Goal: Task Accomplishment & Management: Use online tool/utility

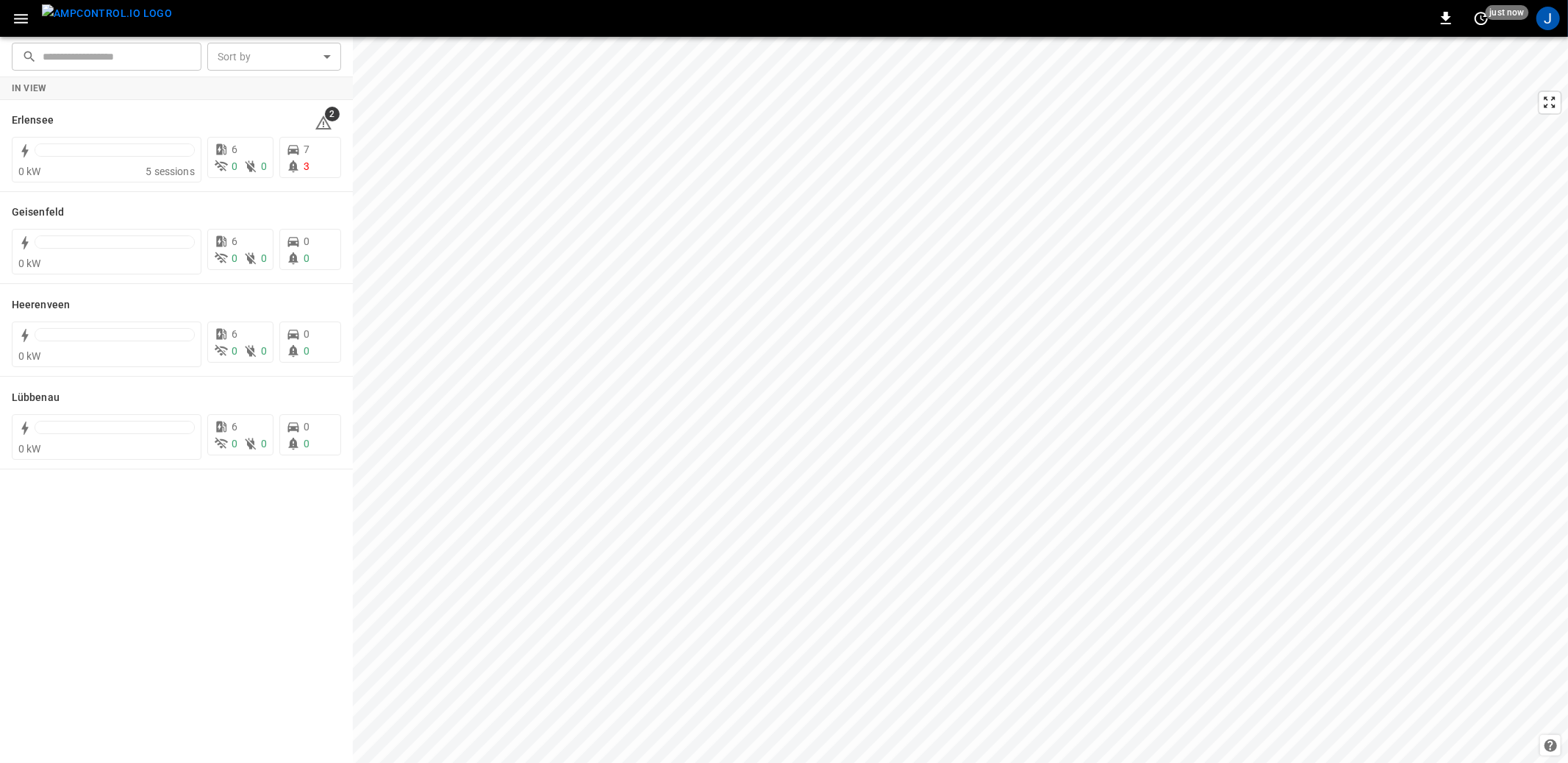
click at [1552, 31] on div "0 just now J" at bounding box center [784, 18] width 1568 height 37
click at [1550, 23] on div "J" at bounding box center [1548, 18] width 23 height 23
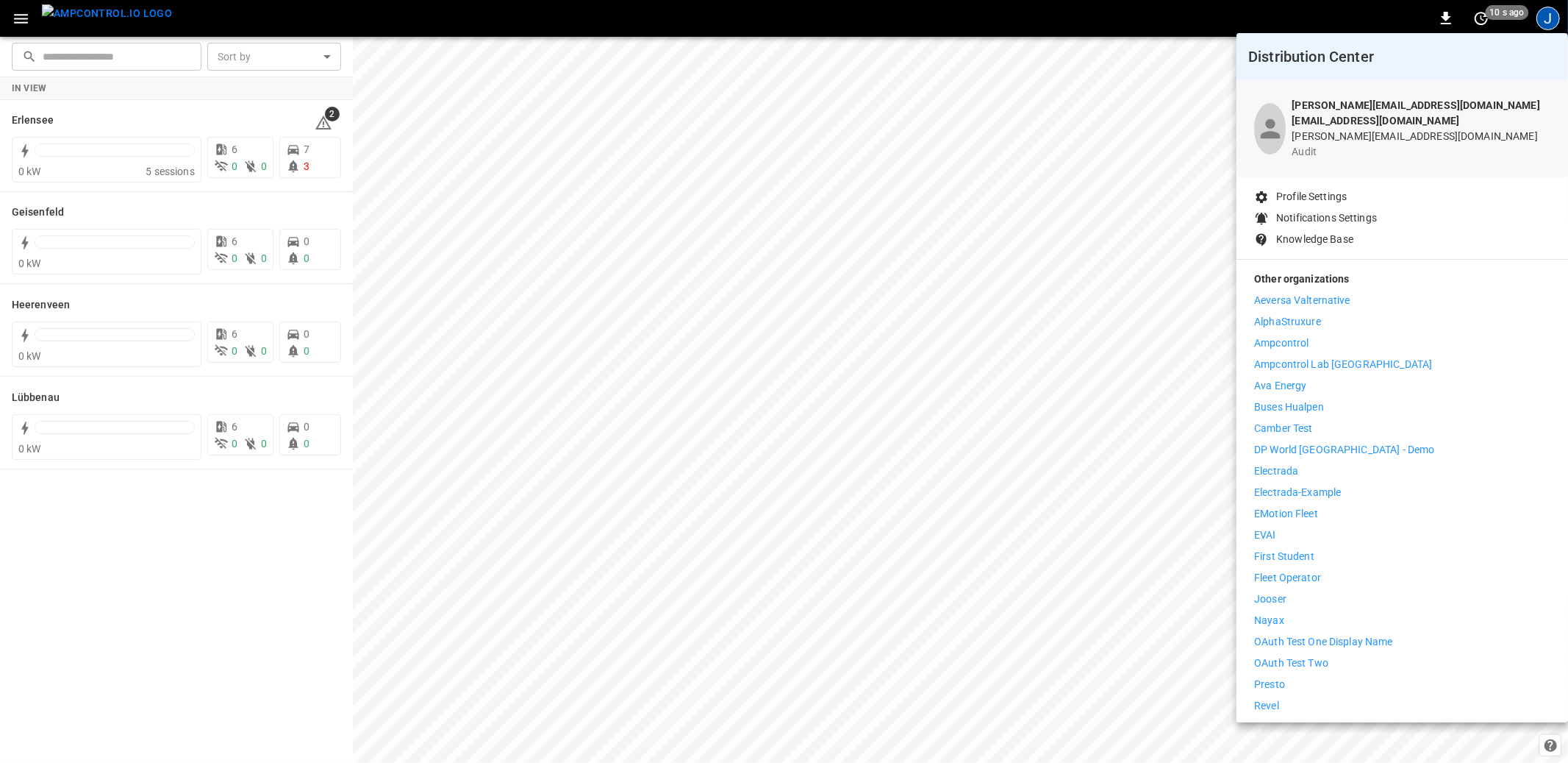
click at [1546, 20] on div at bounding box center [784, 382] width 1568 height 763
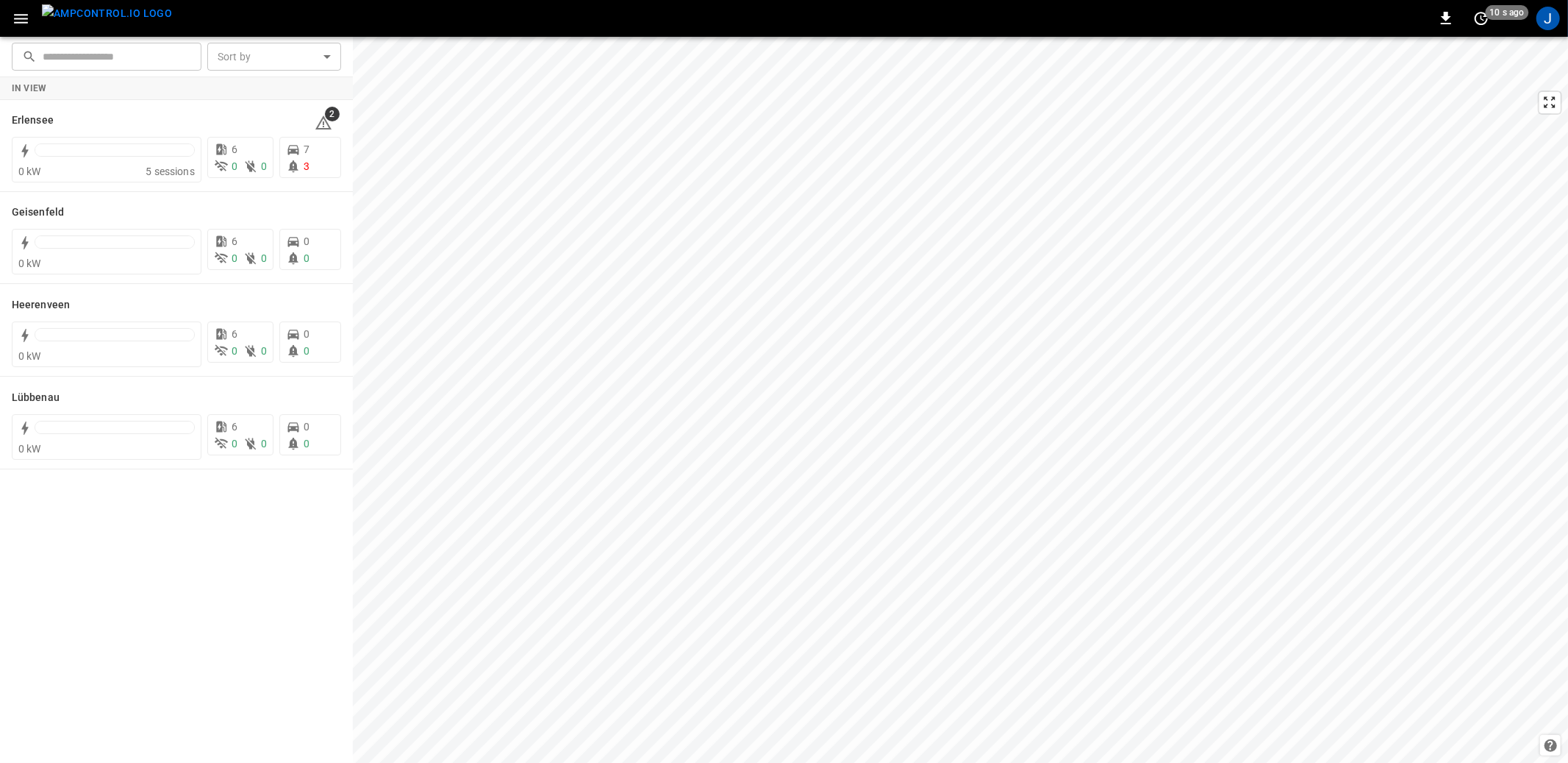
click at [1540, 24] on body "0 10 s ago J ​ ​ Sort by ​ Sort by In View Erlensee 2 0 kW 5 sessions 6 0 0 7 3…" at bounding box center [784, 382] width 1568 height 763
click at [1540, 24] on div "J" at bounding box center [1548, 18] width 23 height 23
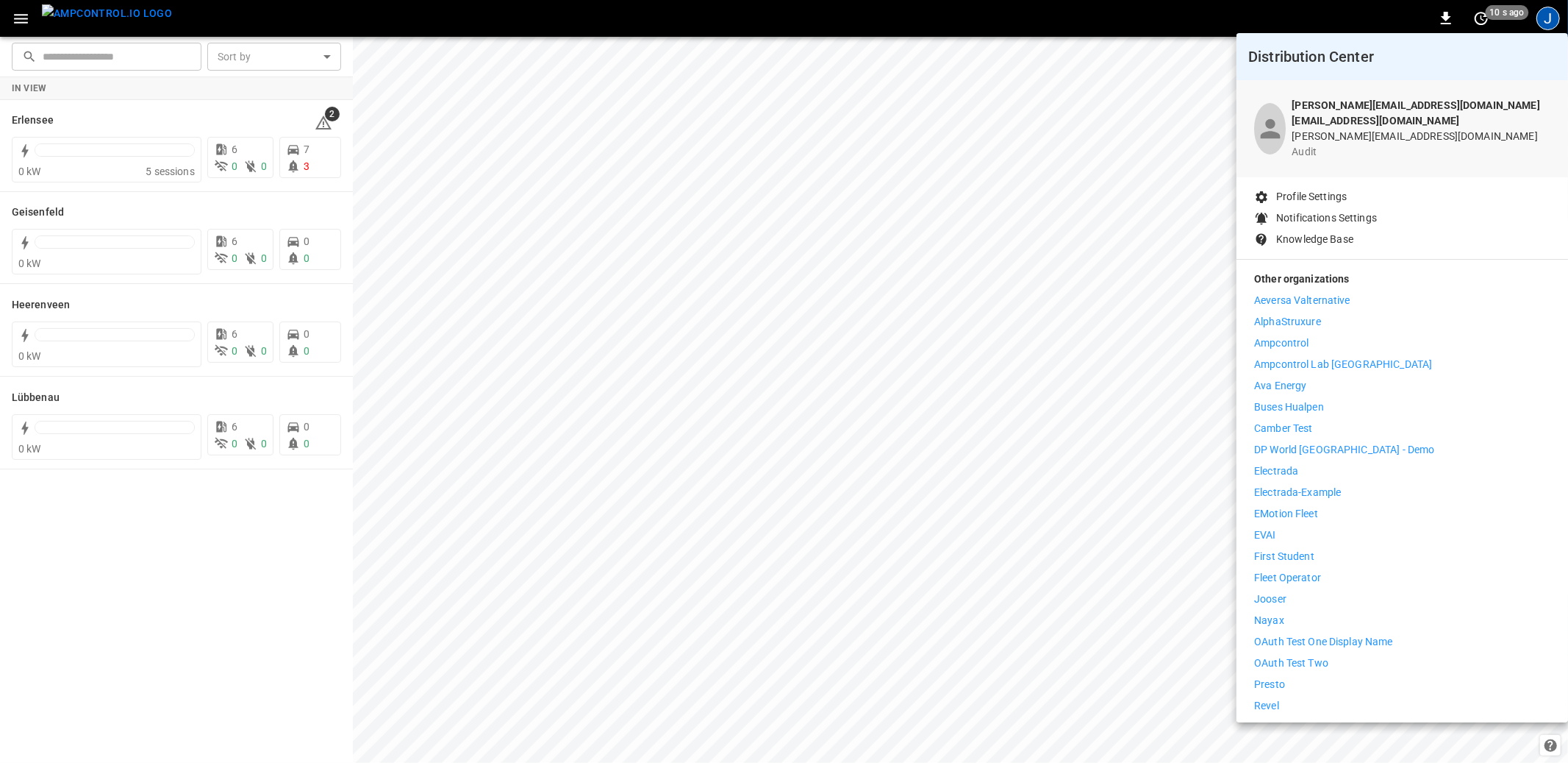
scroll to position [159, 0]
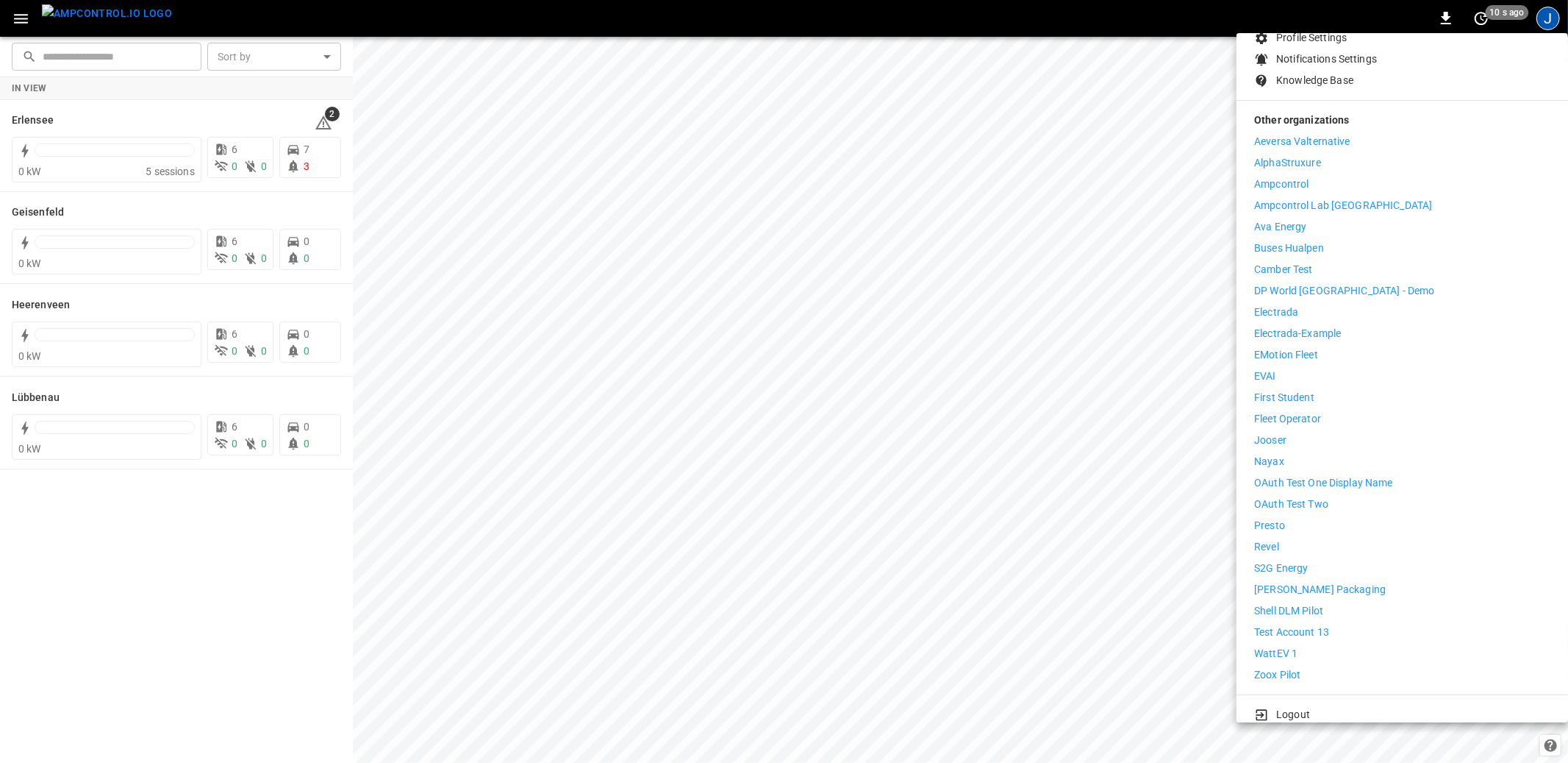
click at [1277, 707] on p "Logout" at bounding box center [1293, 714] width 34 height 16
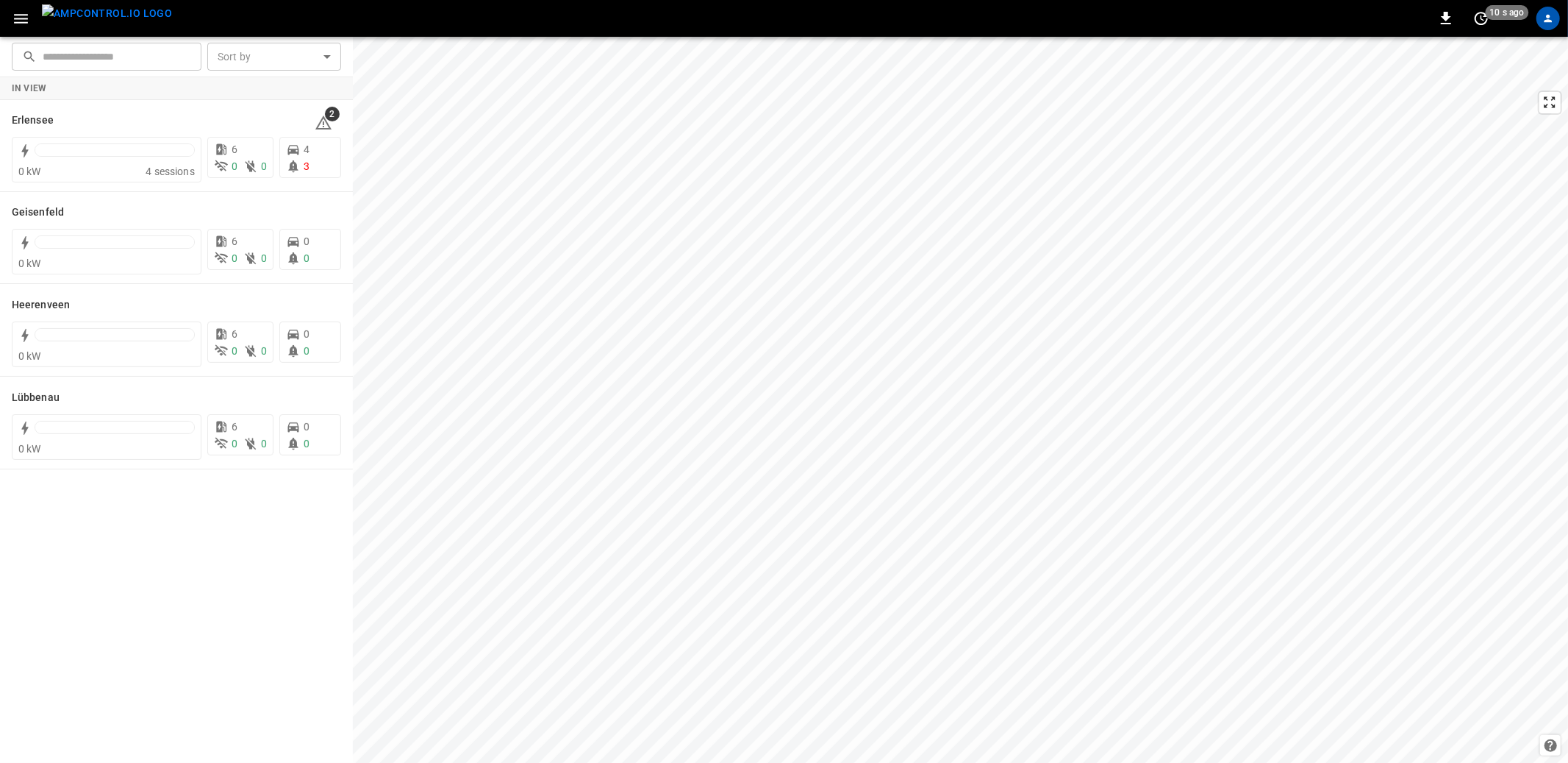
scroll to position [0, 0]
click at [1538, 18] on div "J" at bounding box center [1548, 18] width 23 height 23
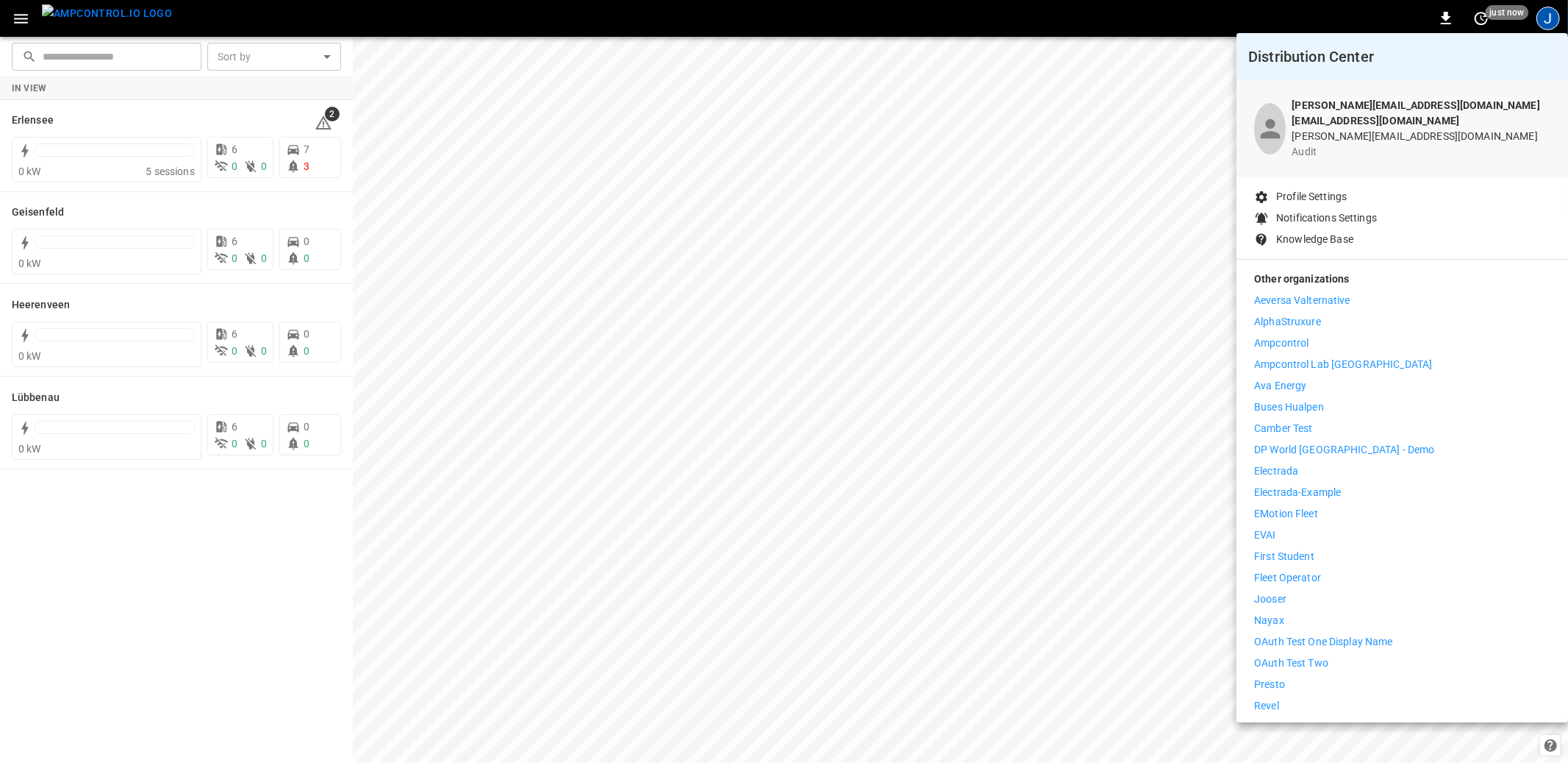
click at [1548, 24] on div at bounding box center [784, 382] width 1568 height 763
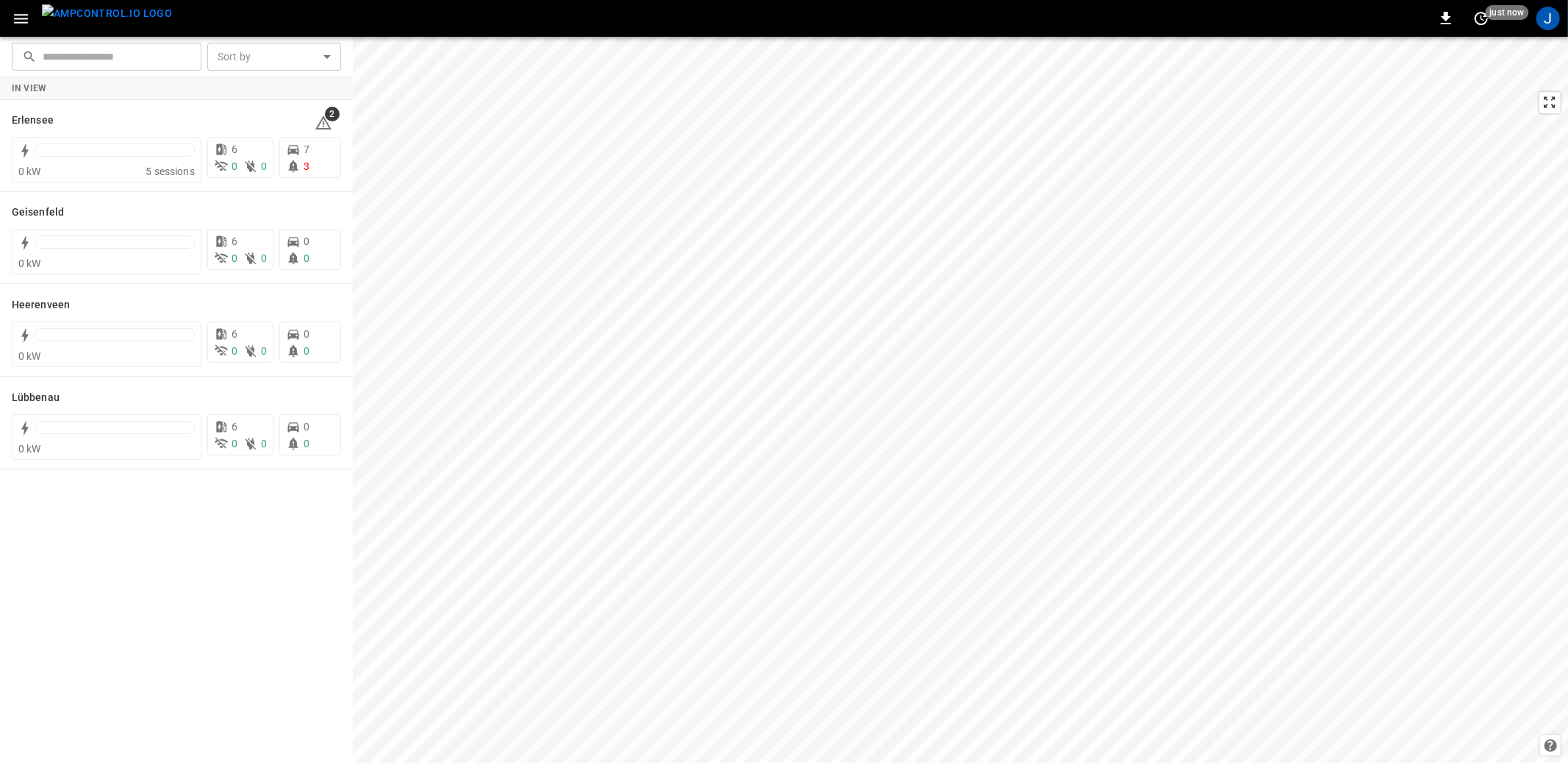
click at [1548, 24] on div "Distribution Center joachim@ampcontrol.io joachim@ampcontrol.io joachim@ampcont…" at bounding box center [784, 382] width 1568 height 759
click at [1544, 17] on div "J" at bounding box center [1548, 18] width 23 height 23
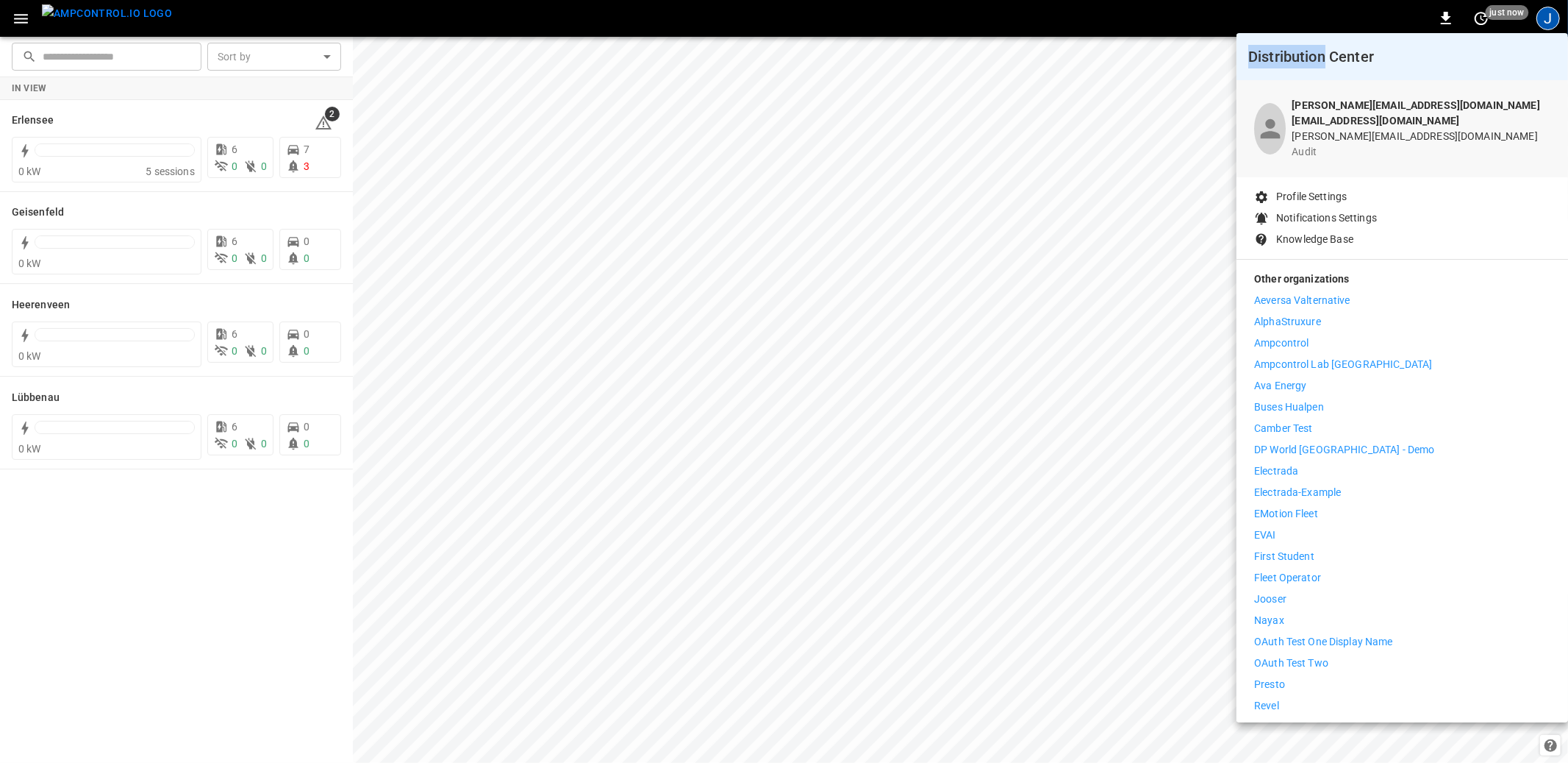
scroll to position [159, 0]
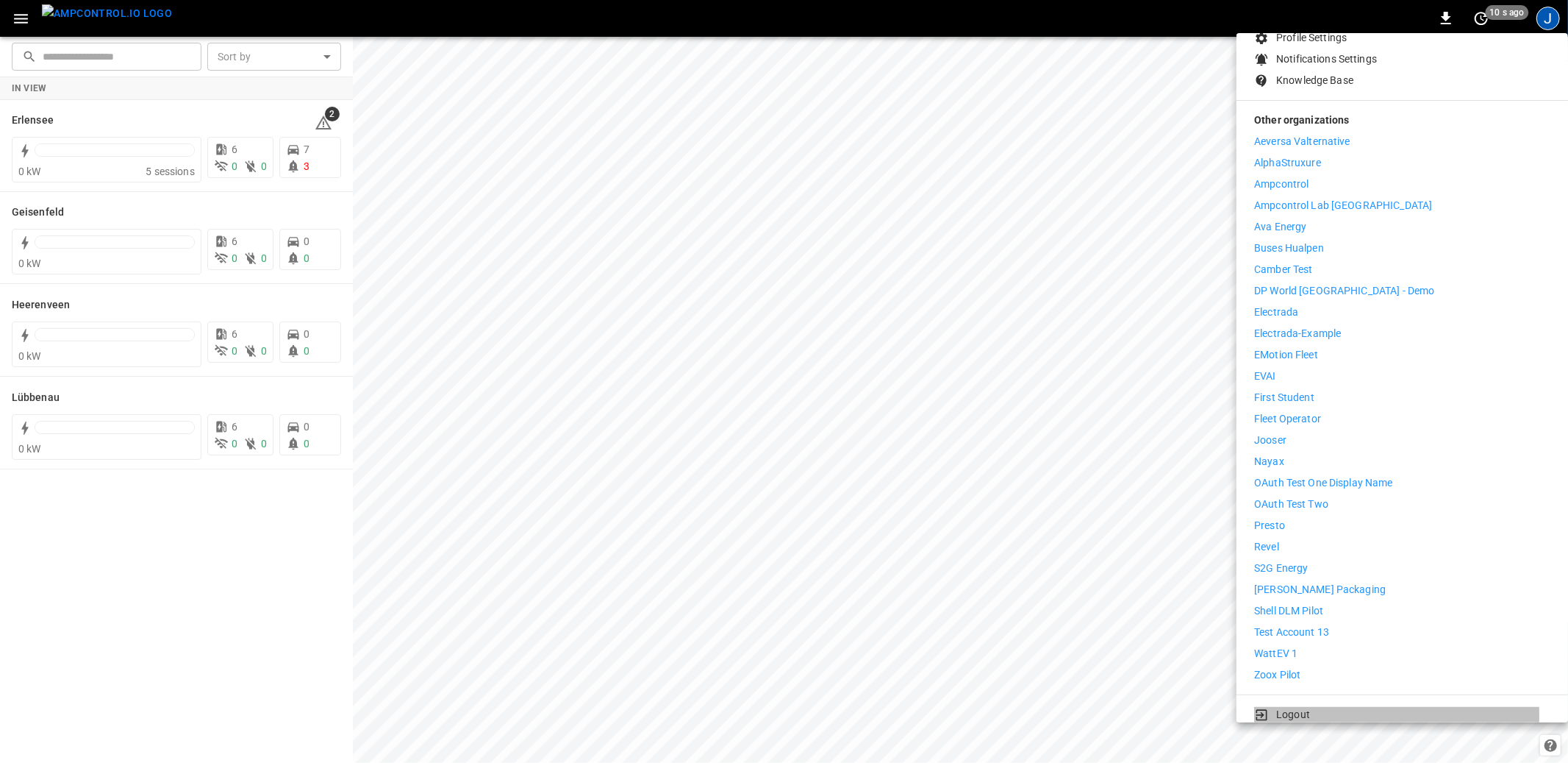
click at [1317, 707] on li "Logout" at bounding box center [1402, 714] width 296 height 16
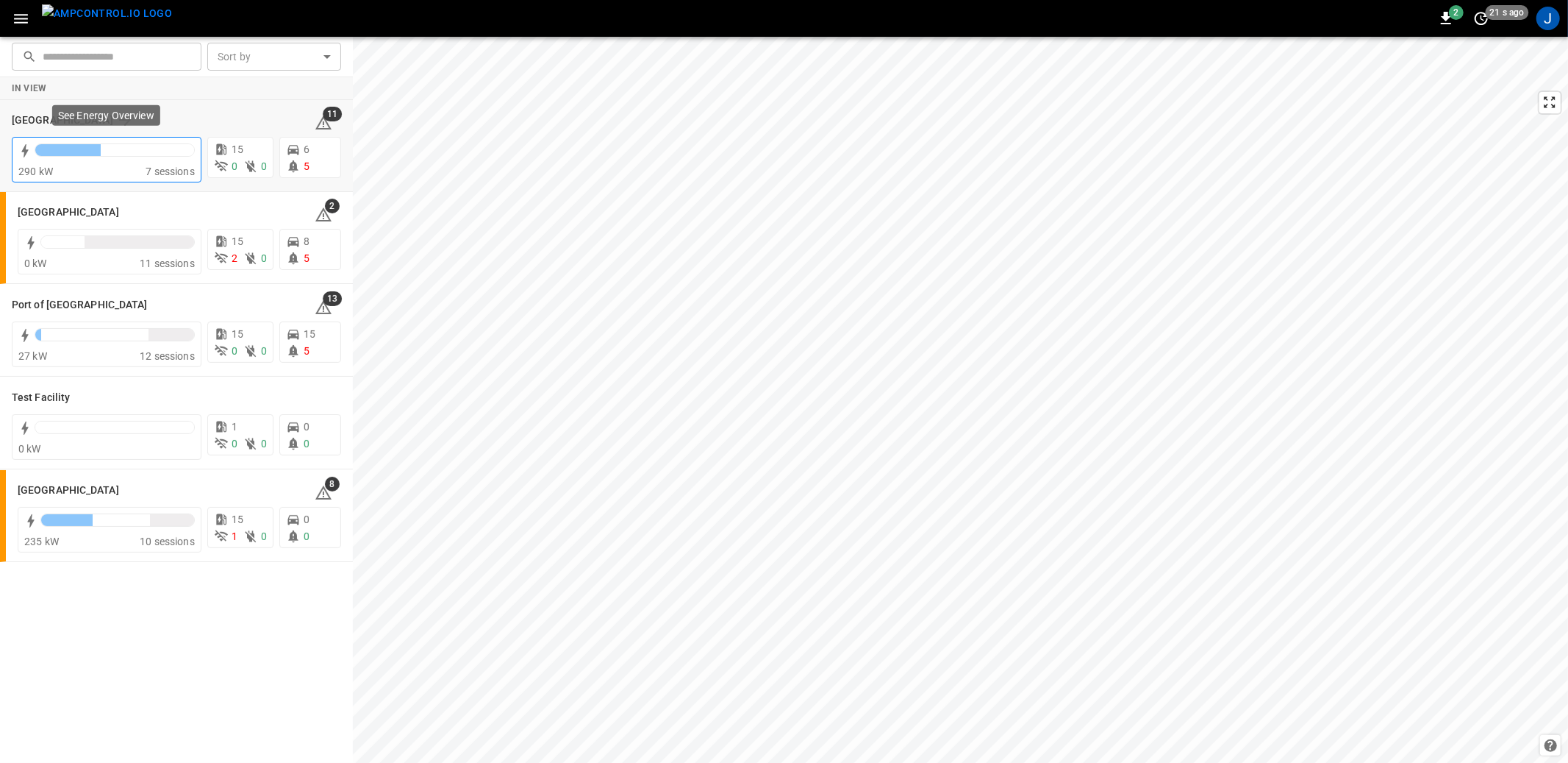
click at [142, 144] on div at bounding box center [115, 150] width 159 height 12
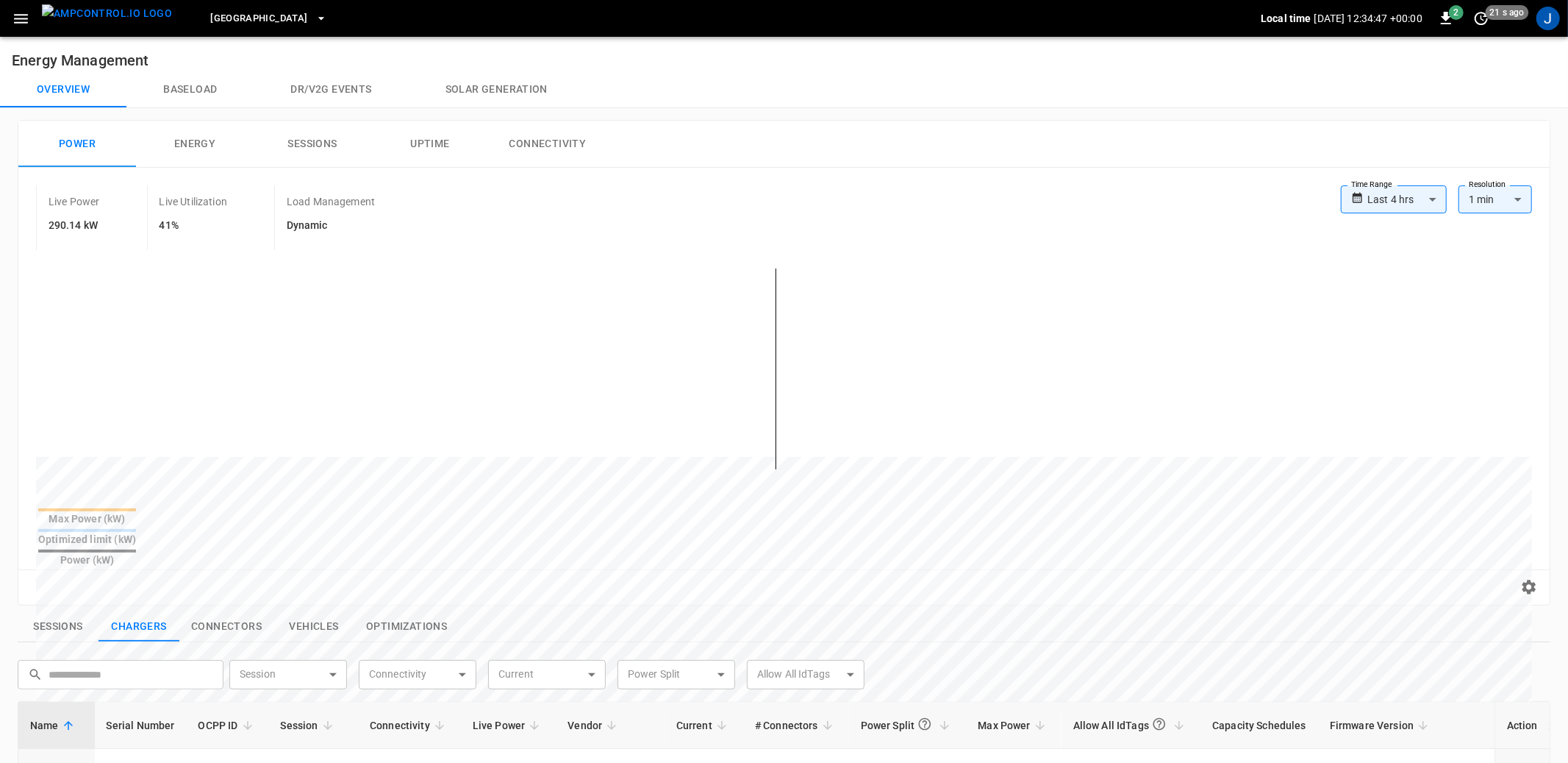
click at [1429, 208] on body "**********" at bounding box center [784, 643] width 1568 height 1287
click at [1409, 277] on li "Last 48 hrs" at bounding box center [1393, 280] width 106 height 24
type input "**********"
click at [23, 18] on icon "button" at bounding box center [20, 18] width 14 height 9
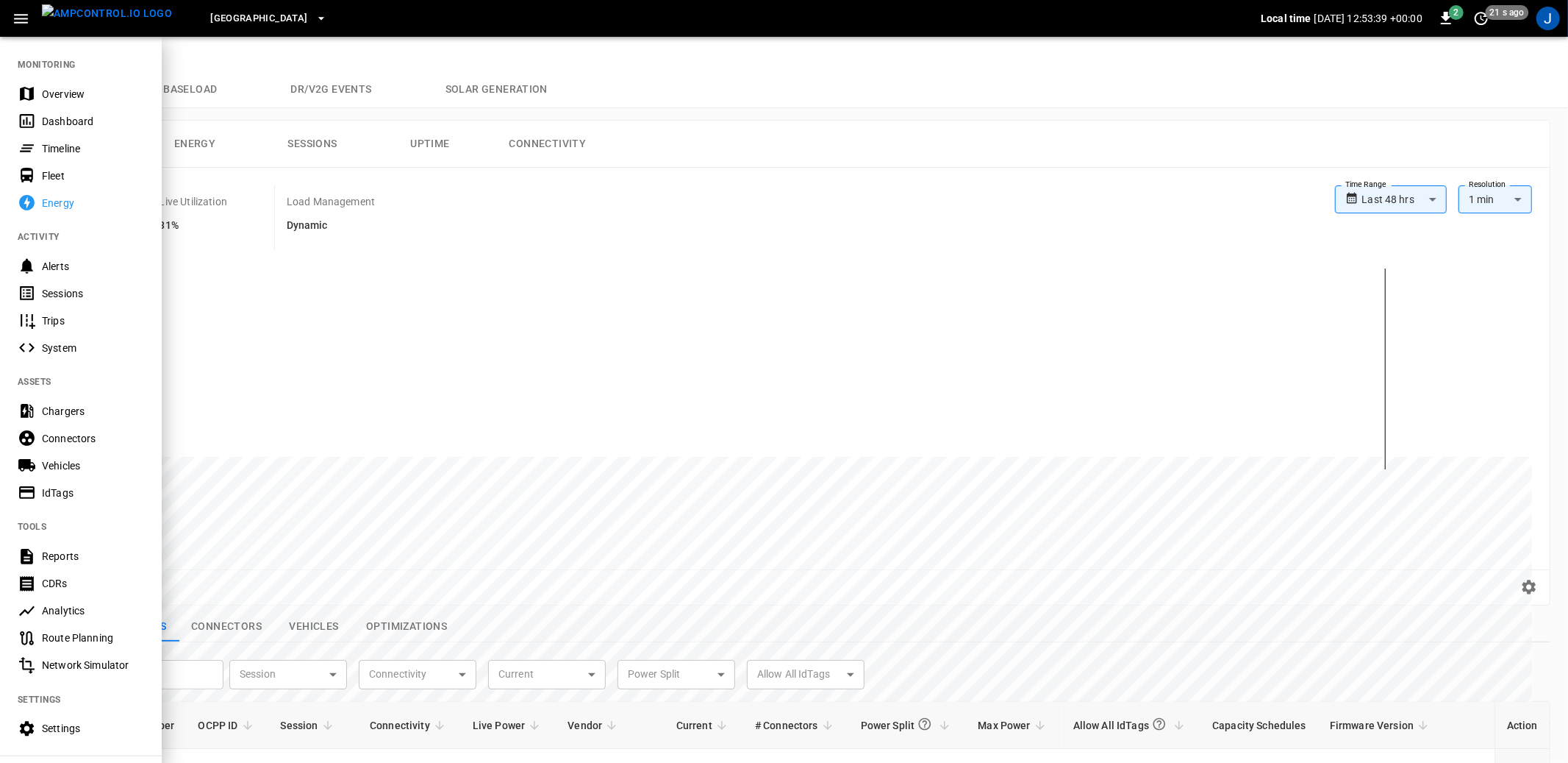
click at [63, 145] on div "Timeline" at bounding box center [92, 149] width 103 height 15
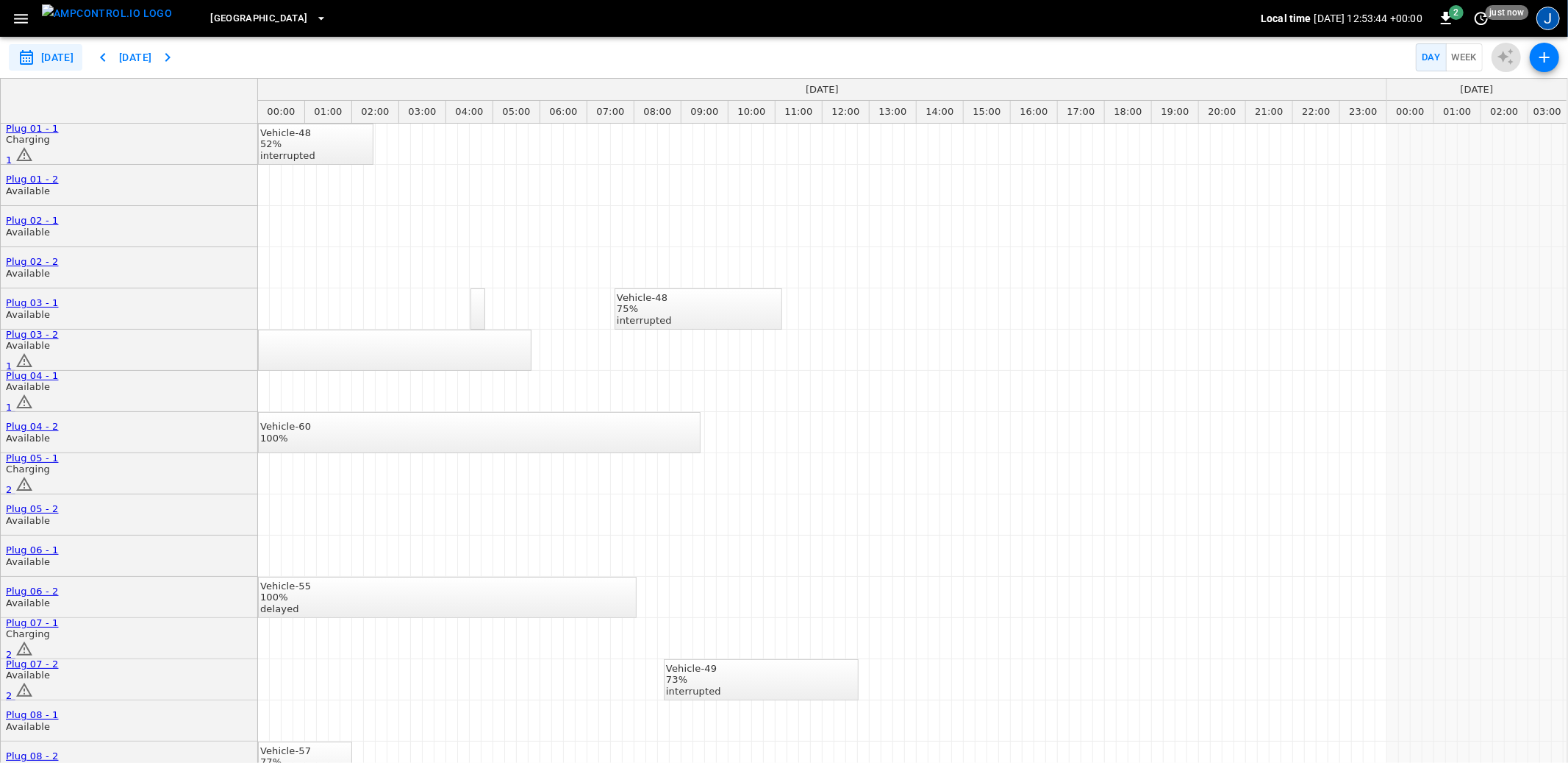
click at [1544, 18] on div "J" at bounding box center [1548, 18] width 23 height 23
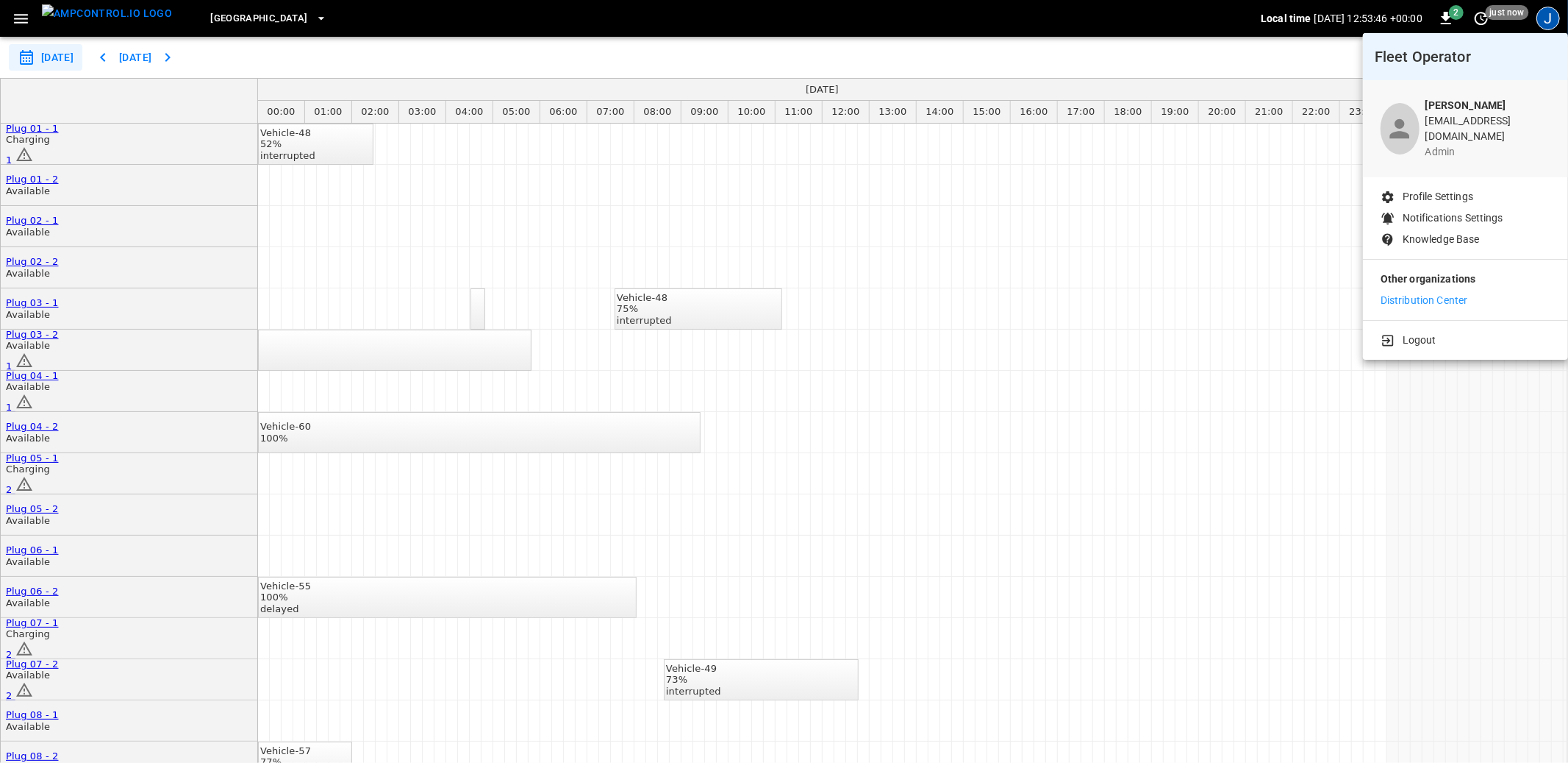
click at [1429, 293] on p "Distribution Center" at bounding box center [1424, 300] width 88 height 16
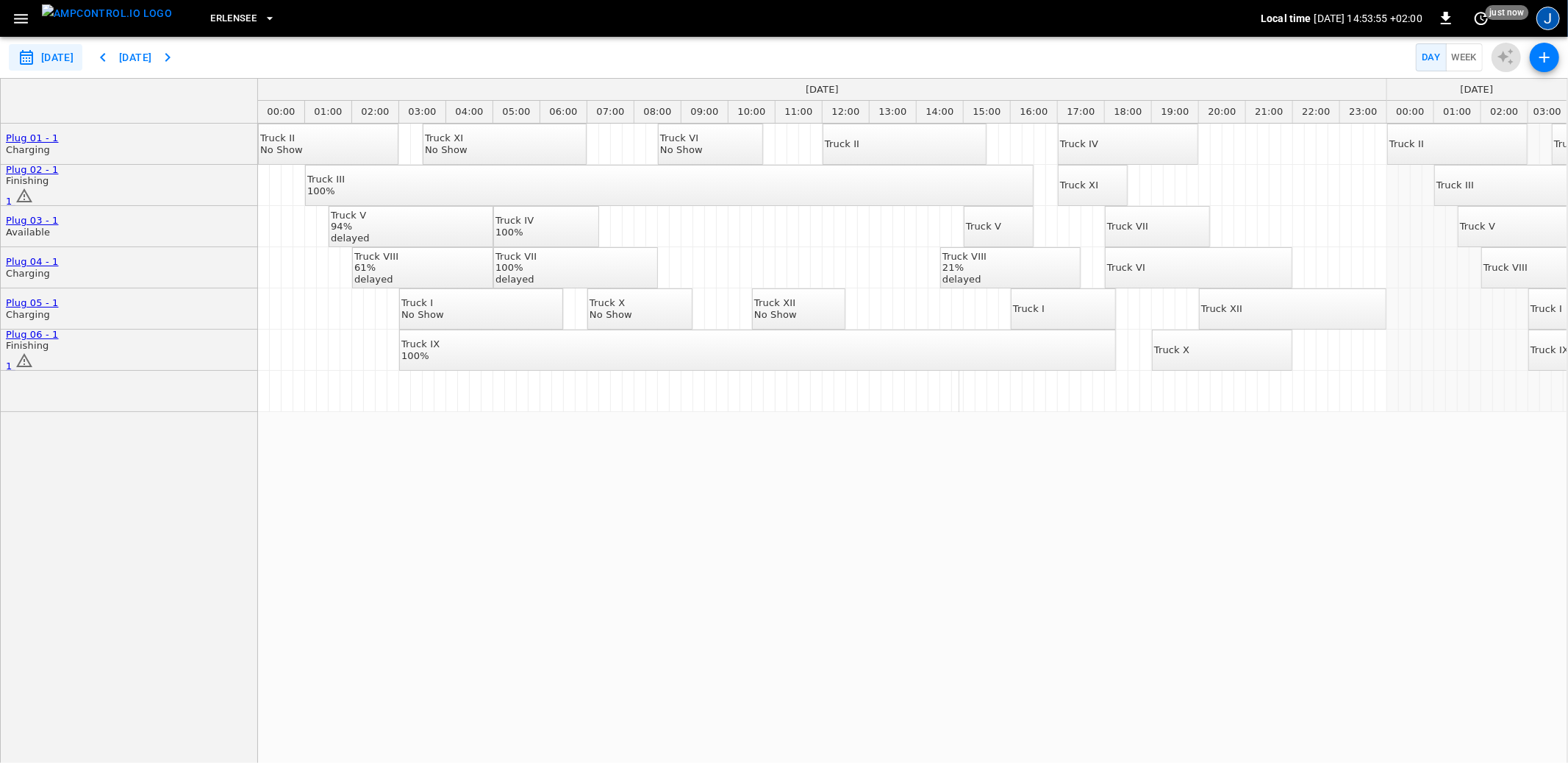
click at [1550, 19] on div "J" at bounding box center [1548, 18] width 23 height 23
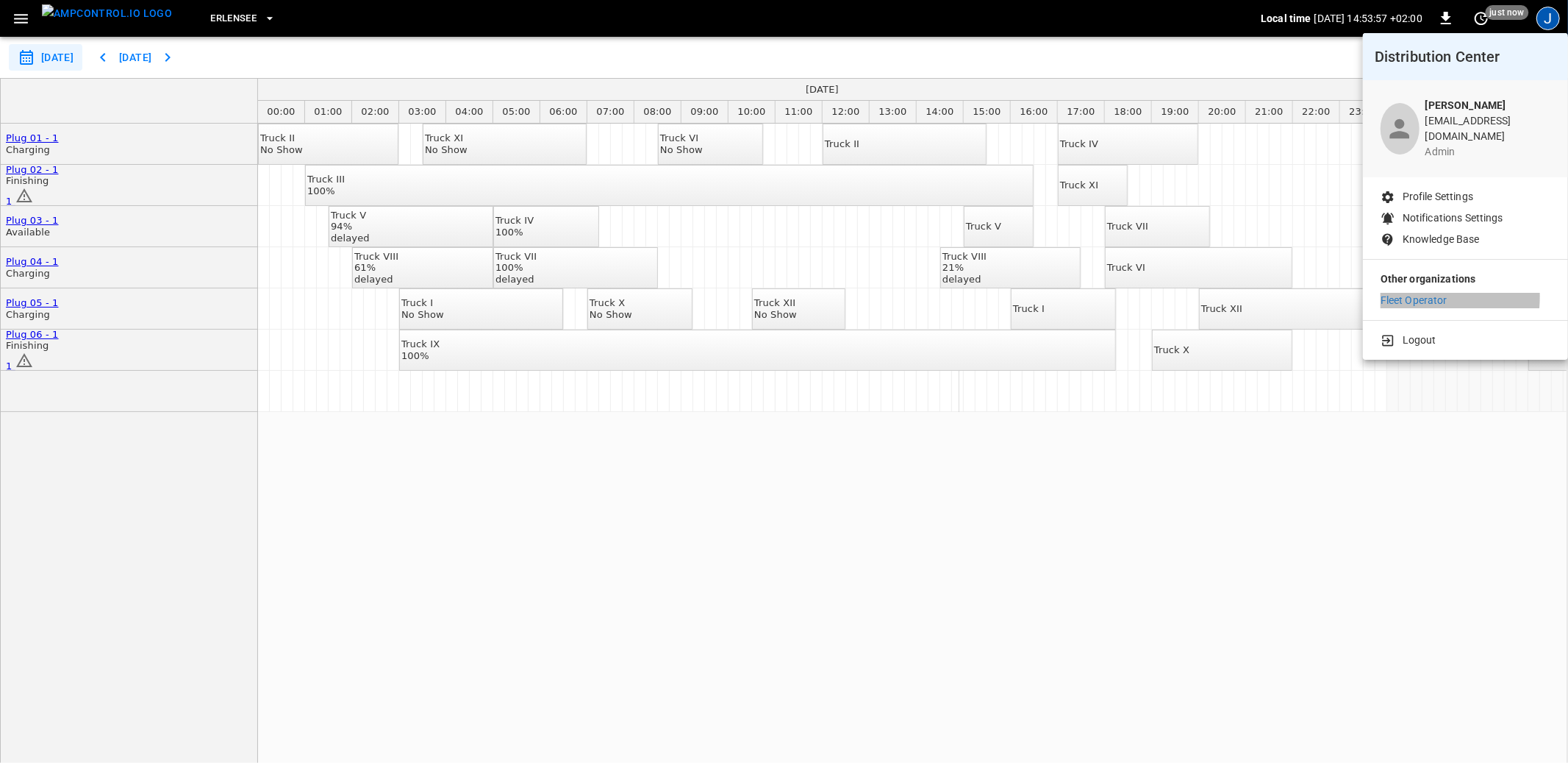
click at [1405, 293] on p "Fleet Operator" at bounding box center [1414, 300] width 66 height 16
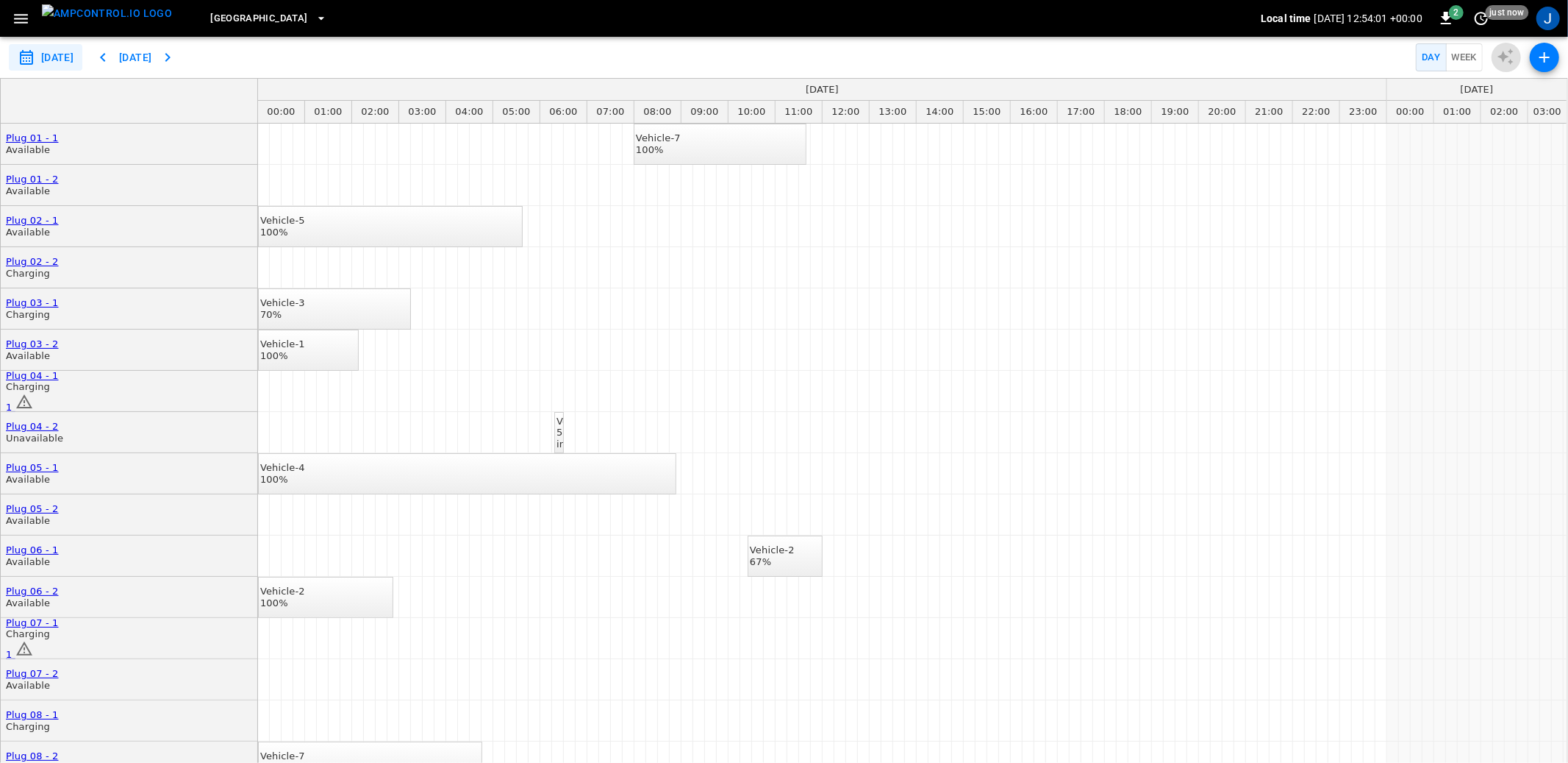
click at [23, 19] on icon "button" at bounding box center [21, 18] width 18 height 18
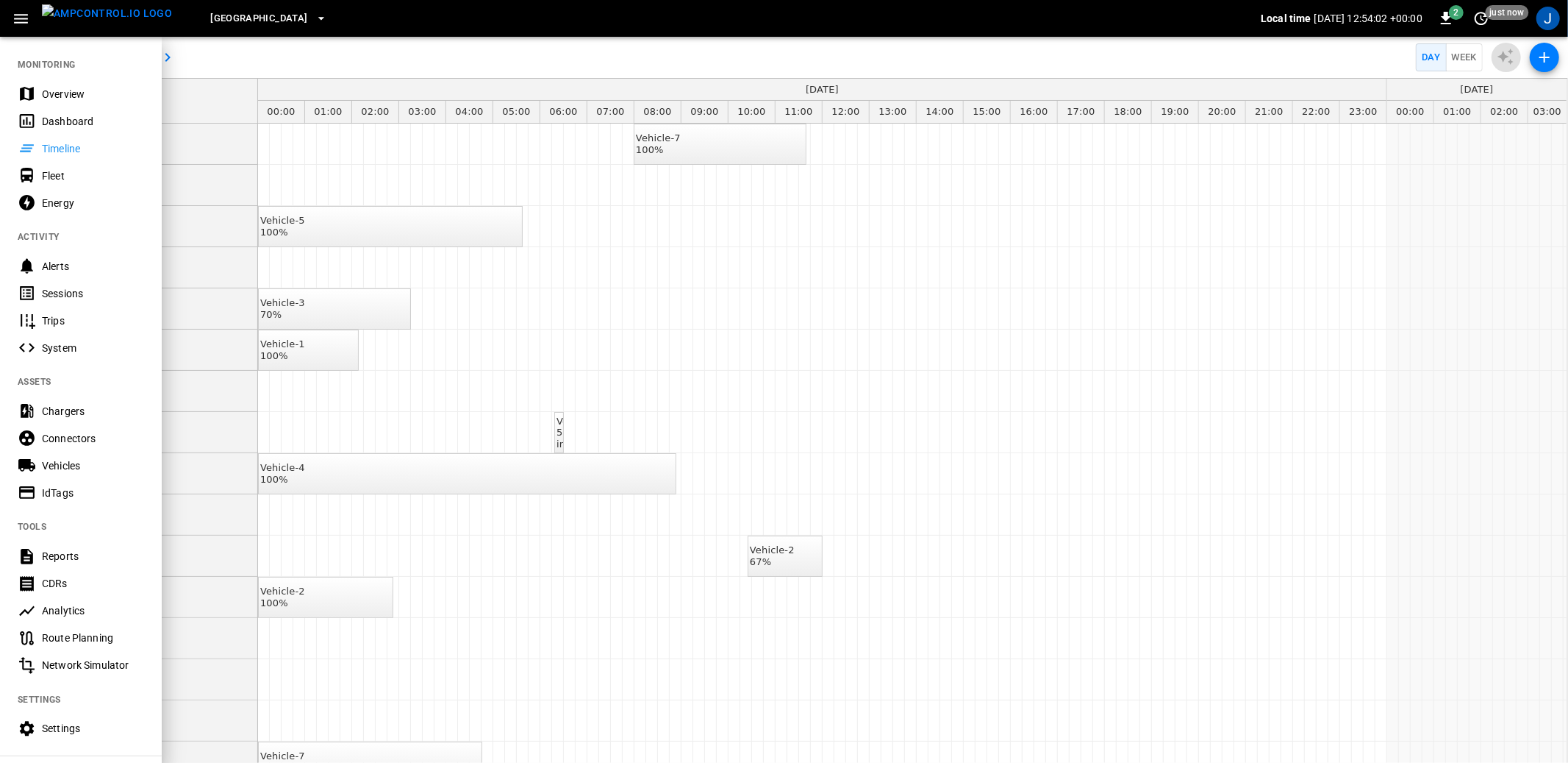
click at [59, 91] on div "Overview" at bounding box center [92, 94] width 103 height 15
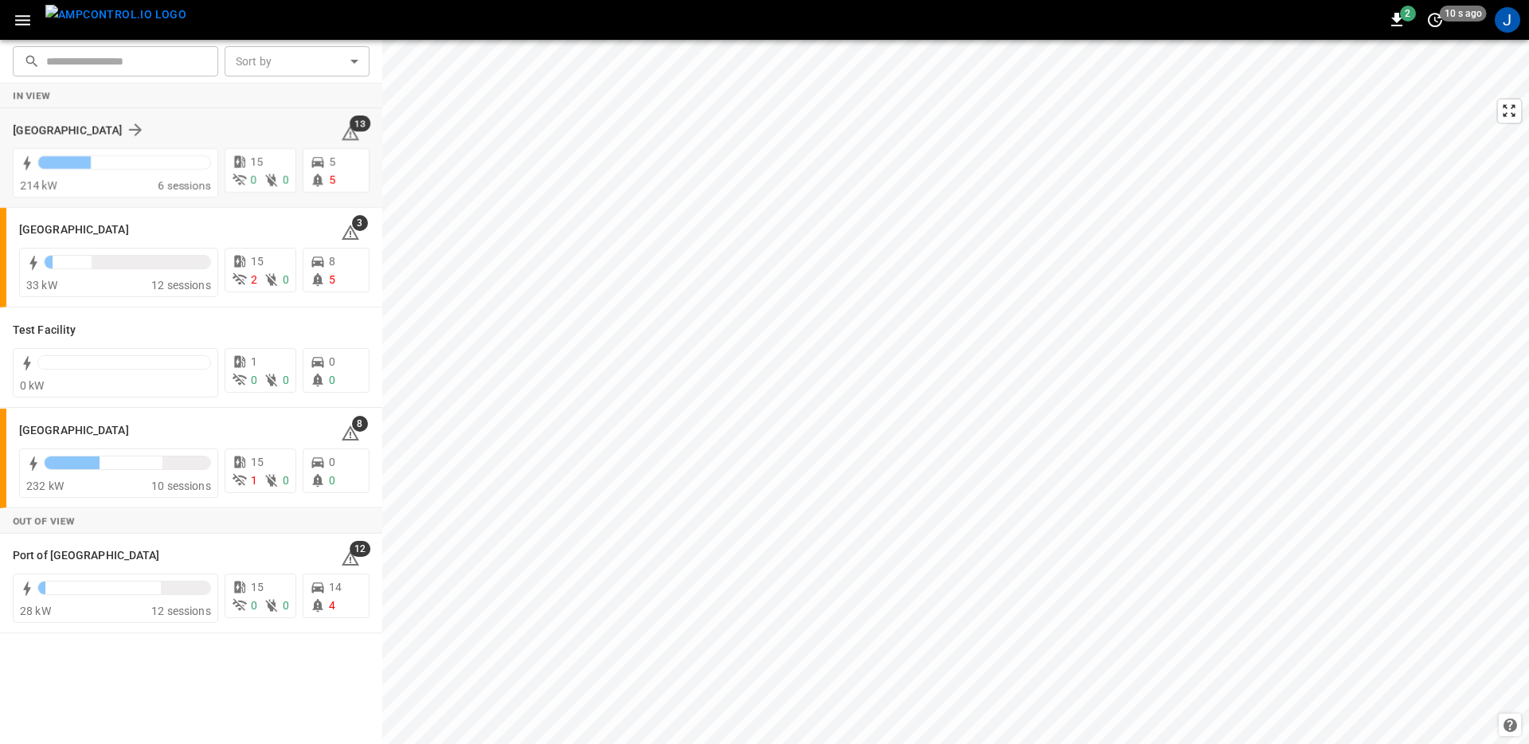
click at [124, 128] on div "Frankfurt Depot" at bounding box center [167, 129] width 309 height 19
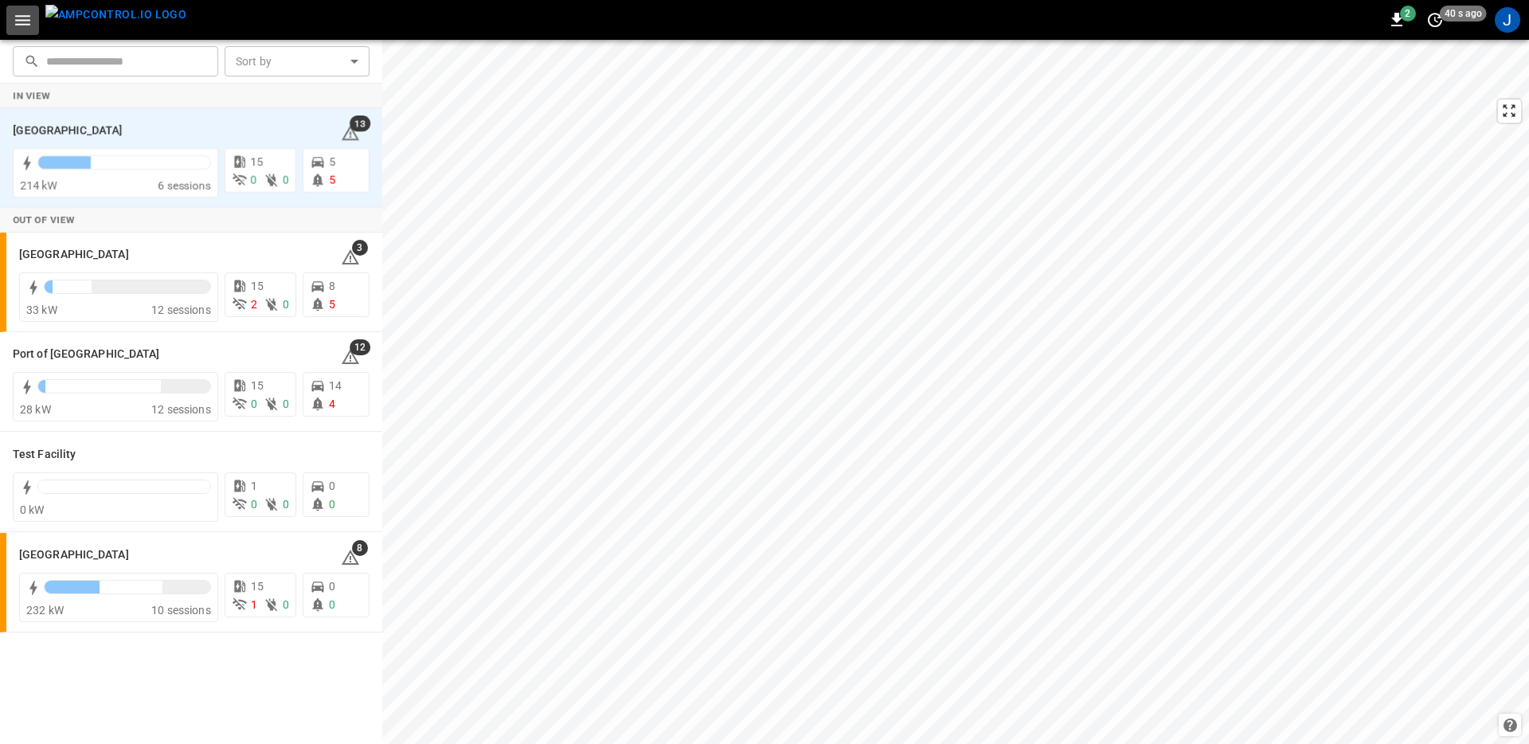
click at [23, 26] on icon "button" at bounding box center [23, 20] width 20 height 20
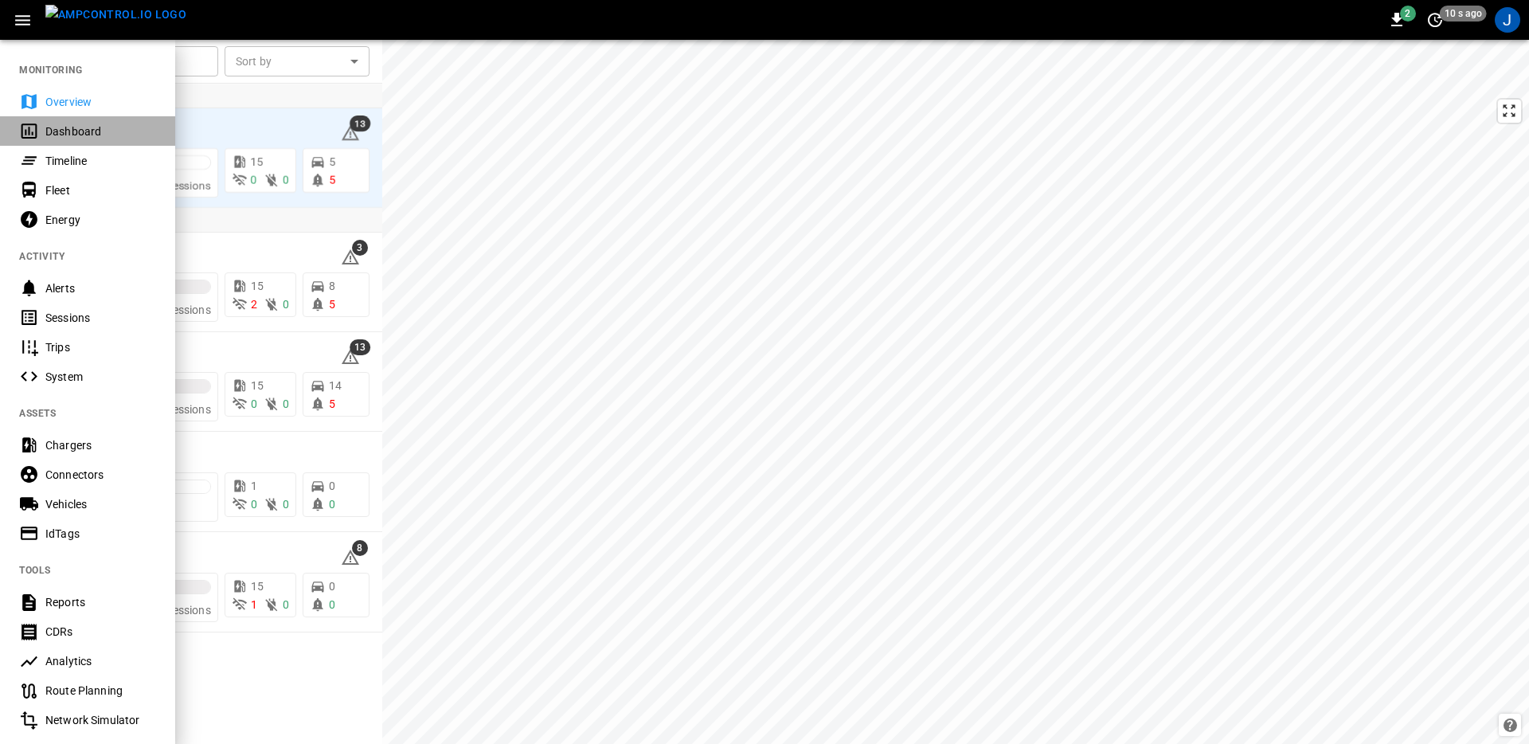
click at [64, 133] on div "Dashboard" at bounding box center [100, 131] width 111 height 16
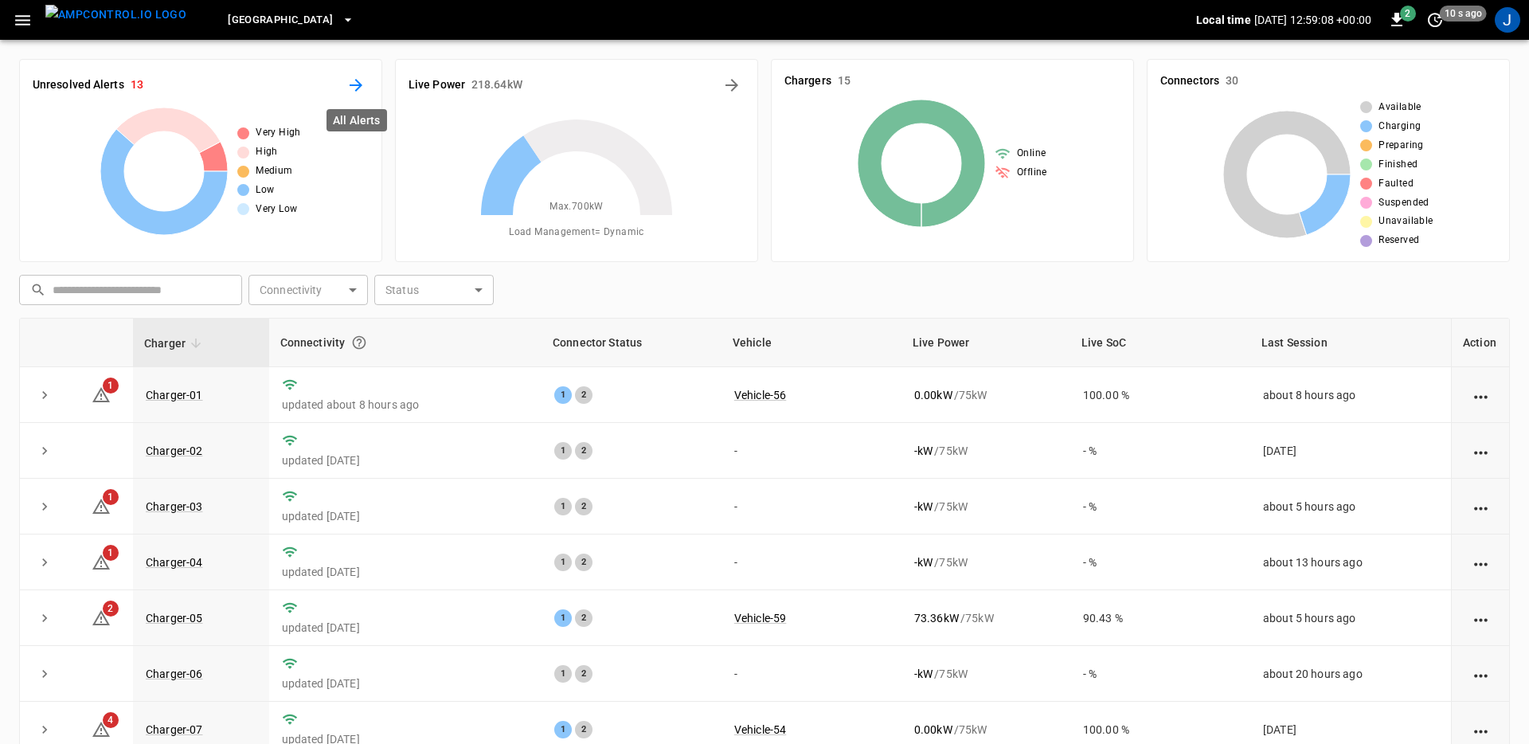
click at [367, 84] on button "All Alerts" at bounding box center [355, 84] width 25 height 25
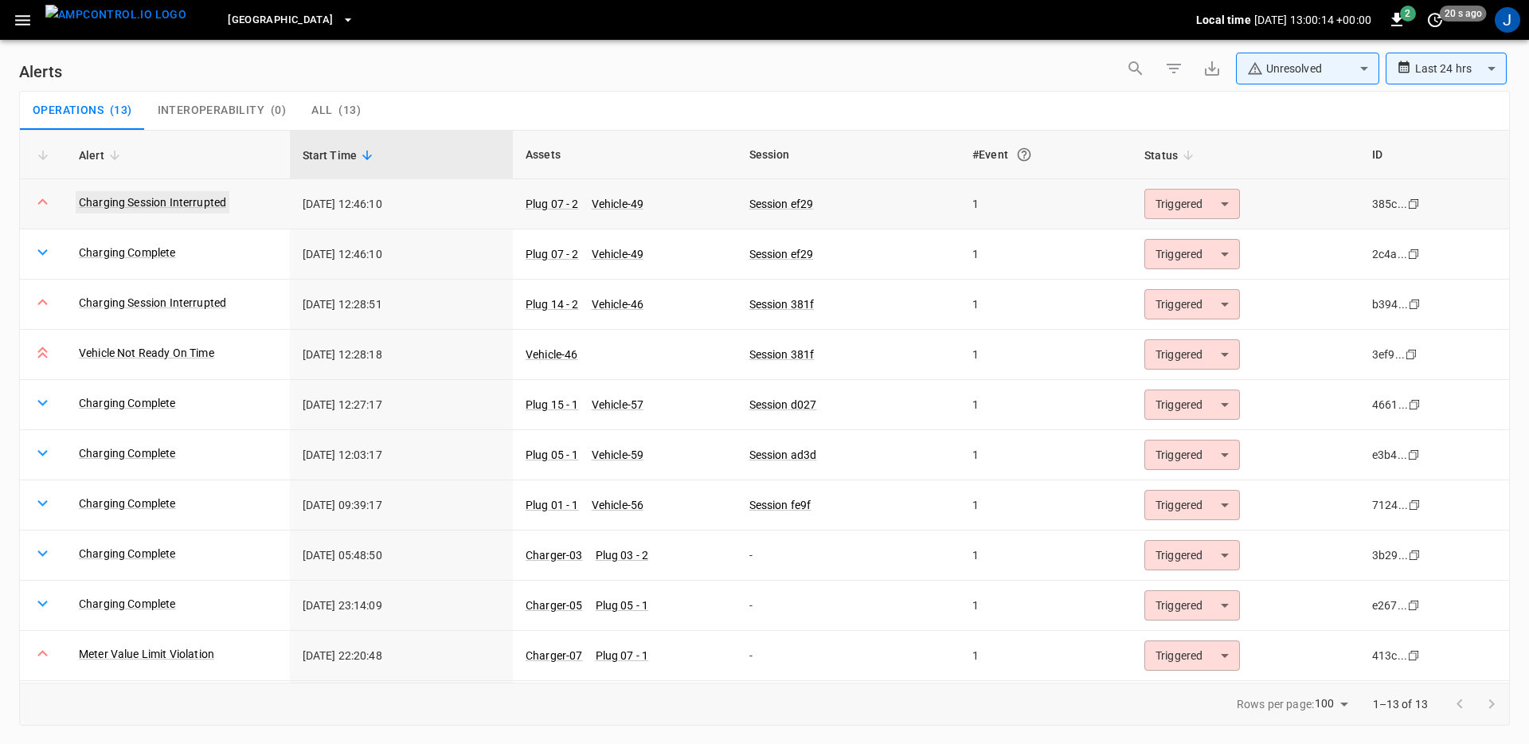
click at [167, 208] on link "Charging Session Interrupted" at bounding box center [153, 202] width 154 height 22
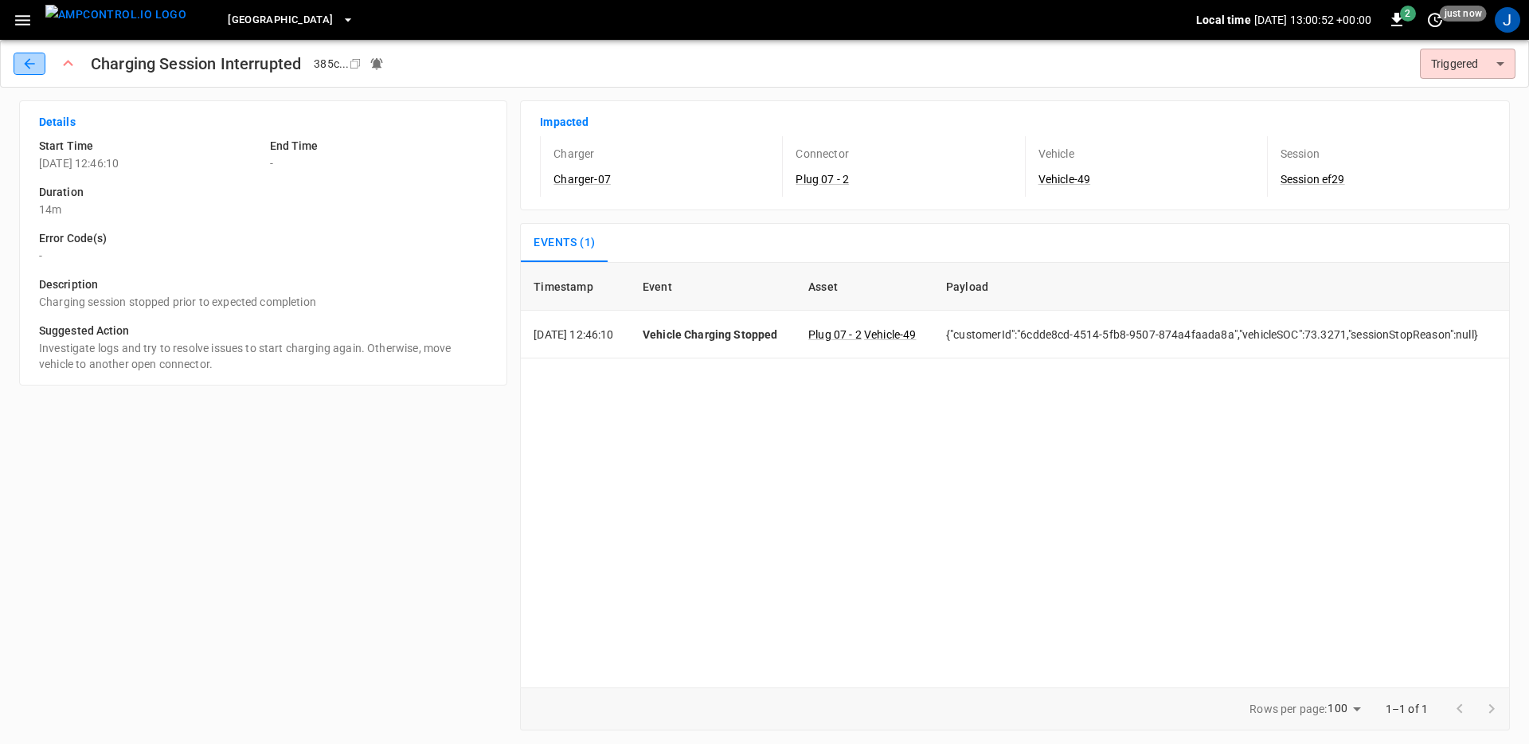
click at [37, 69] on icon "button" at bounding box center [29, 64] width 16 height 16
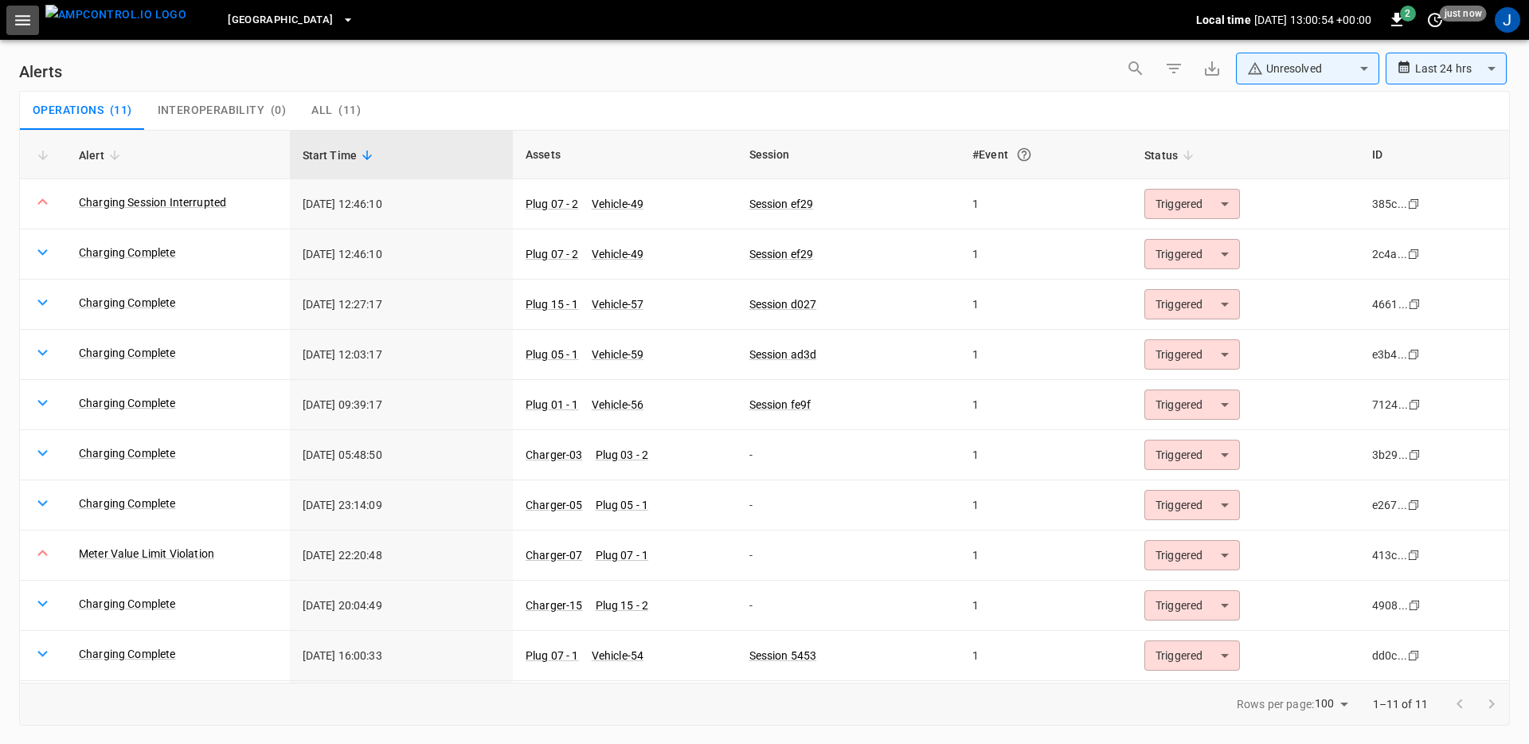
click at [25, 25] on icon "button" at bounding box center [23, 20] width 20 height 20
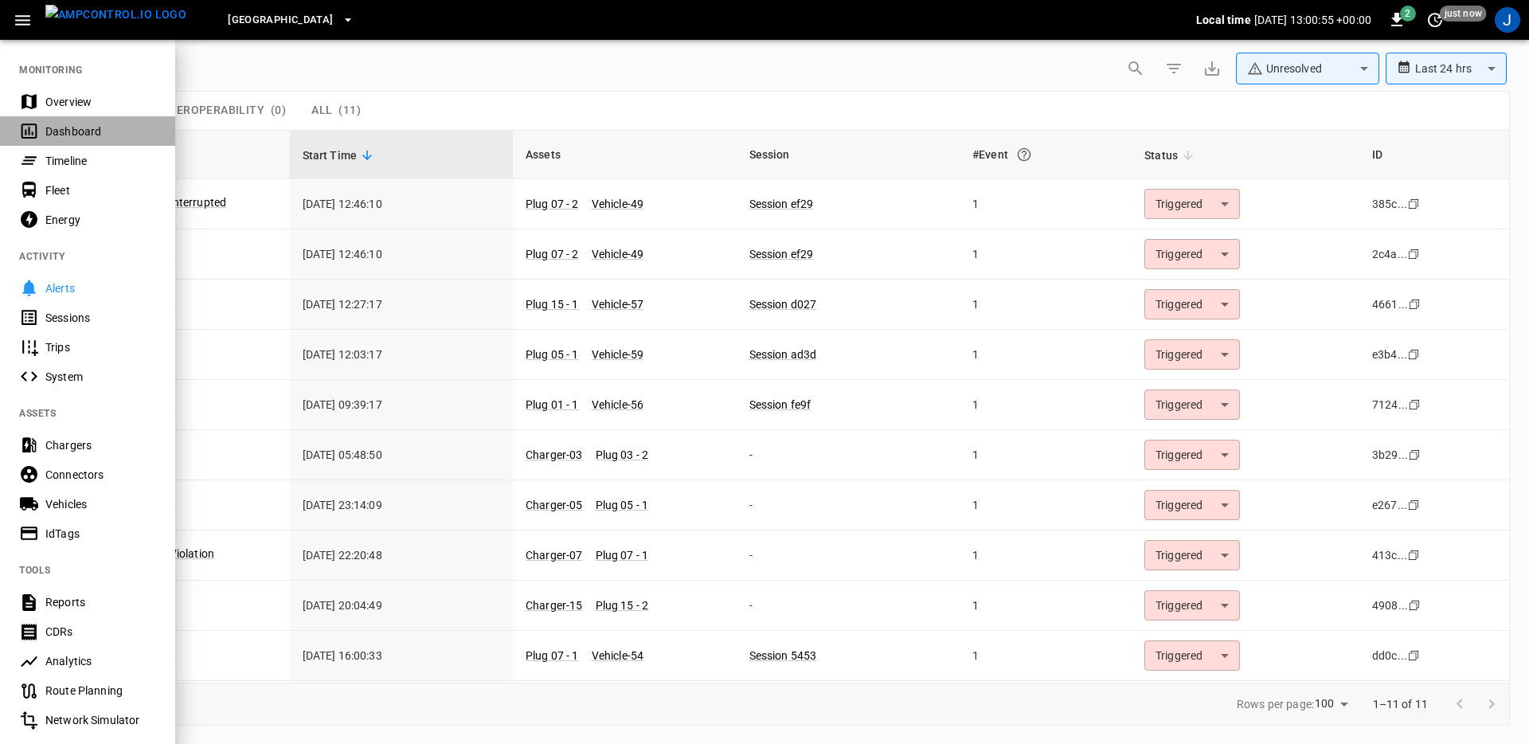
click at [57, 133] on div "Dashboard" at bounding box center [100, 131] width 111 height 16
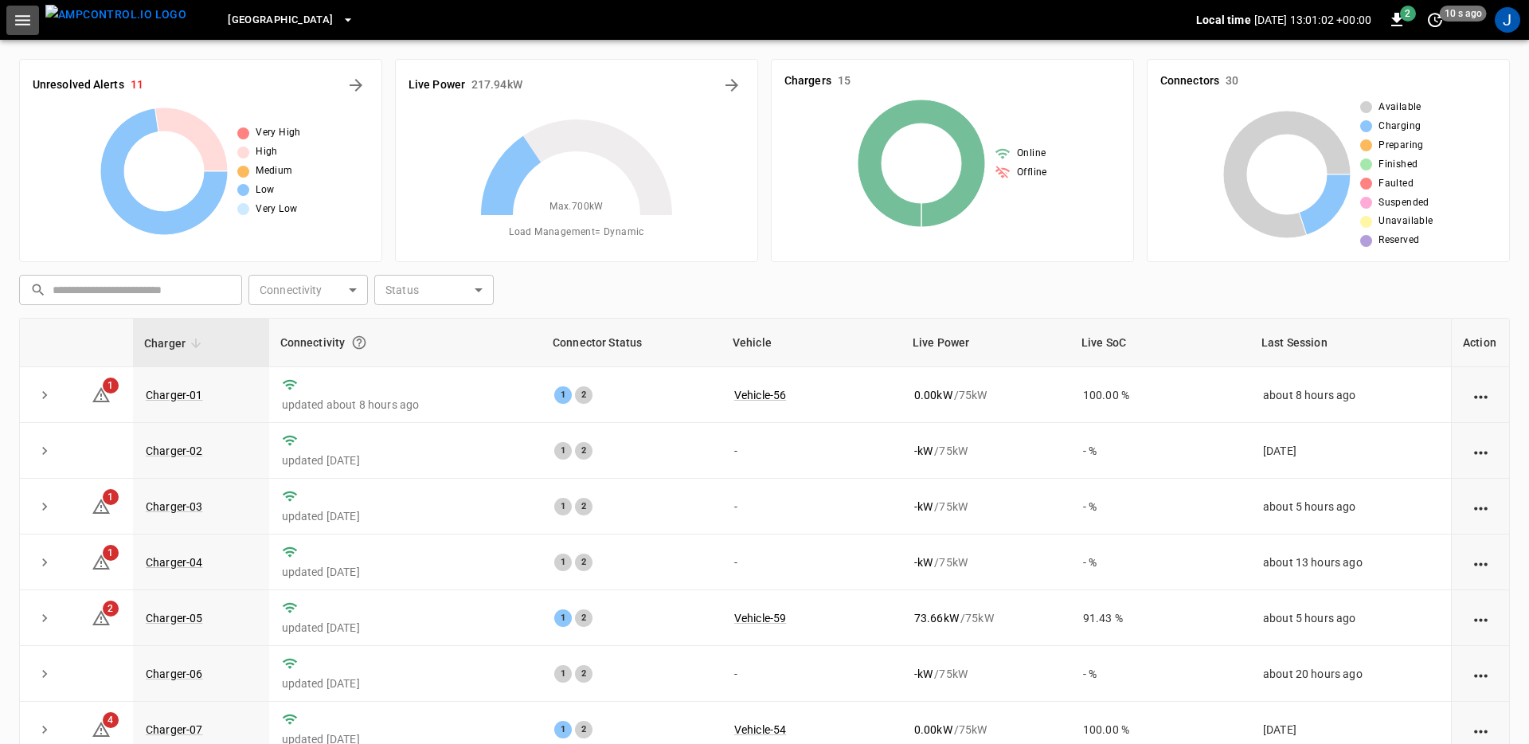
click at [25, 22] on icon "button" at bounding box center [23, 20] width 20 height 20
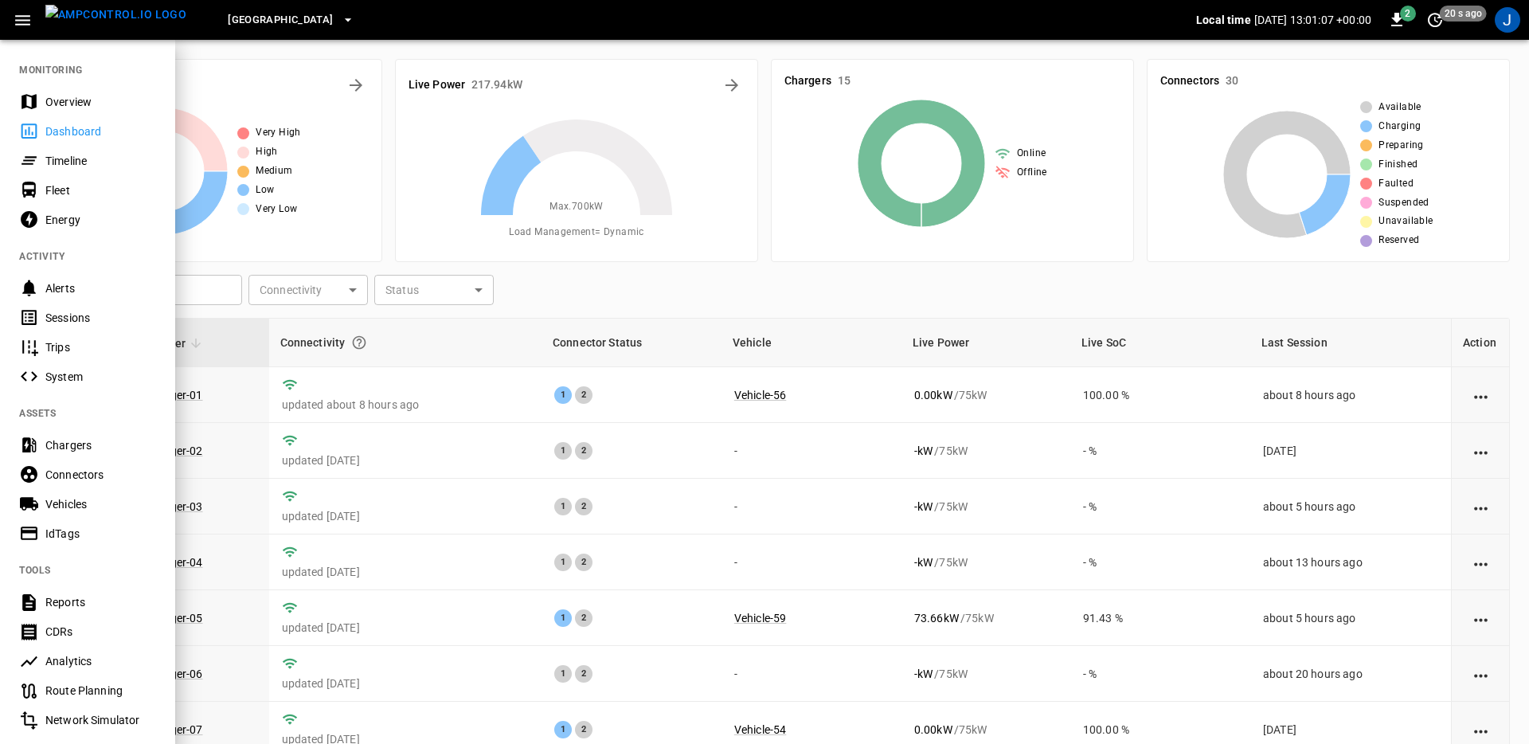
click at [76, 221] on div "Energy" at bounding box center [100, 220] width 111 height 16
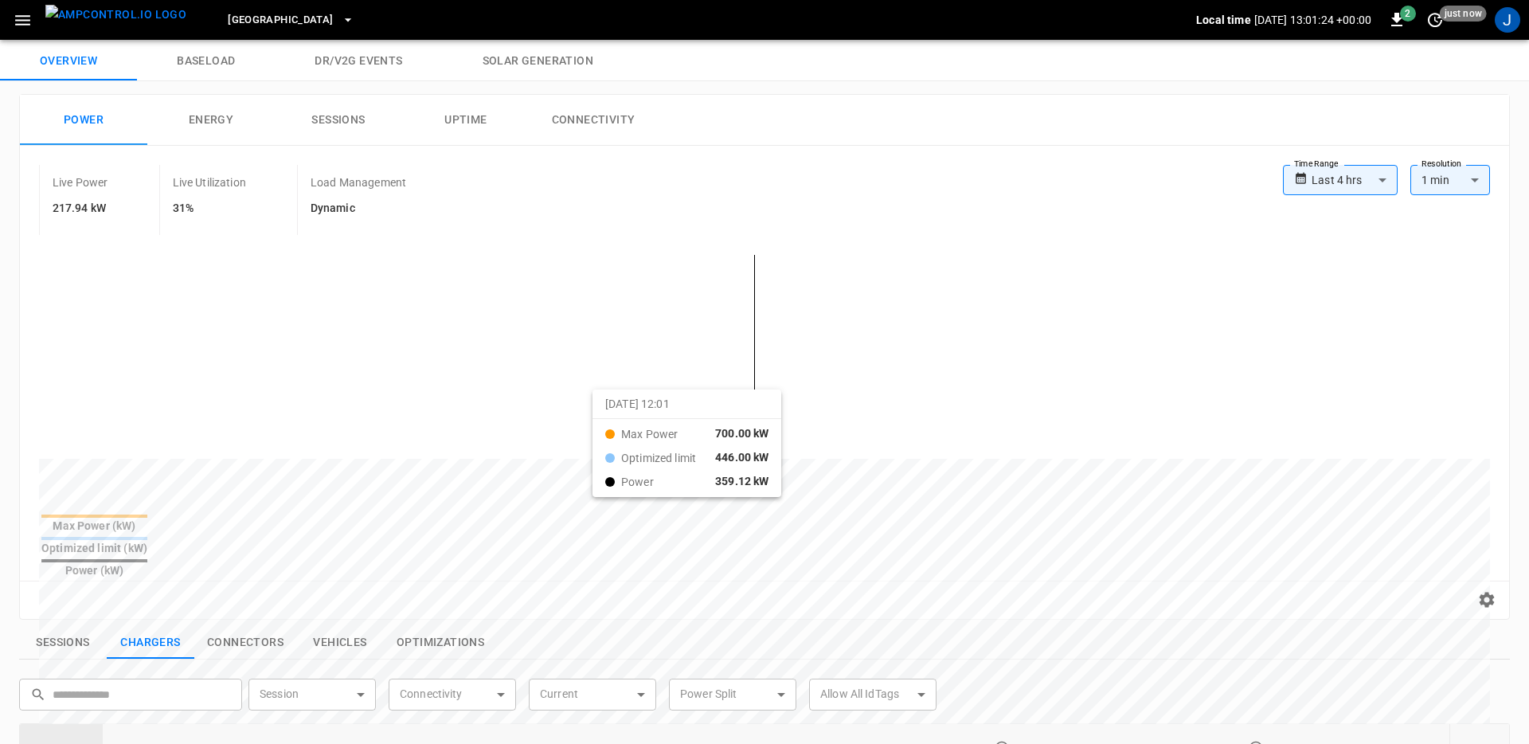
scroll to position [37, 0]
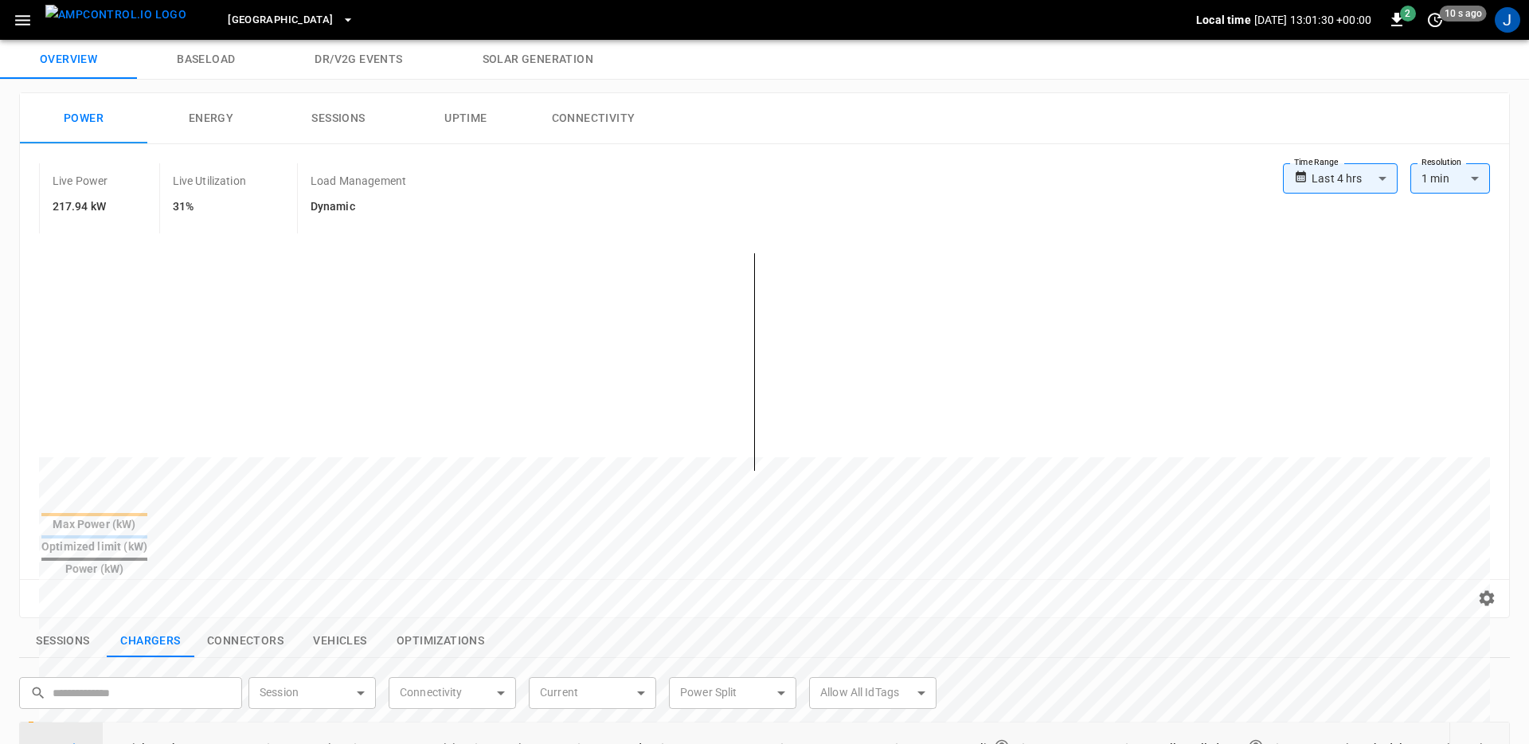
click at [1337, 183] on body "**********" at bounding box center [764, 630] width 1529 height 1335
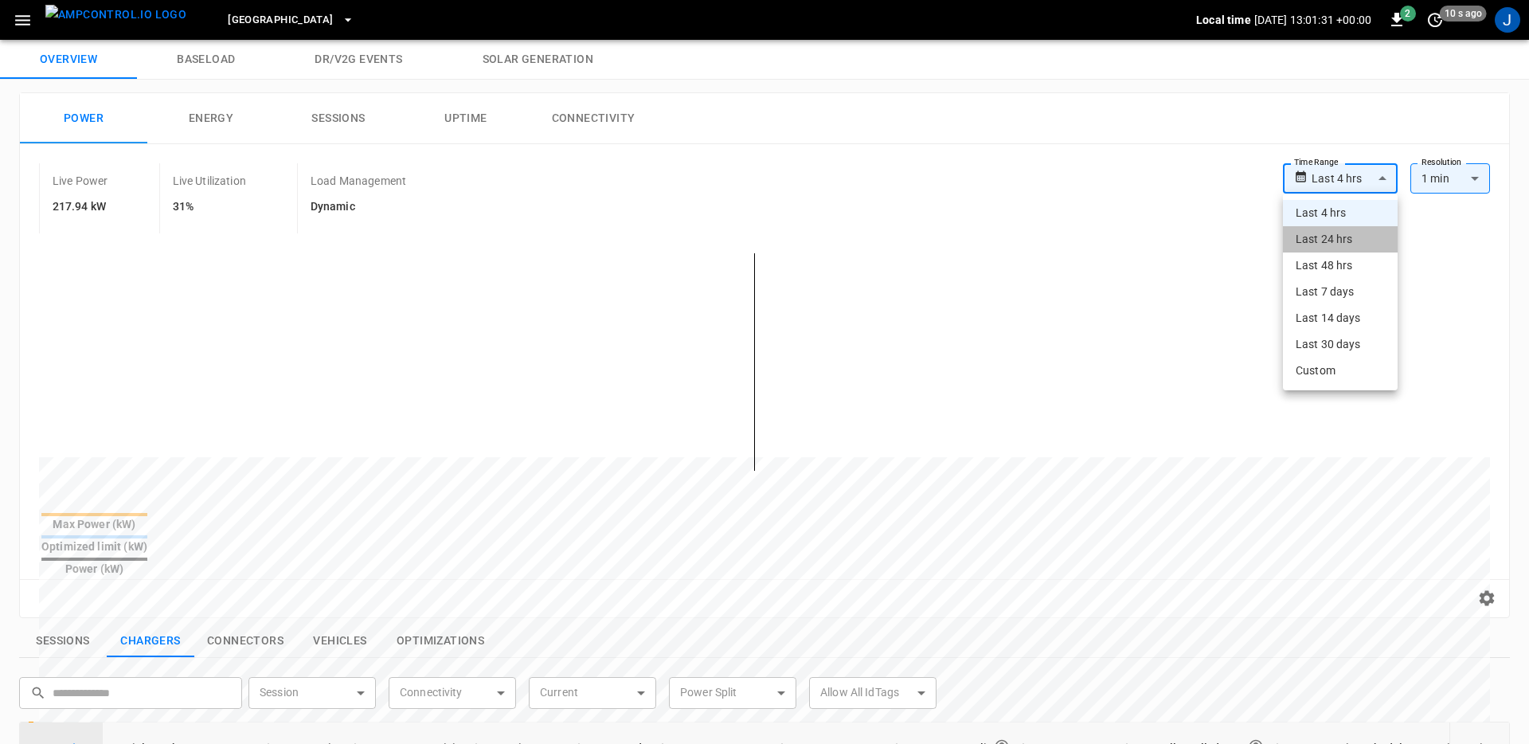
click at [1317, 240] on li "Last 24 hrs" at bounding box center [1340, 239] width 115 height 26
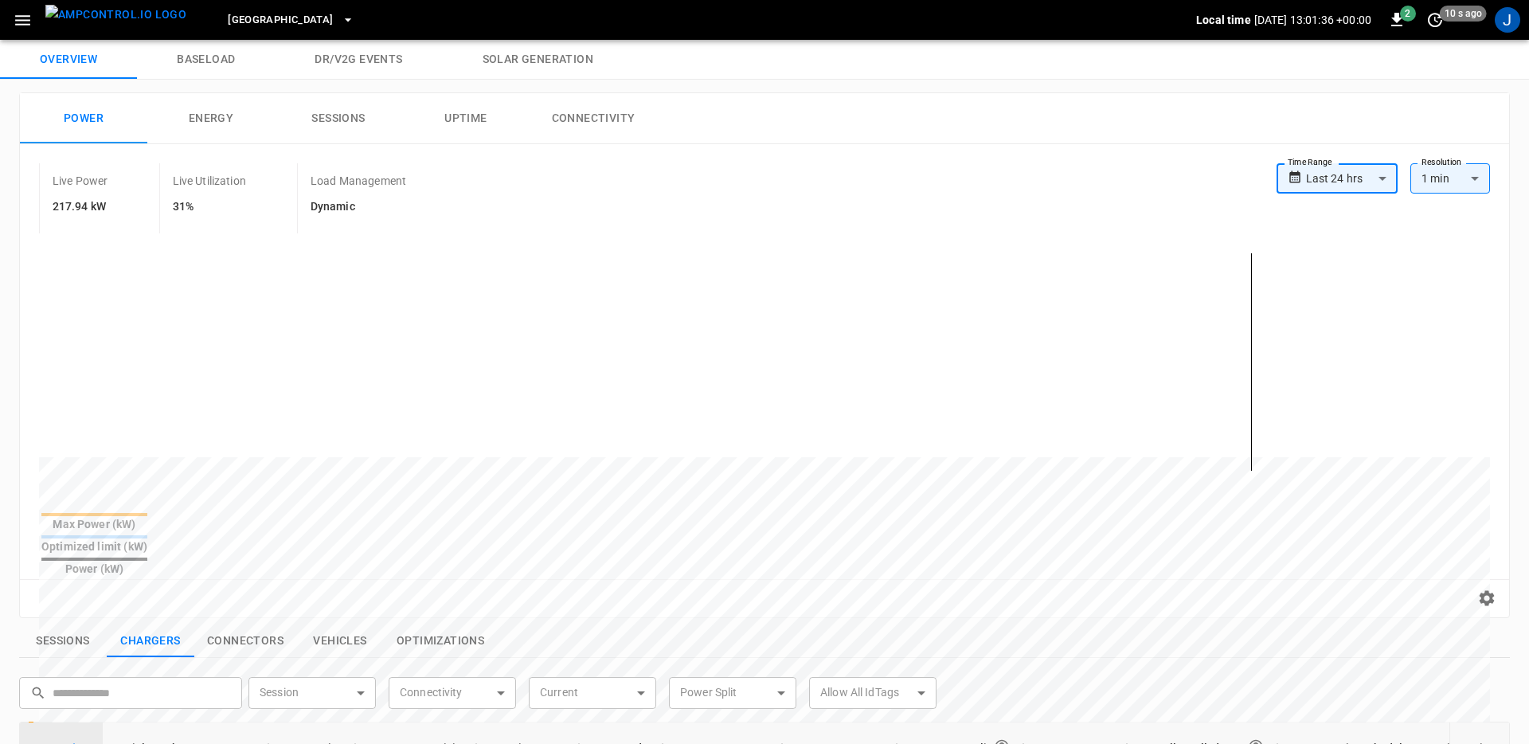
click at [1354, 172] on body "**********" at bounding box center [764, 630] width 1529 height 1335
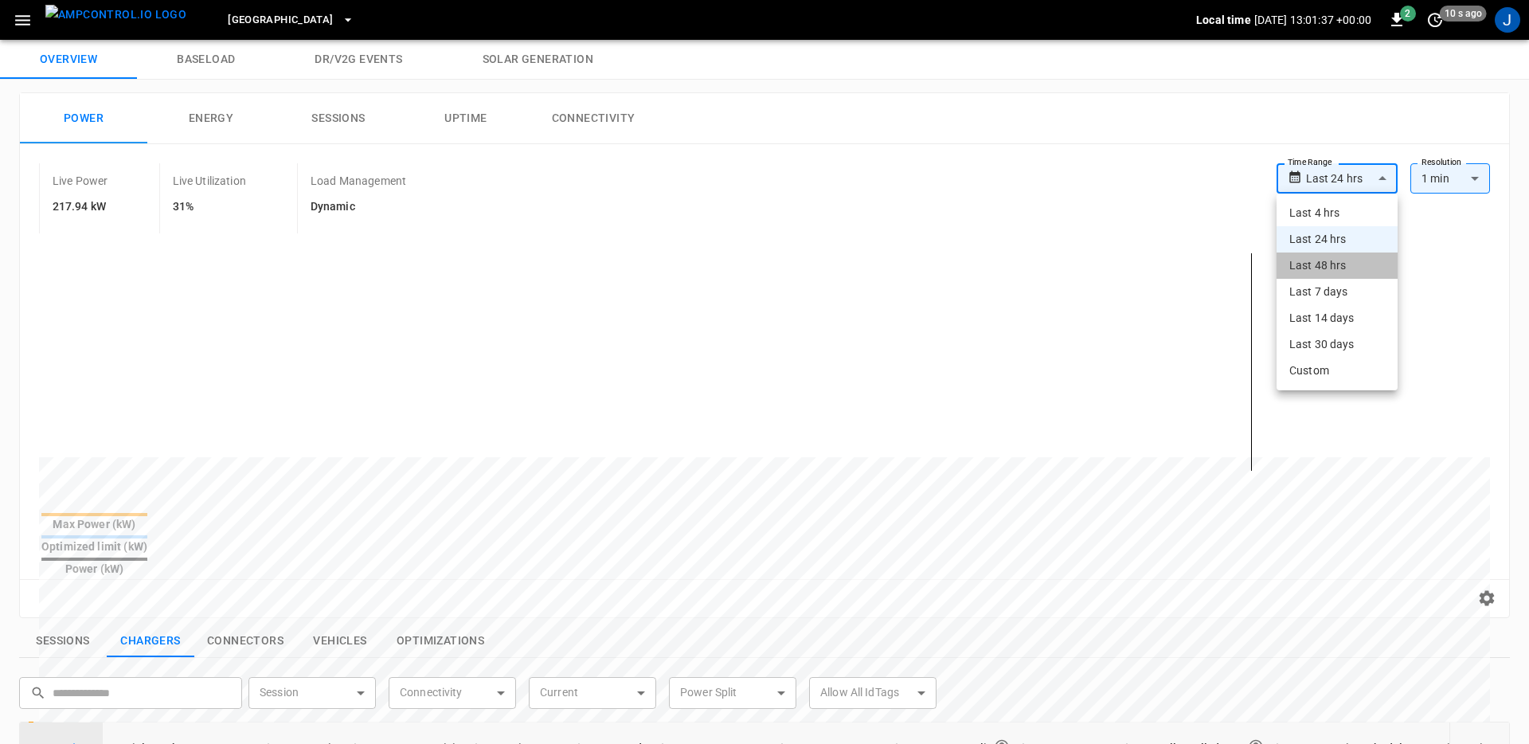
click at [1333, 256] on li "Last 48 hrs" at bounding box center [1336, 265] width 121 height 26
type input "**********"
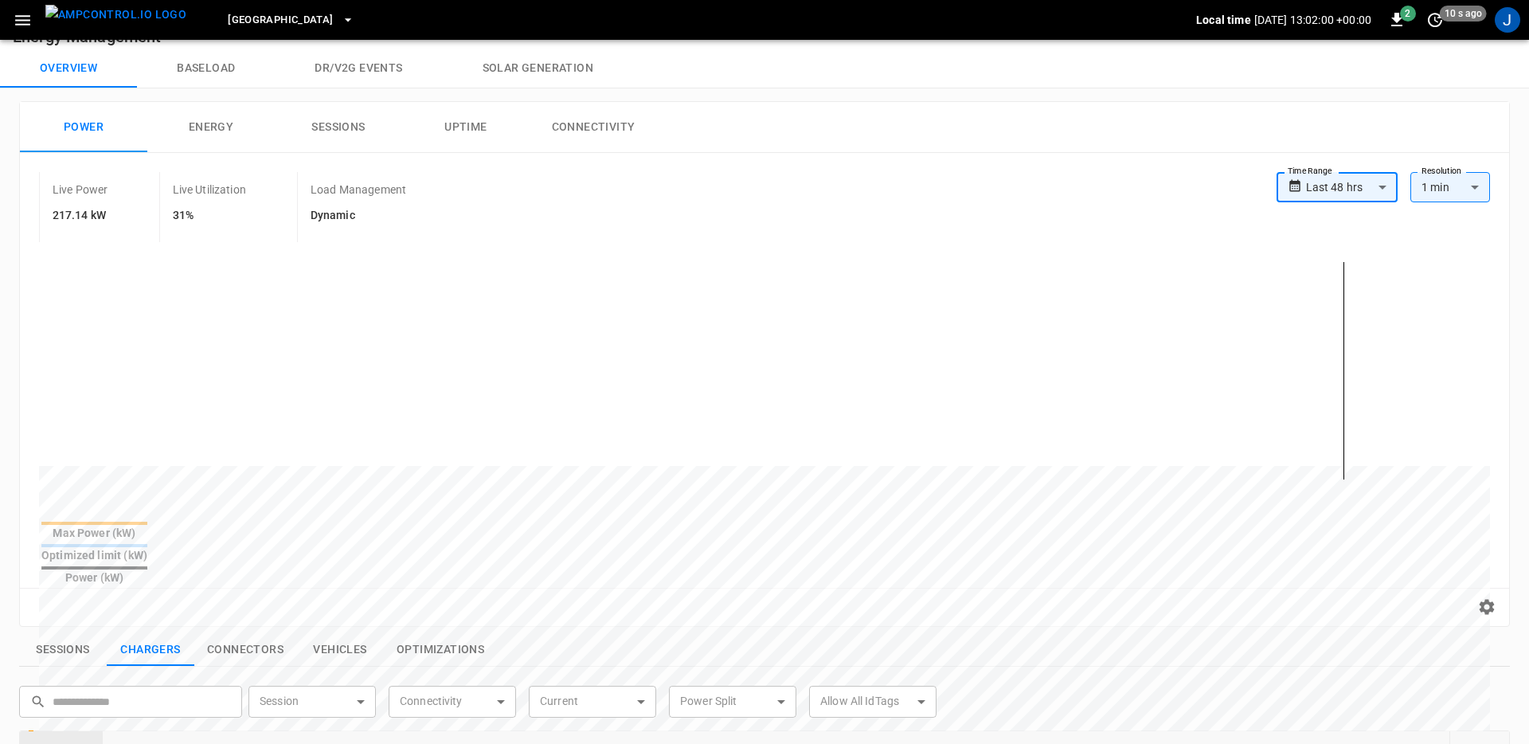
scroll to position [16, 0]
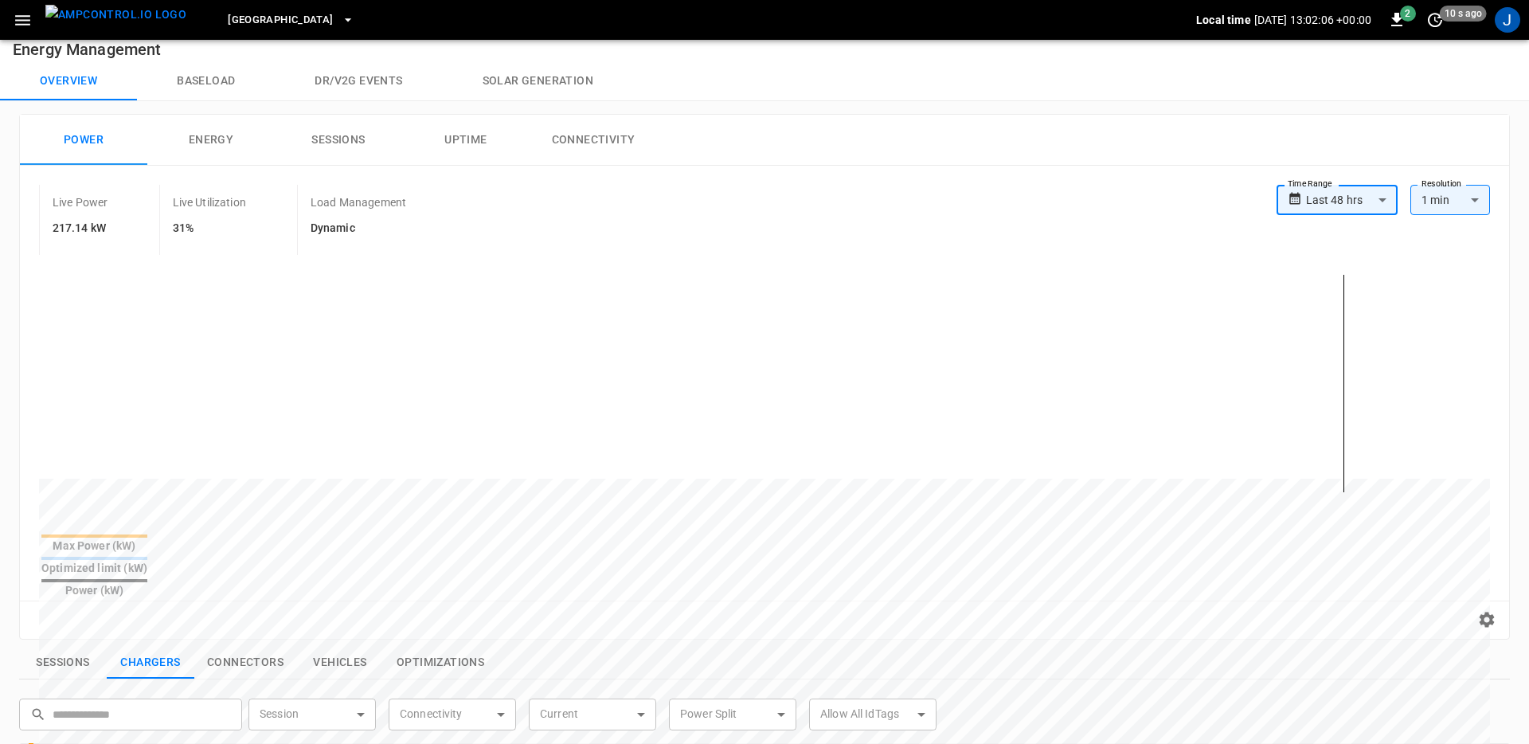
click at [220, 135] on button "Energy" at bounding box center [210, 140] width 127 height 51
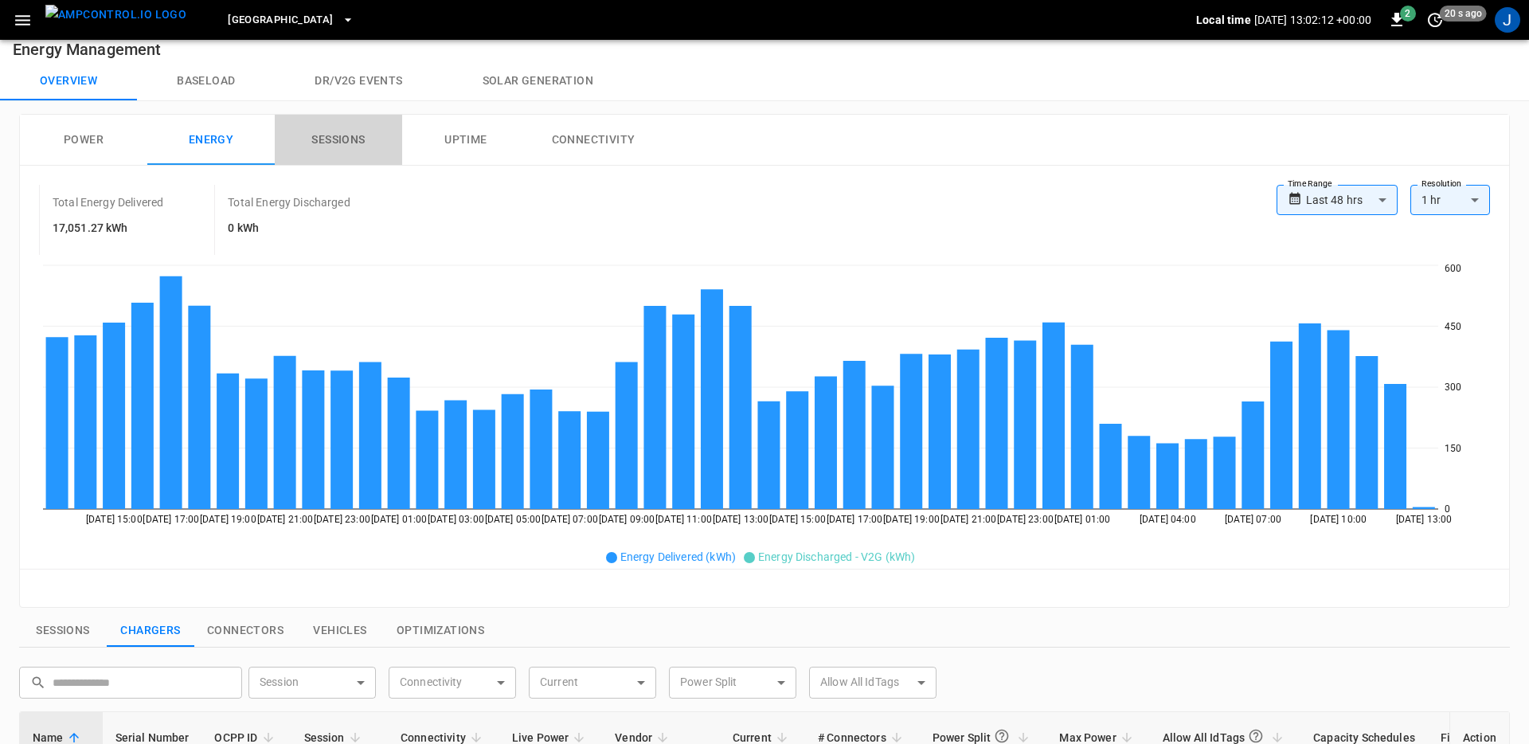
click at [364, 139] on button "Sessions" at bounding box center [338, 140] width 127 height 51
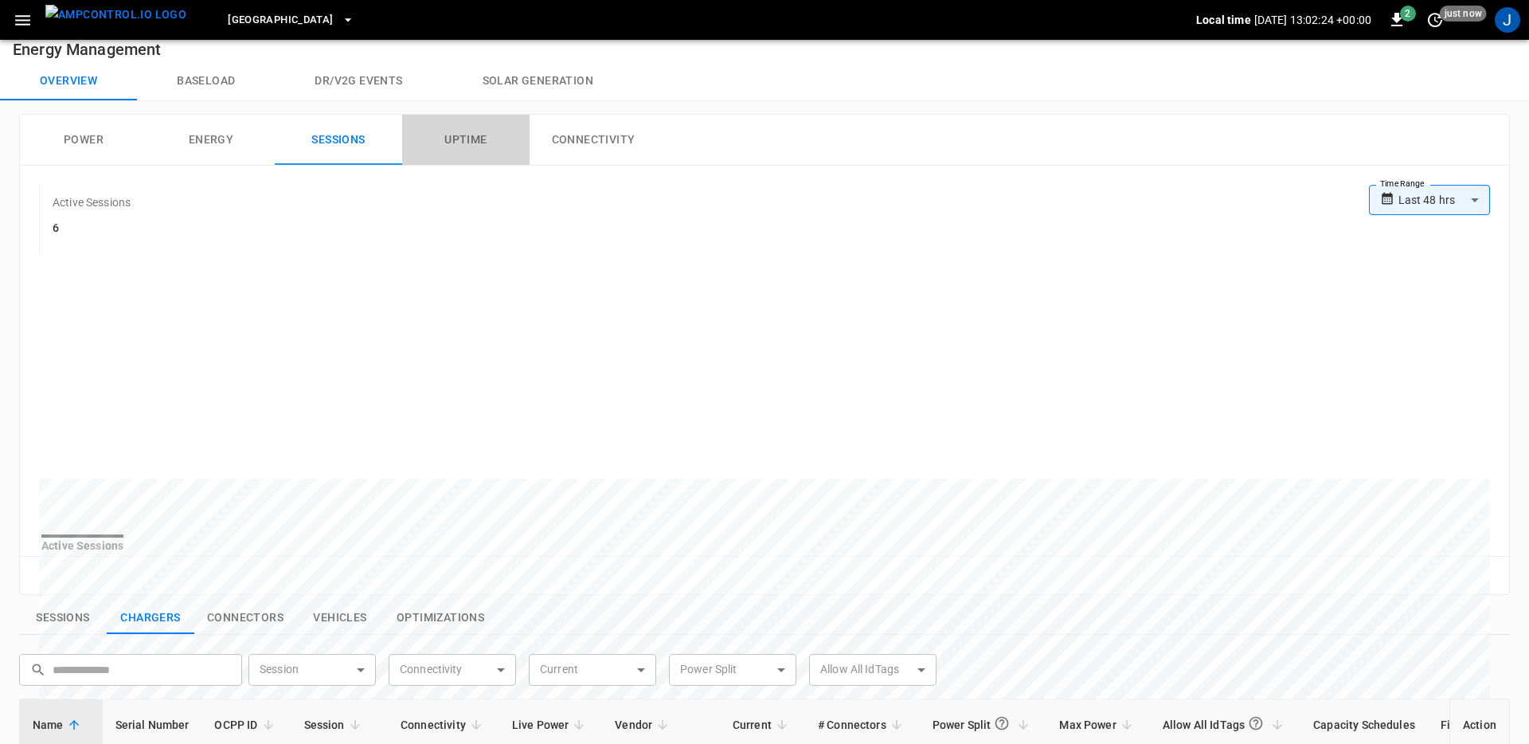
click at [486, 153] on button "Uptime" at bounding box center [465, 140] width 127 height 51
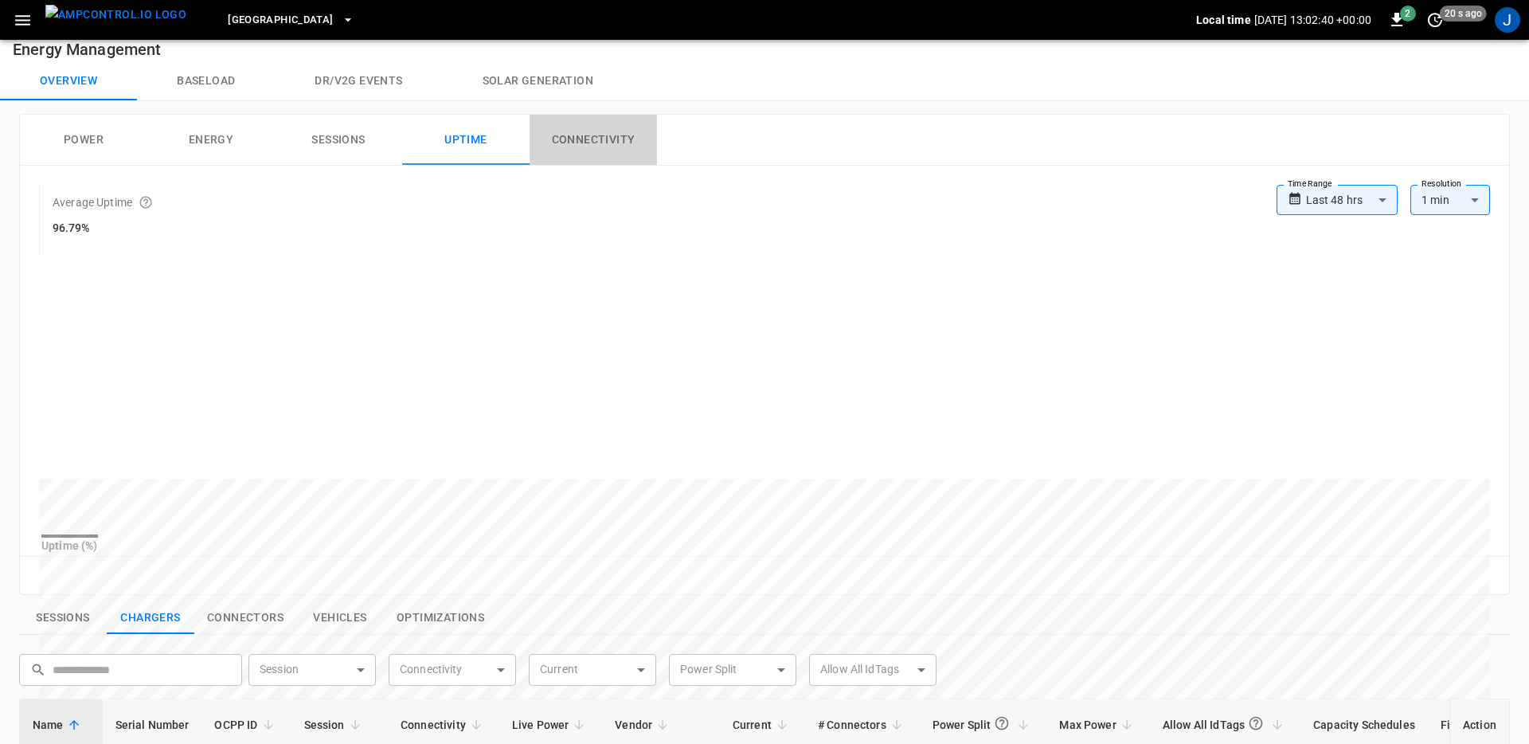
click at [616, 149] on button "Connectivity" at bounding box center [592, 140] width 127 height 51
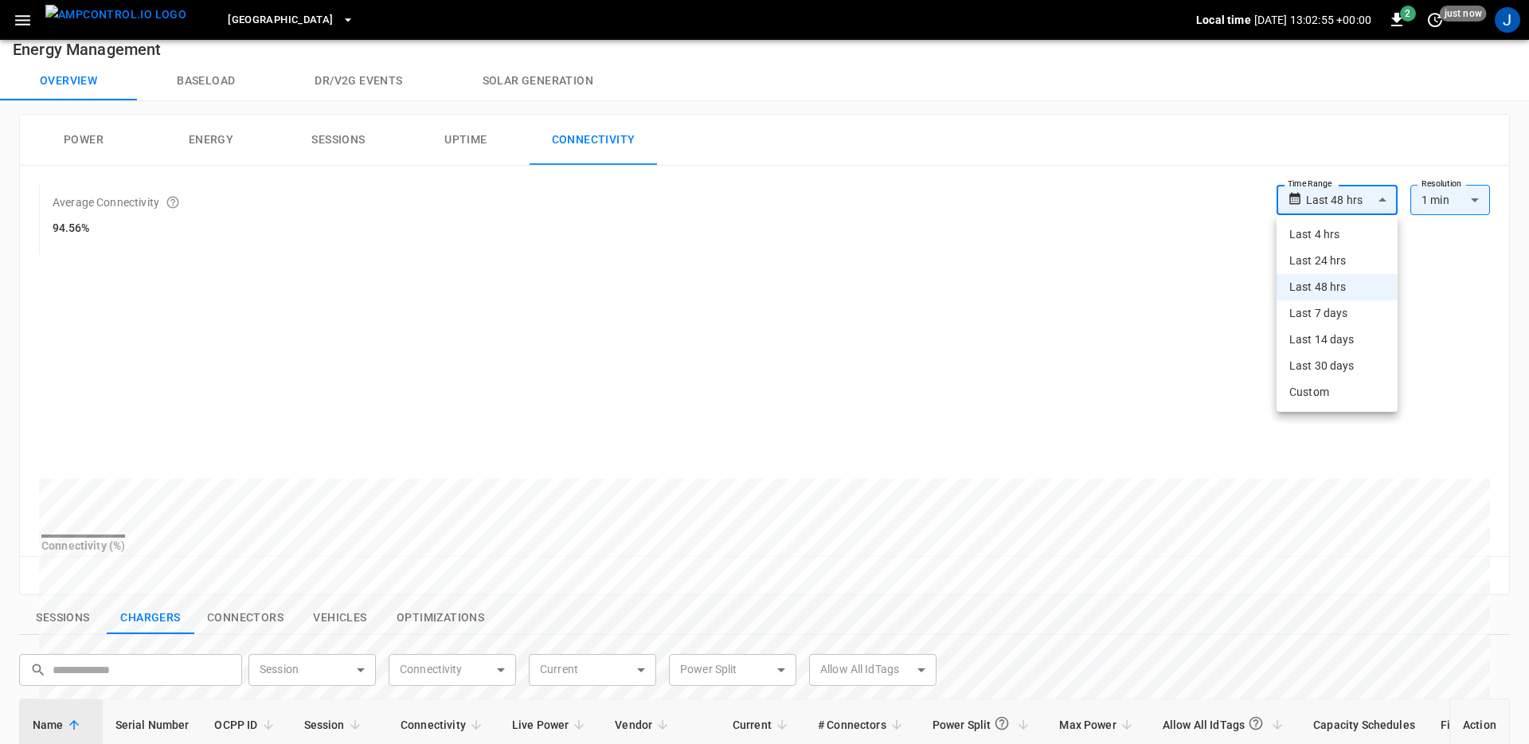
click at [1321, 197] on body "**********" at bounding box center [764, 629] width 1529 height 1291
click at [1104, 606] on div at bounding box center [764, 372] width 1529 height 744
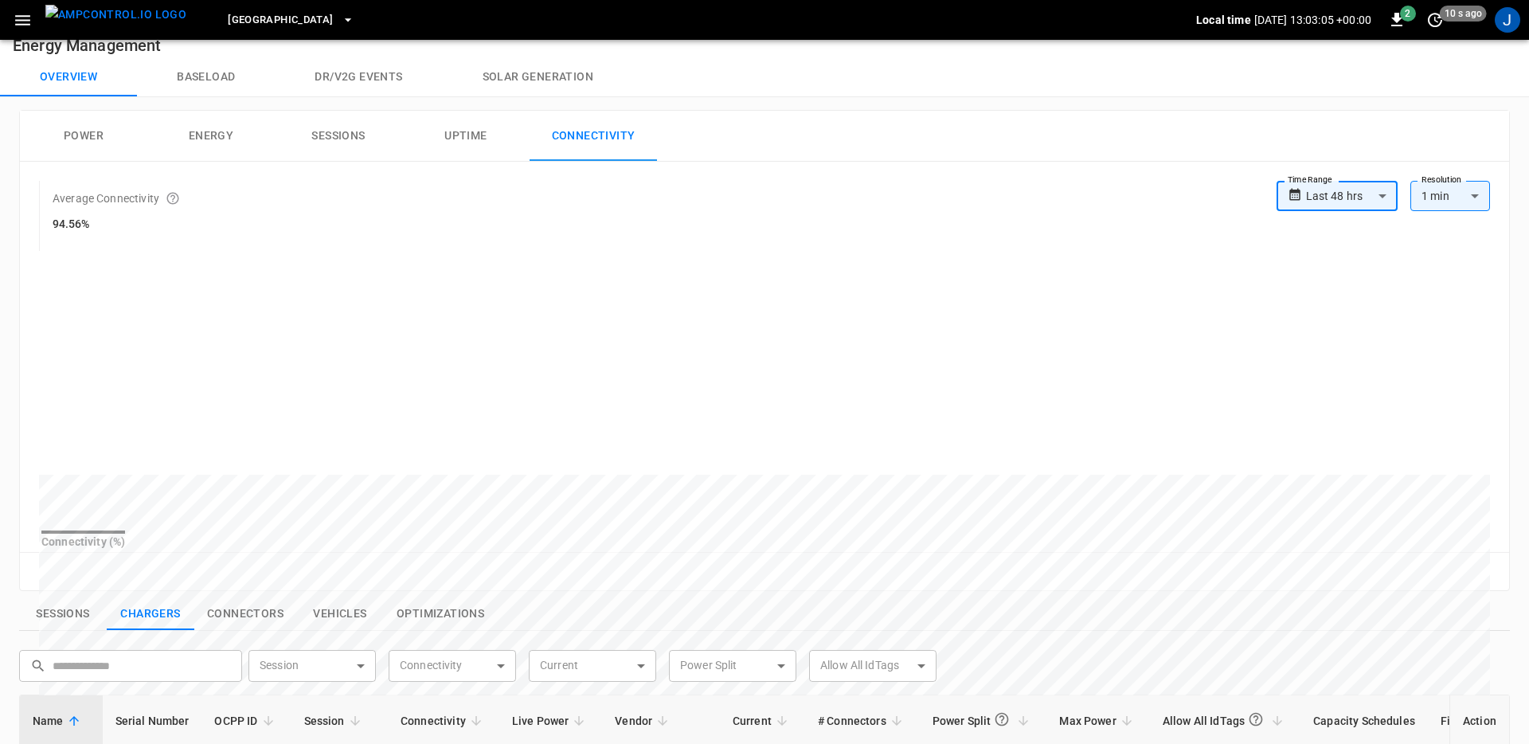
scroll to position [0, 0]
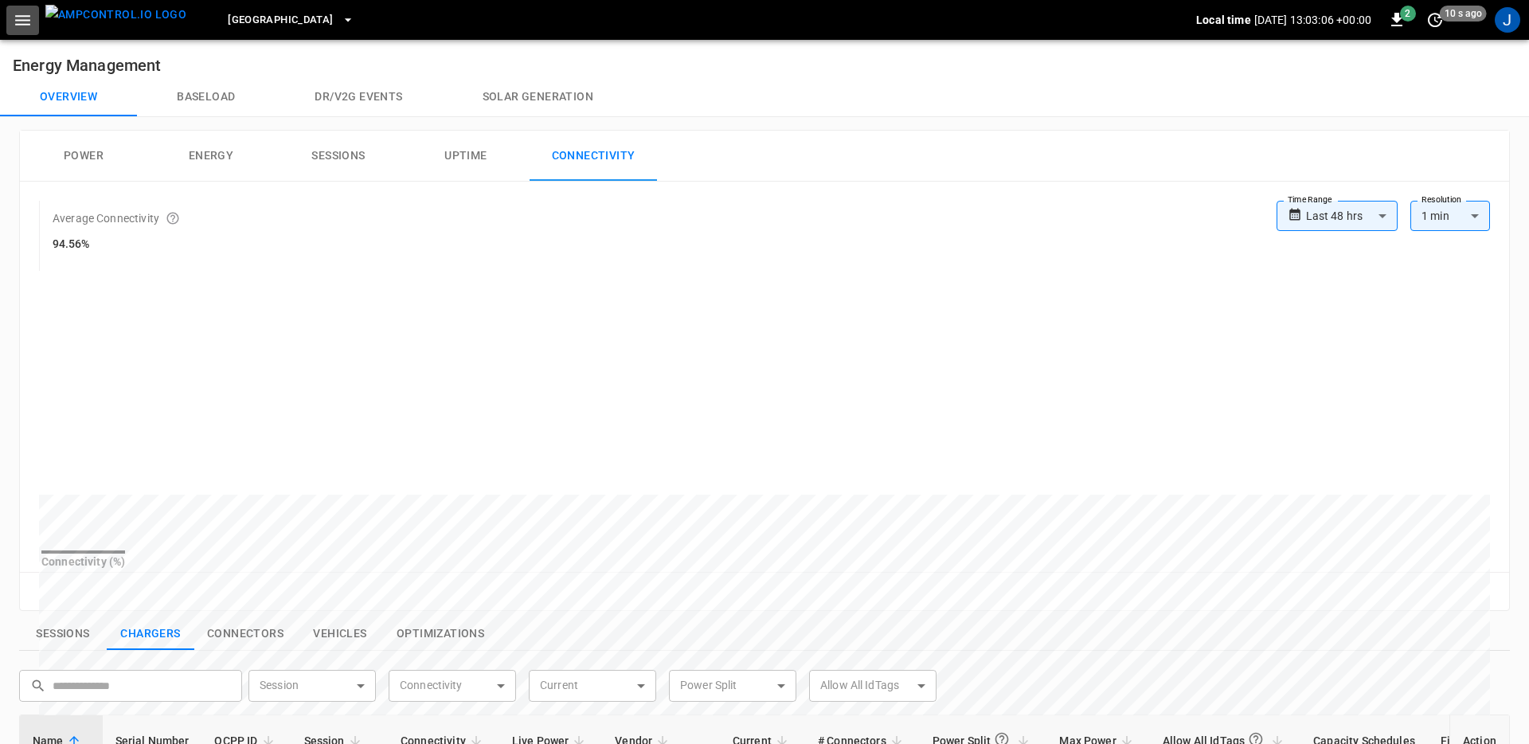
click at [28, 26] on icon "button" at bounding box center [23, 20] width 20 height 20
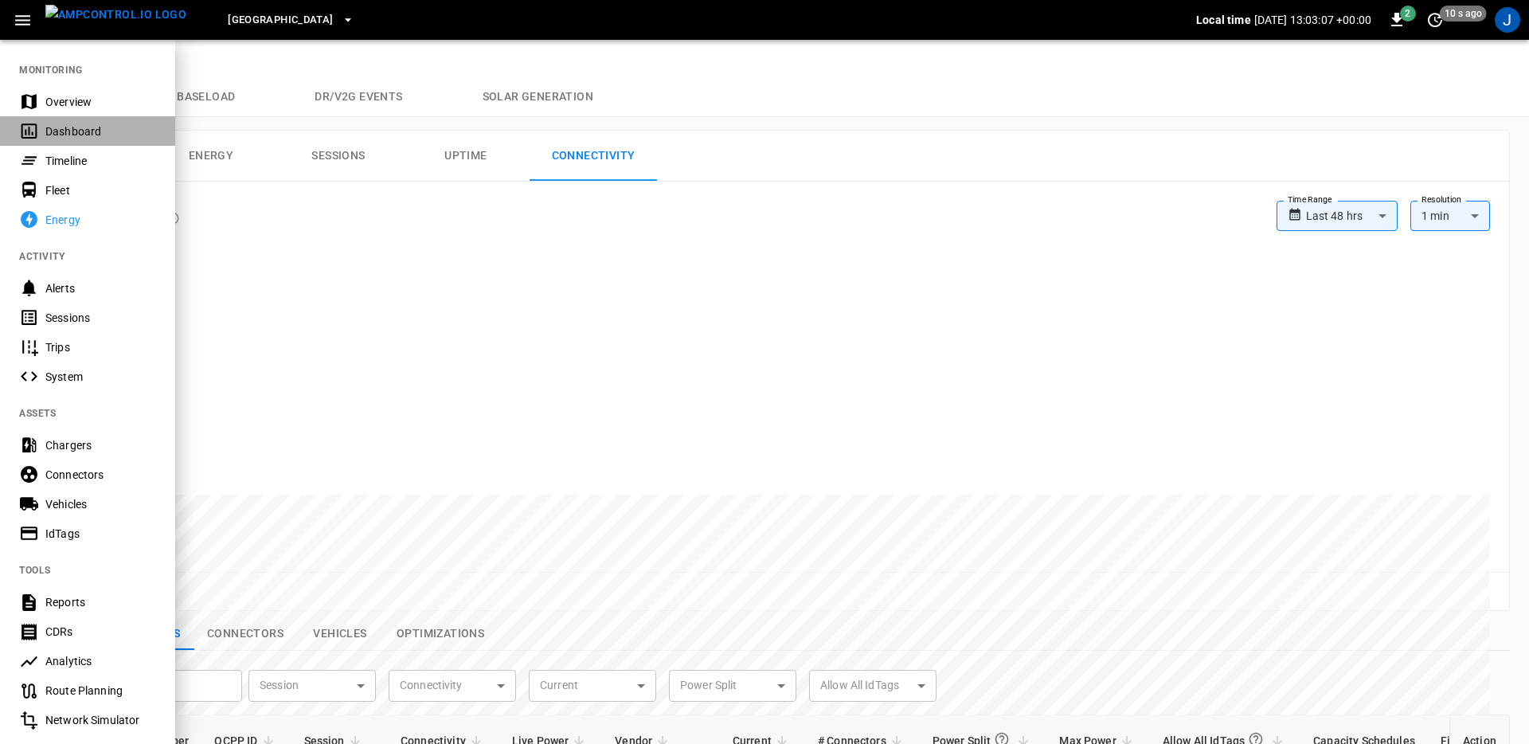
click at [65, 130] on div "Dashboard" at bounding box center [100, 131] width 111 height 16
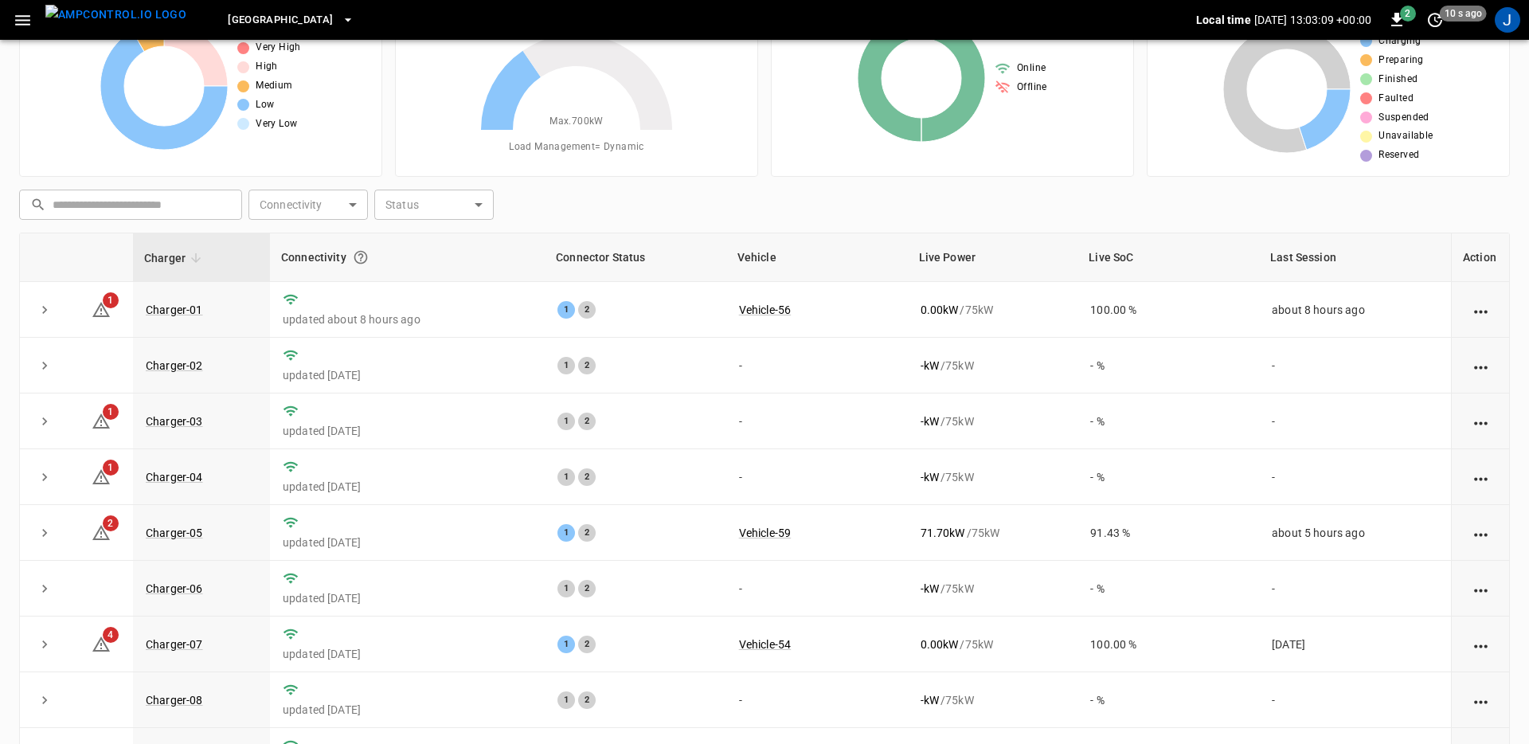
scroll to position [90, 0]
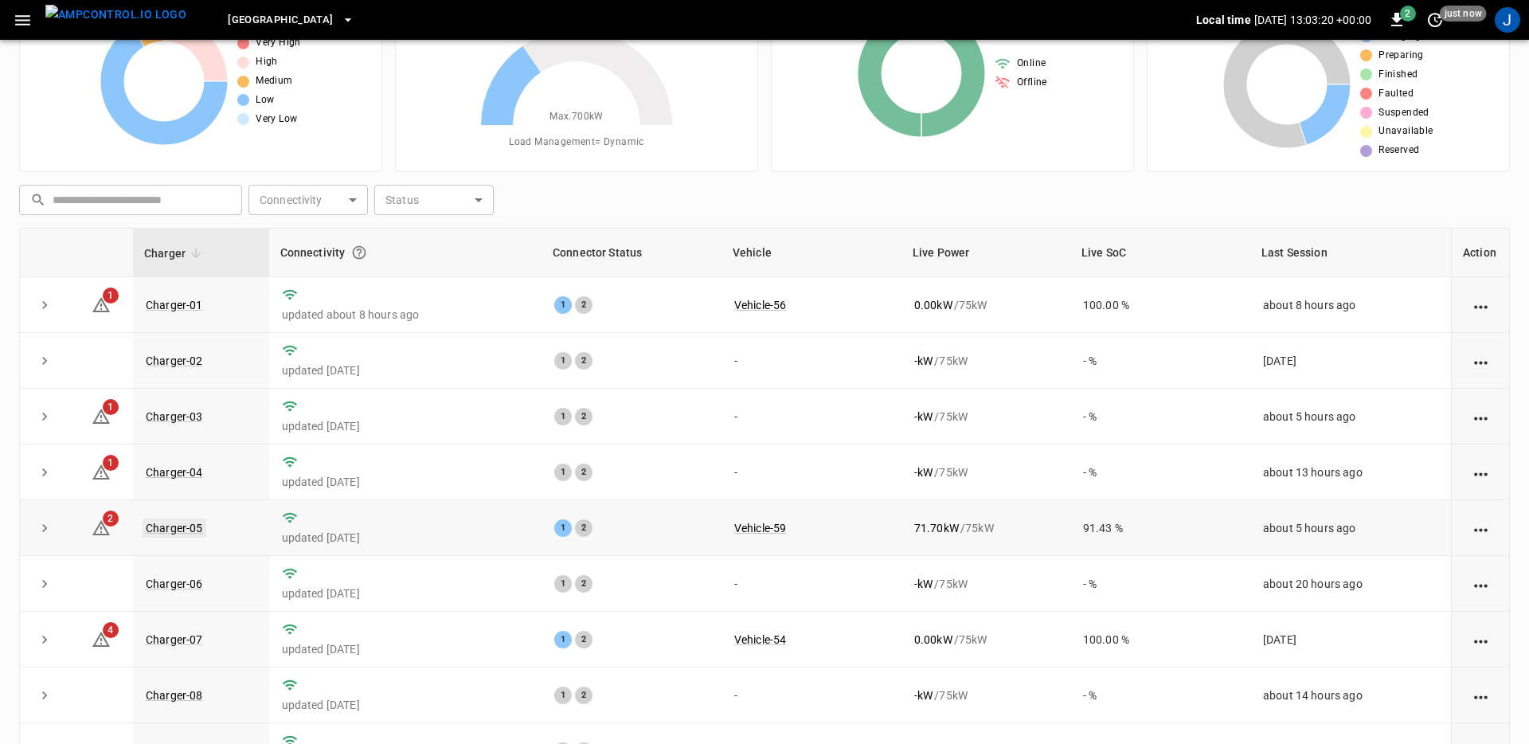
click at [181, 526] on link "Charger-05" at bounding box center [175, 527] width 64 height 19
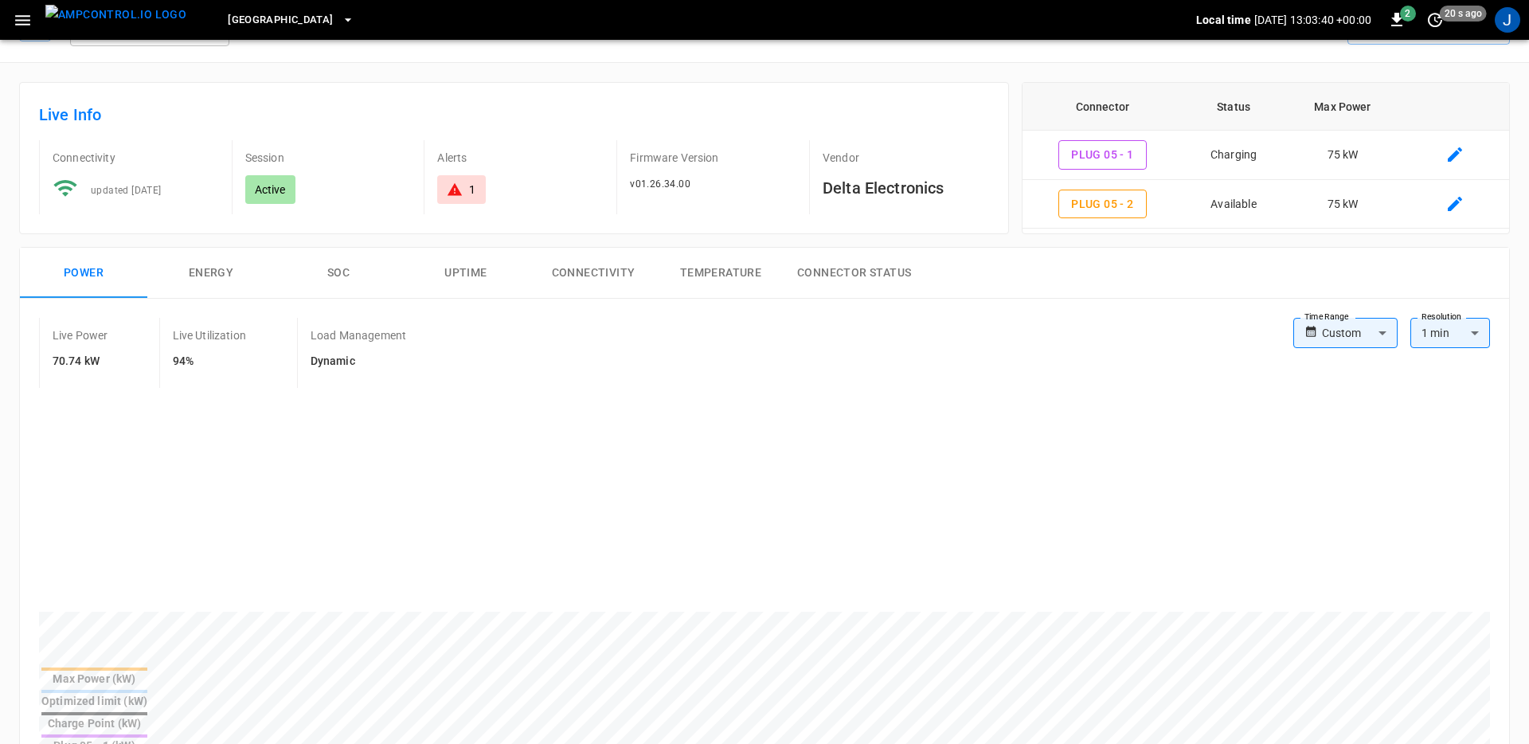
scroll to position [49, 0]
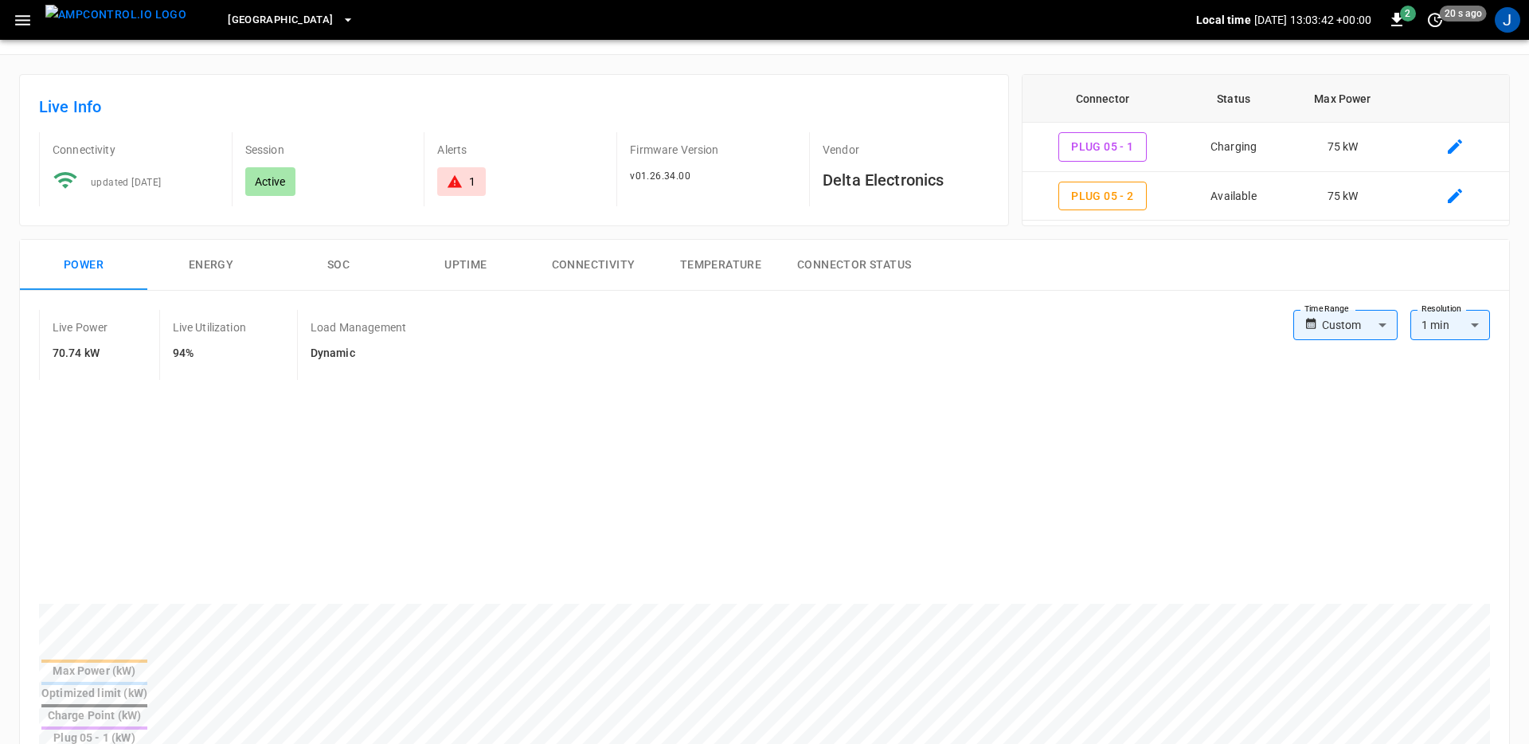
click at [1381, 325] on body "Frankfurt Depot Local time 2025-10-10 13:03:42 +00:00 2 20 s ago J Charger-05 R…" at bounding box center [764, 740] width 1529 height 1578
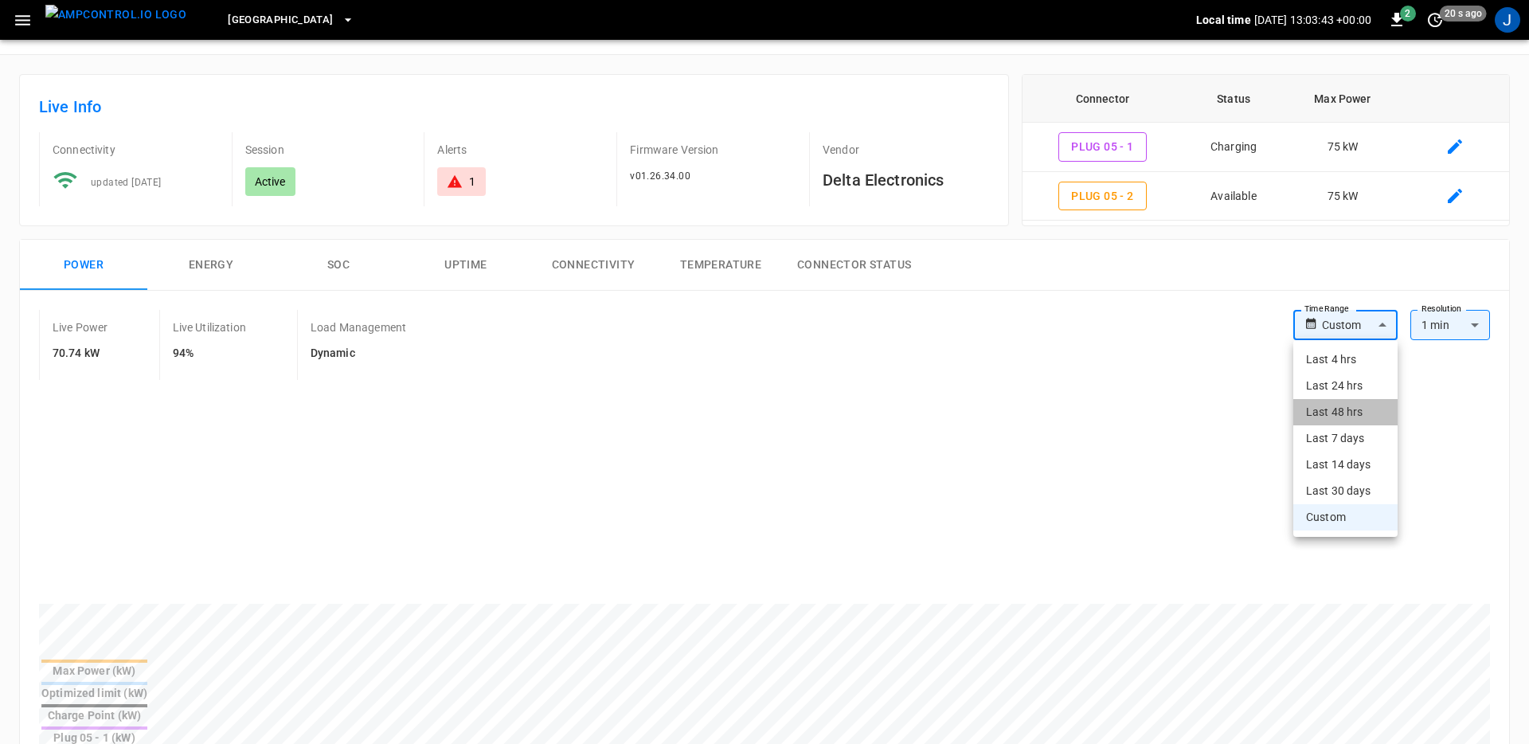
click at [1362, 408] on li "Last 48 hrs" at bounding box center [1345, 412] width 104 height 26
type input "**********"
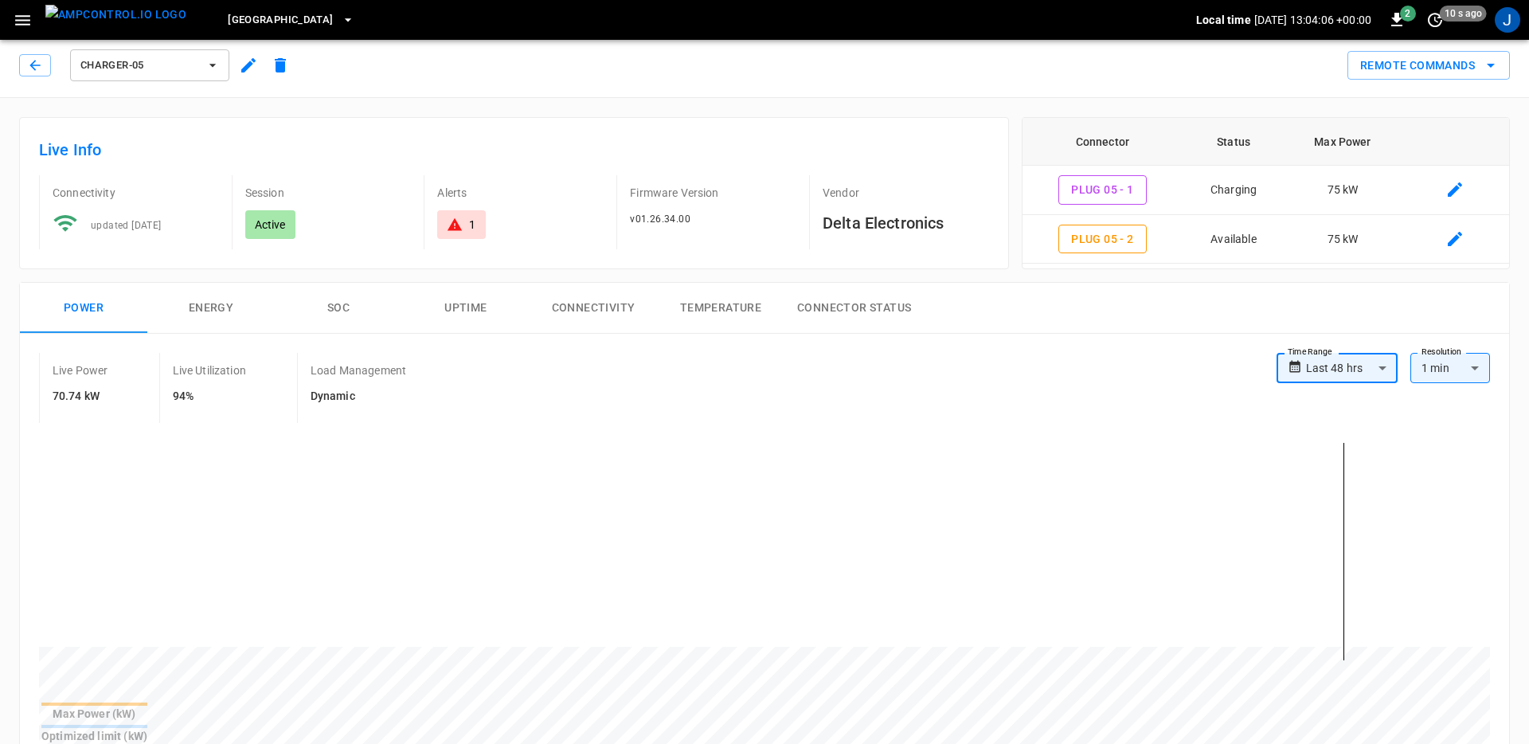
scroll to position [0, 0]
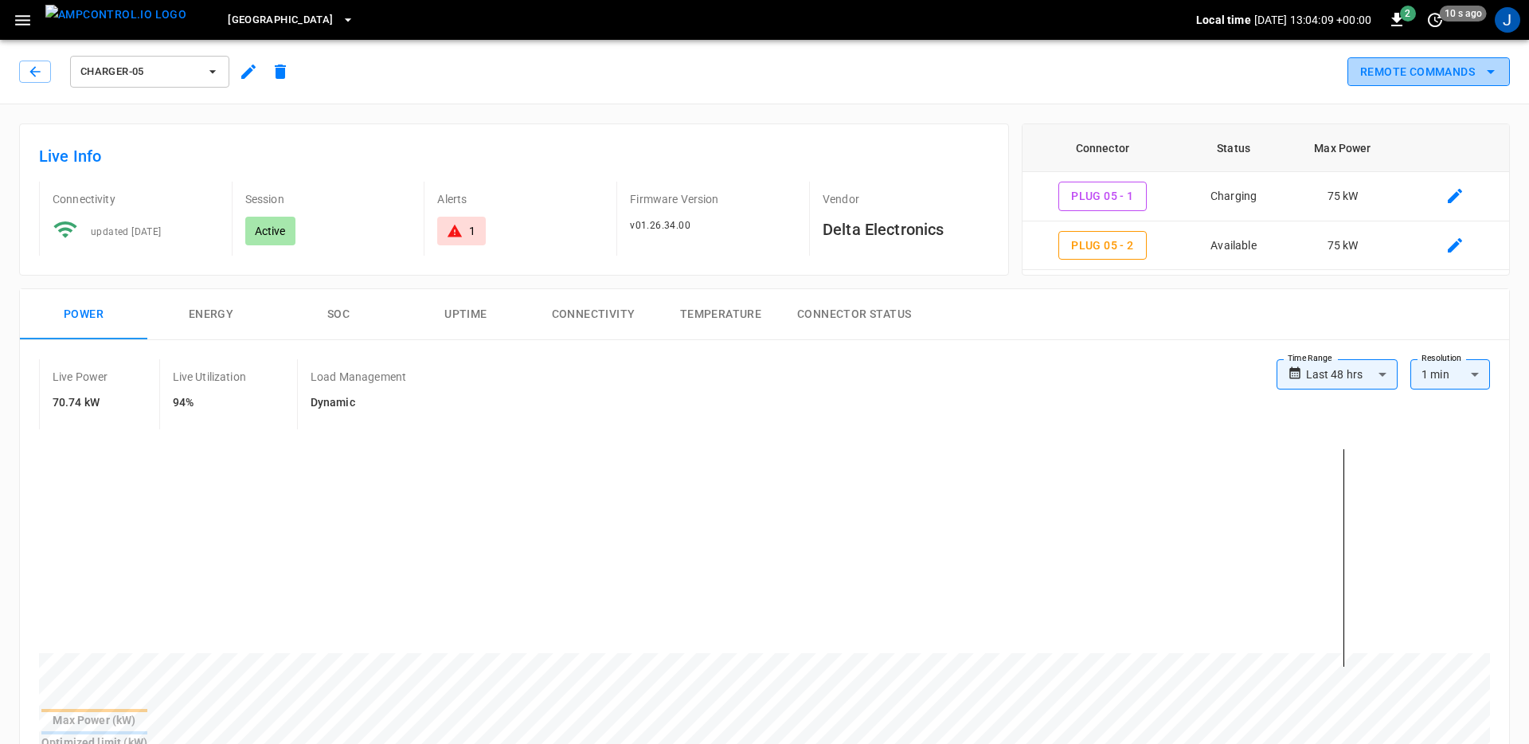
click at [1431, 78] on button "Remote Commands" at bounding box center [1428, 71] width 162 height 29
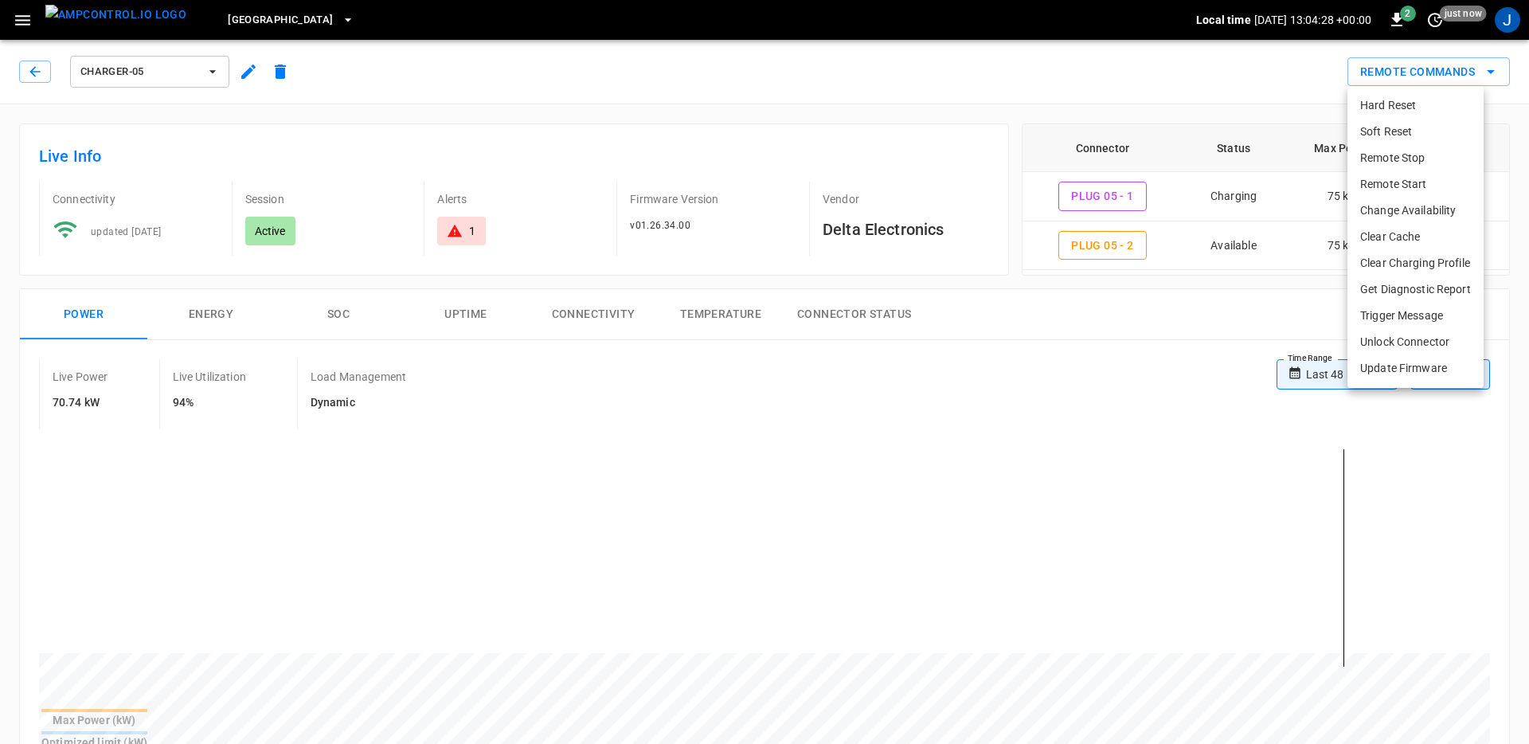
click at [967, 300] on div at bounding box center [764, 372] width 1529 height 744
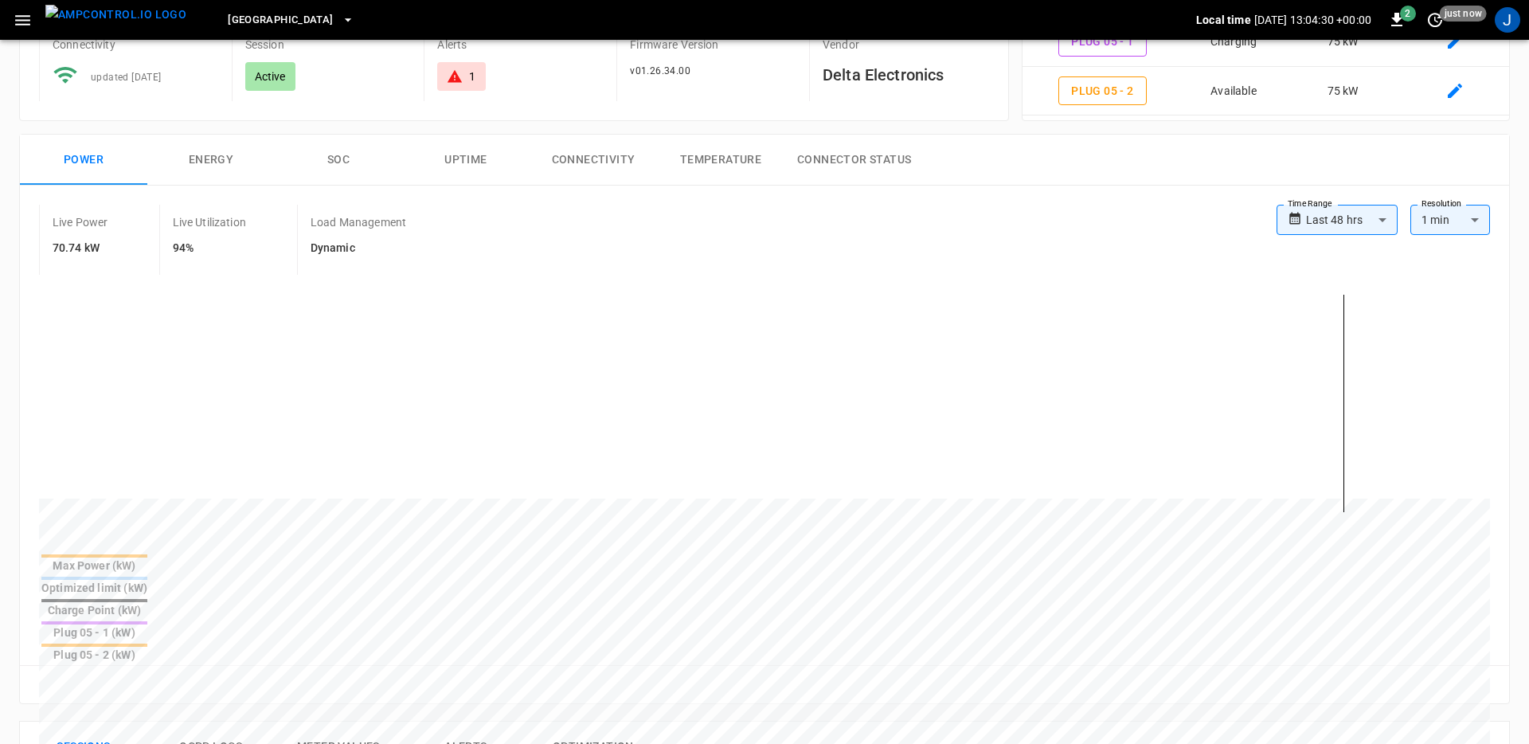
scroll to position [157, 0]
click at [25, 22] on icon "button" at bounding box center [23, 20] width 20 height 20
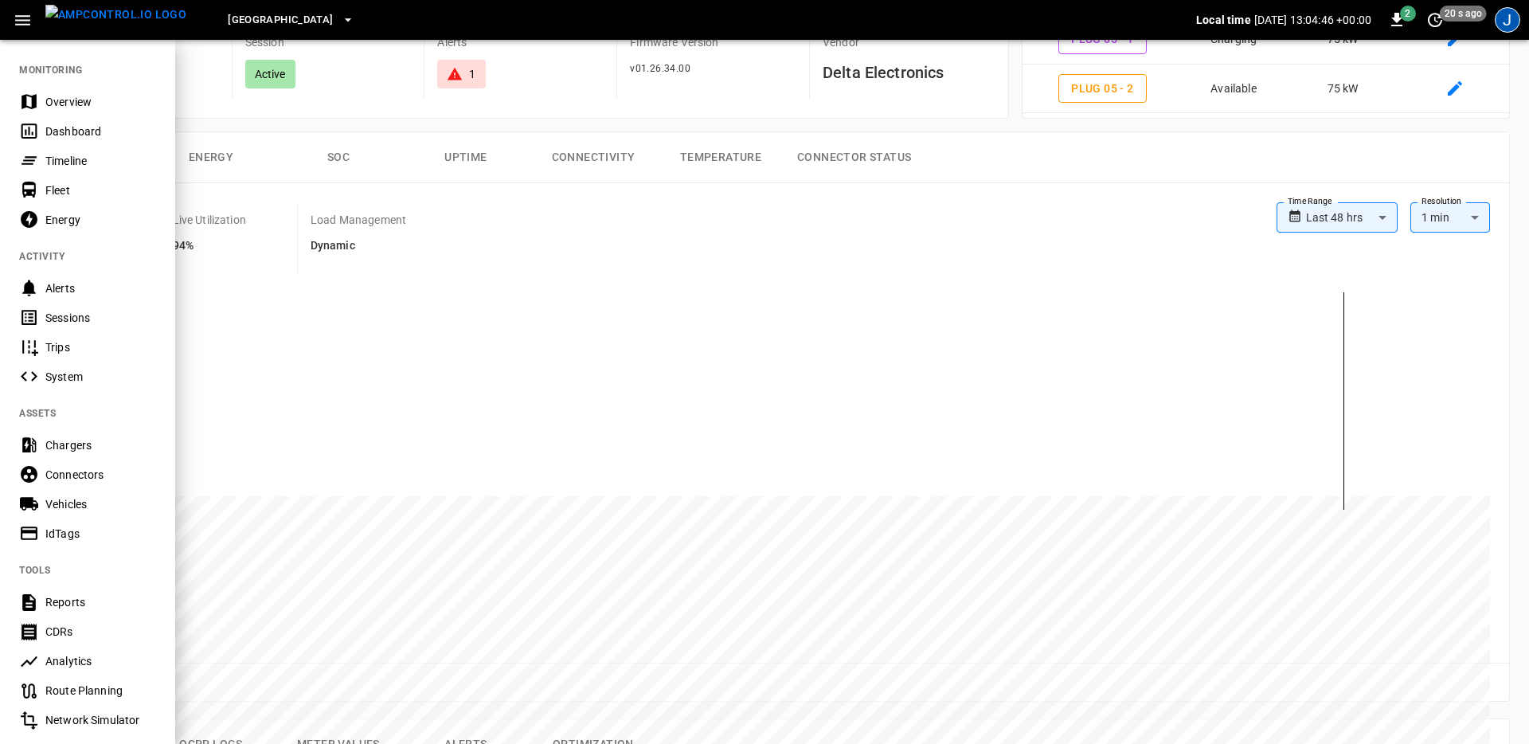
click at [1514, 26] on div "J" at bounding box center [1506, 19] width 25 height 25
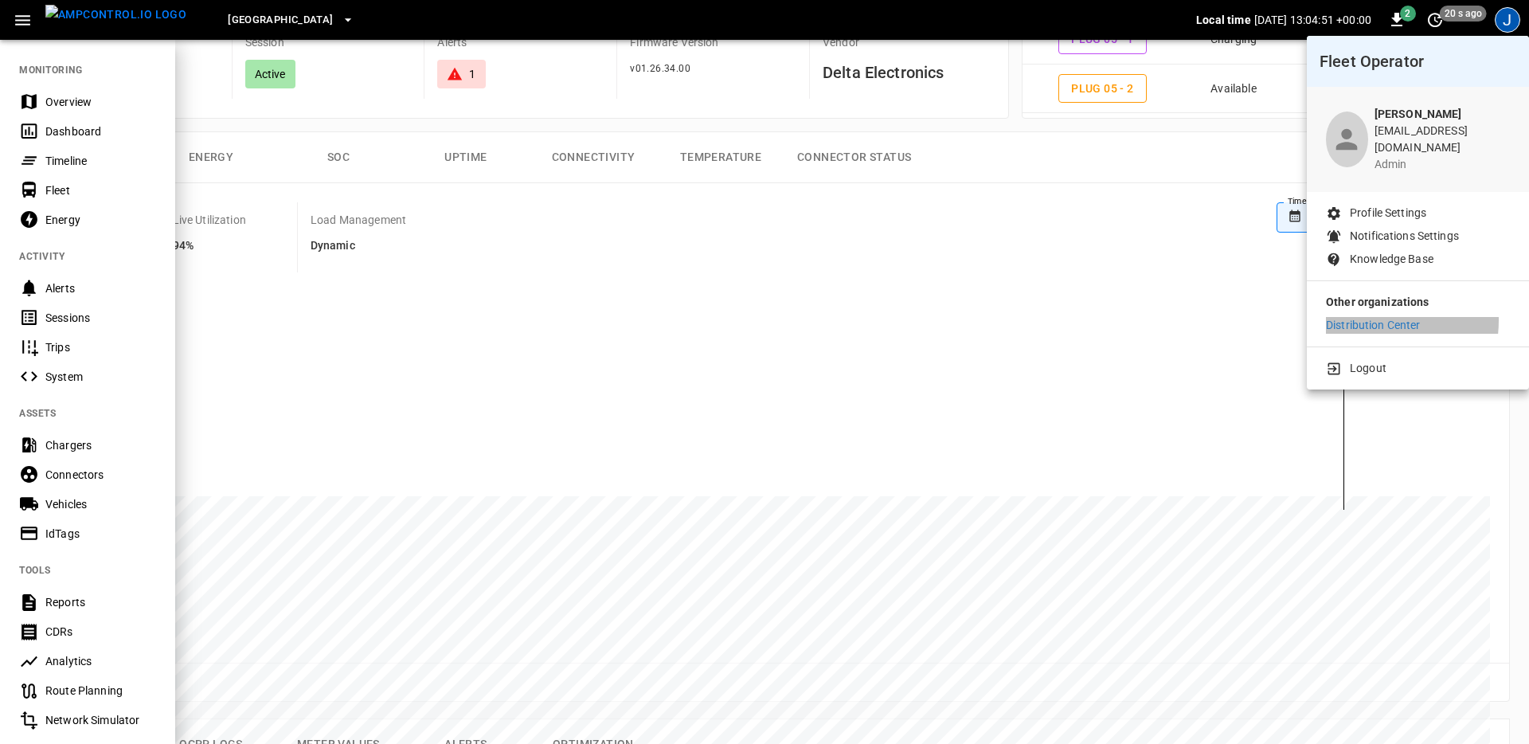
click at [1358, 317] on p "Distribution Center" at bounding box center [1373, 325] width 95 height 17
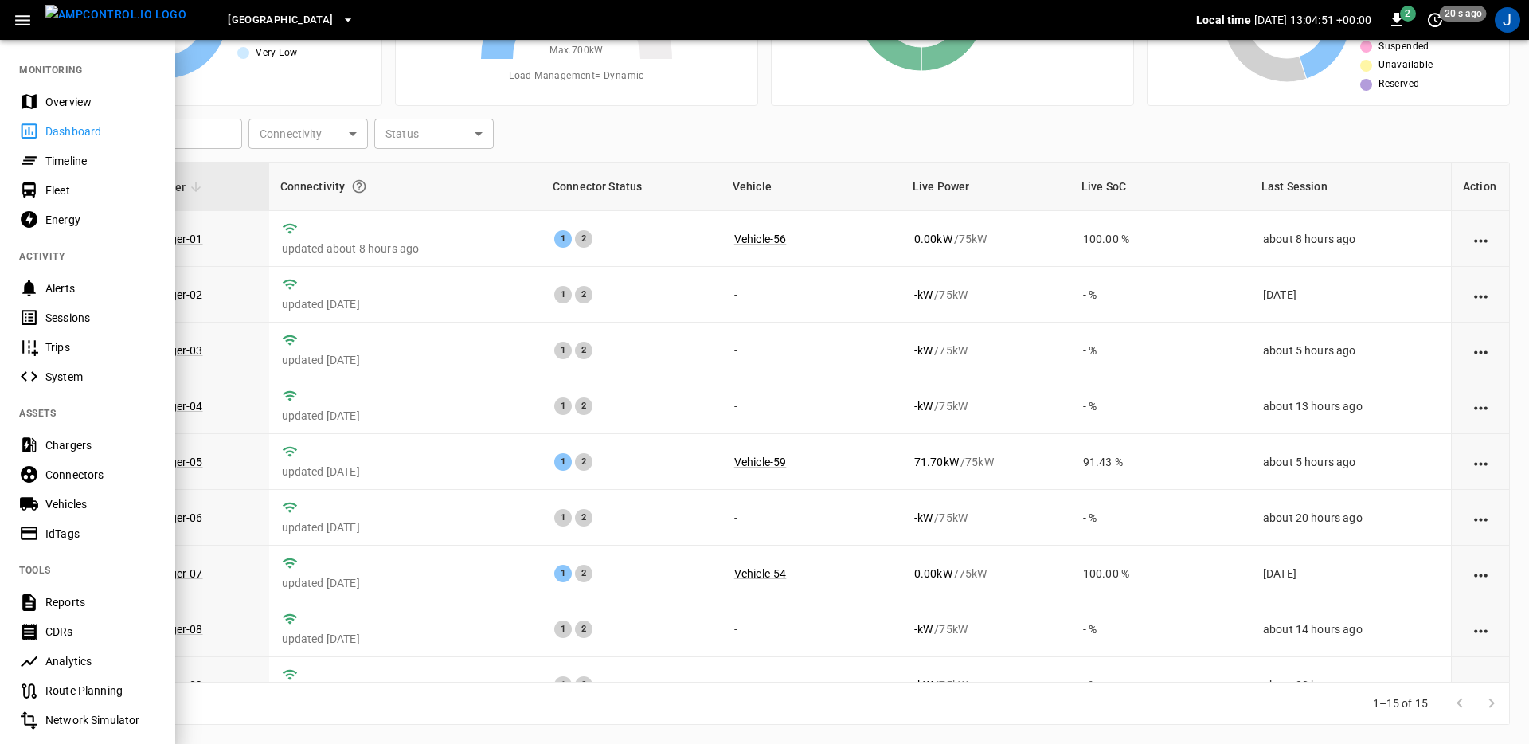
scroll to position [156, 0]
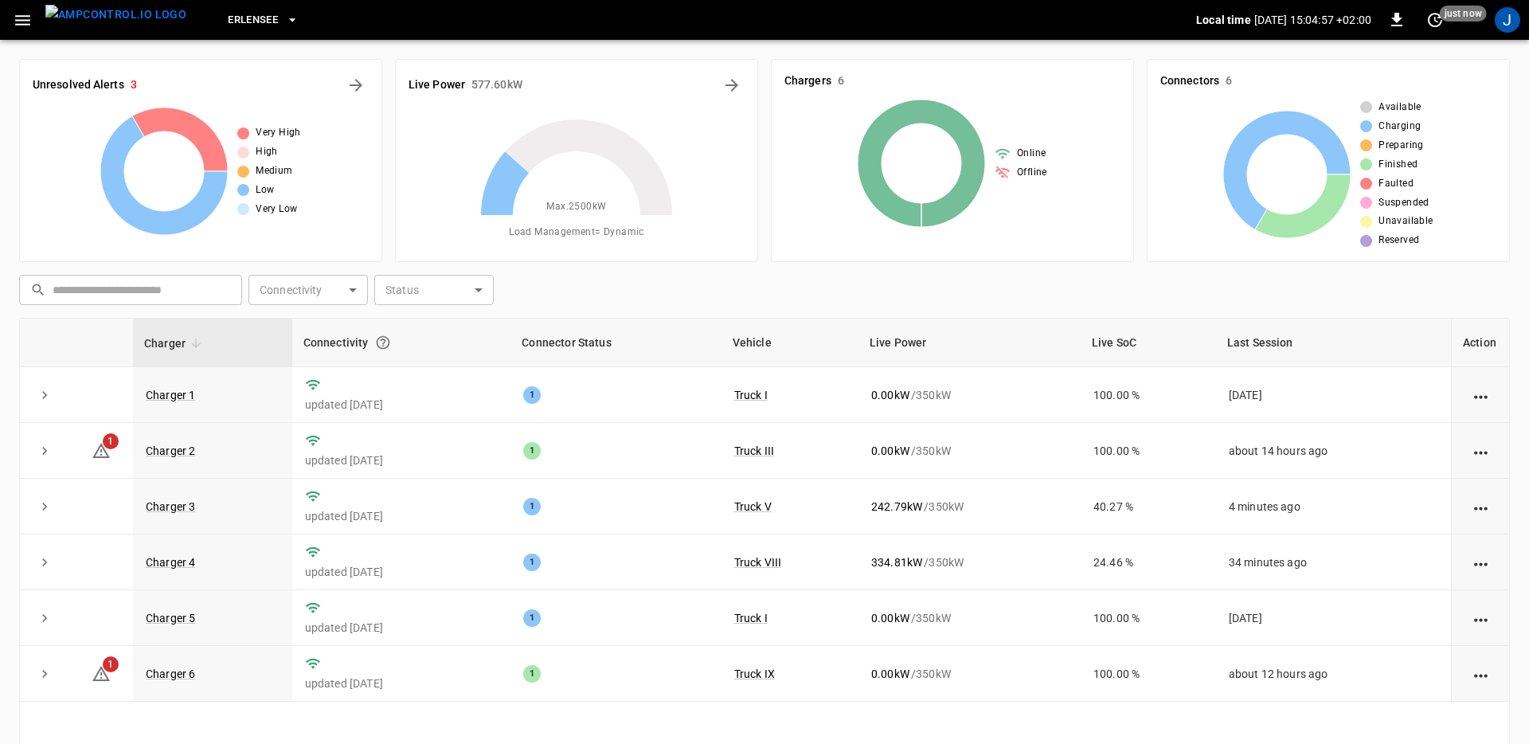
click at [26, 27] on icon "button" at bounding box center [23, 20] width 20 height 20
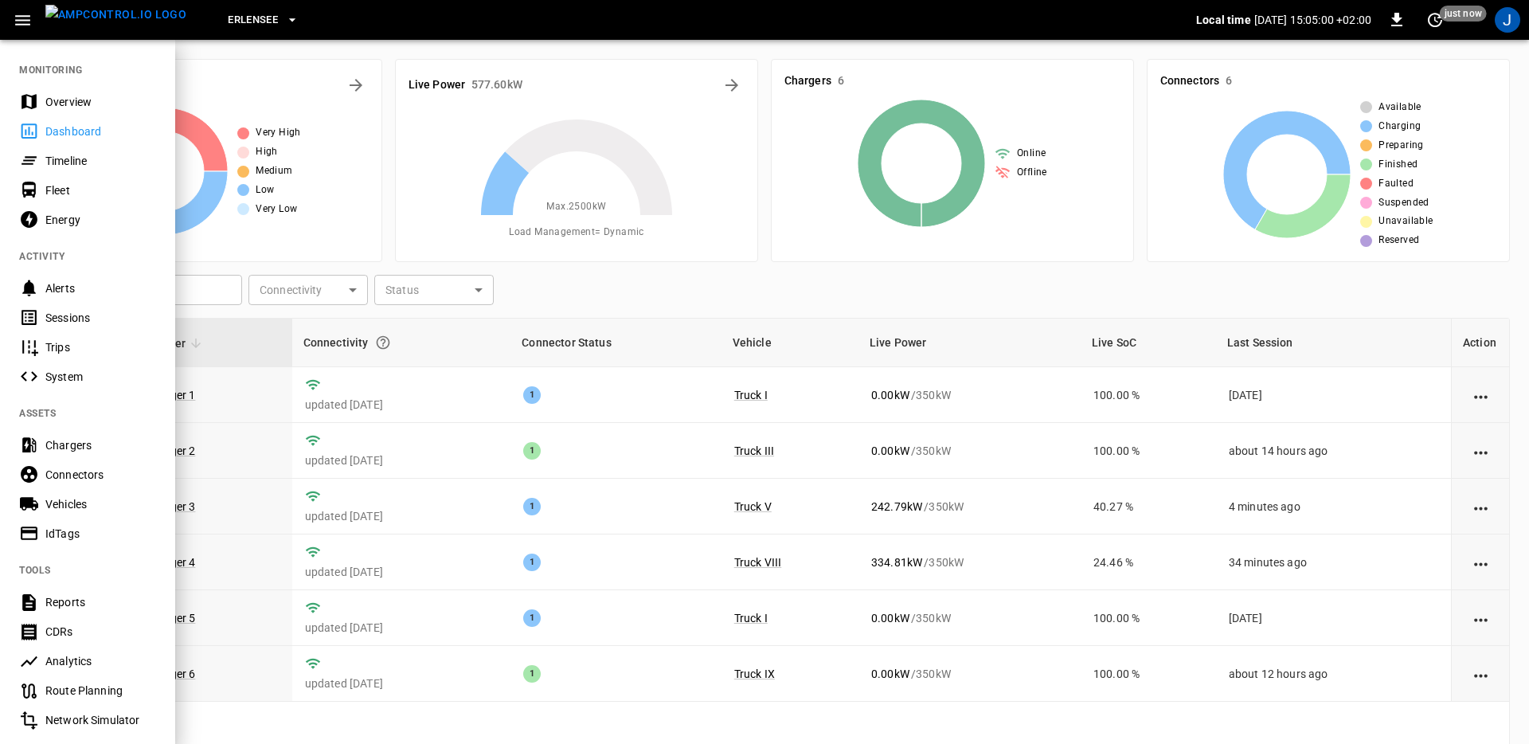
click at [60, 162] on div "Timeline" at bounding box center [100, 161] width 111 height 16
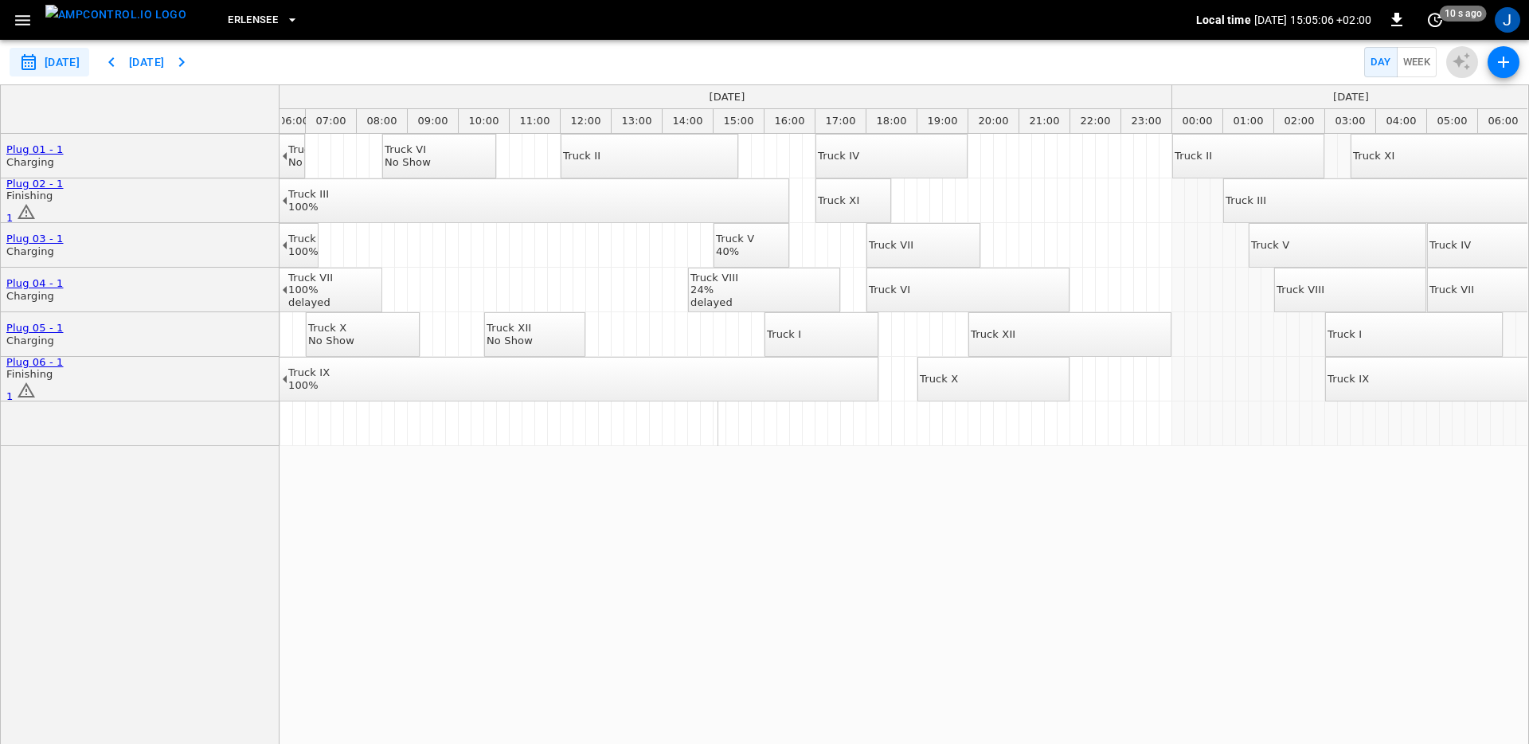
scroll to position [0, 357]
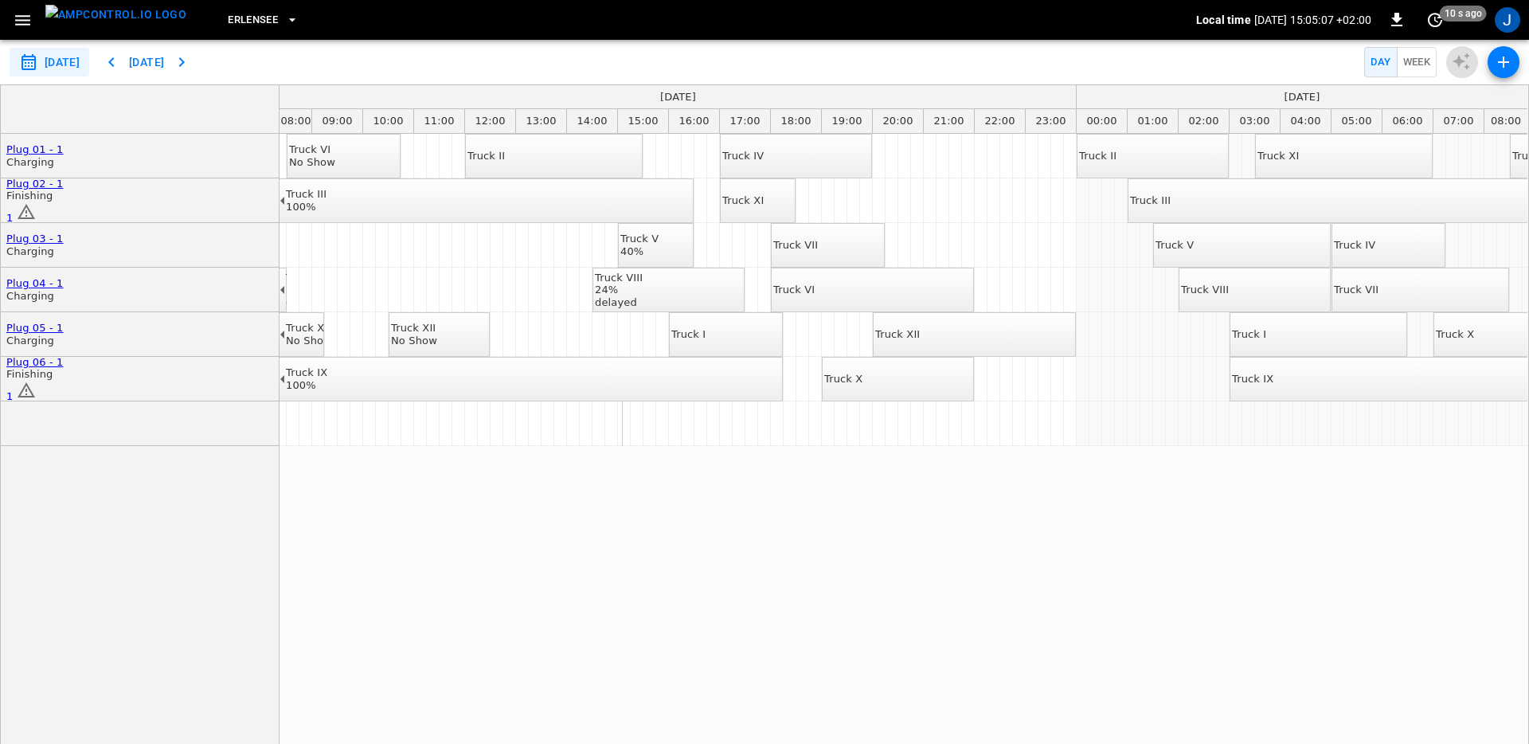
click at [28, 24] on icon "button" at bounding box center [22, 20] width 15 height 10
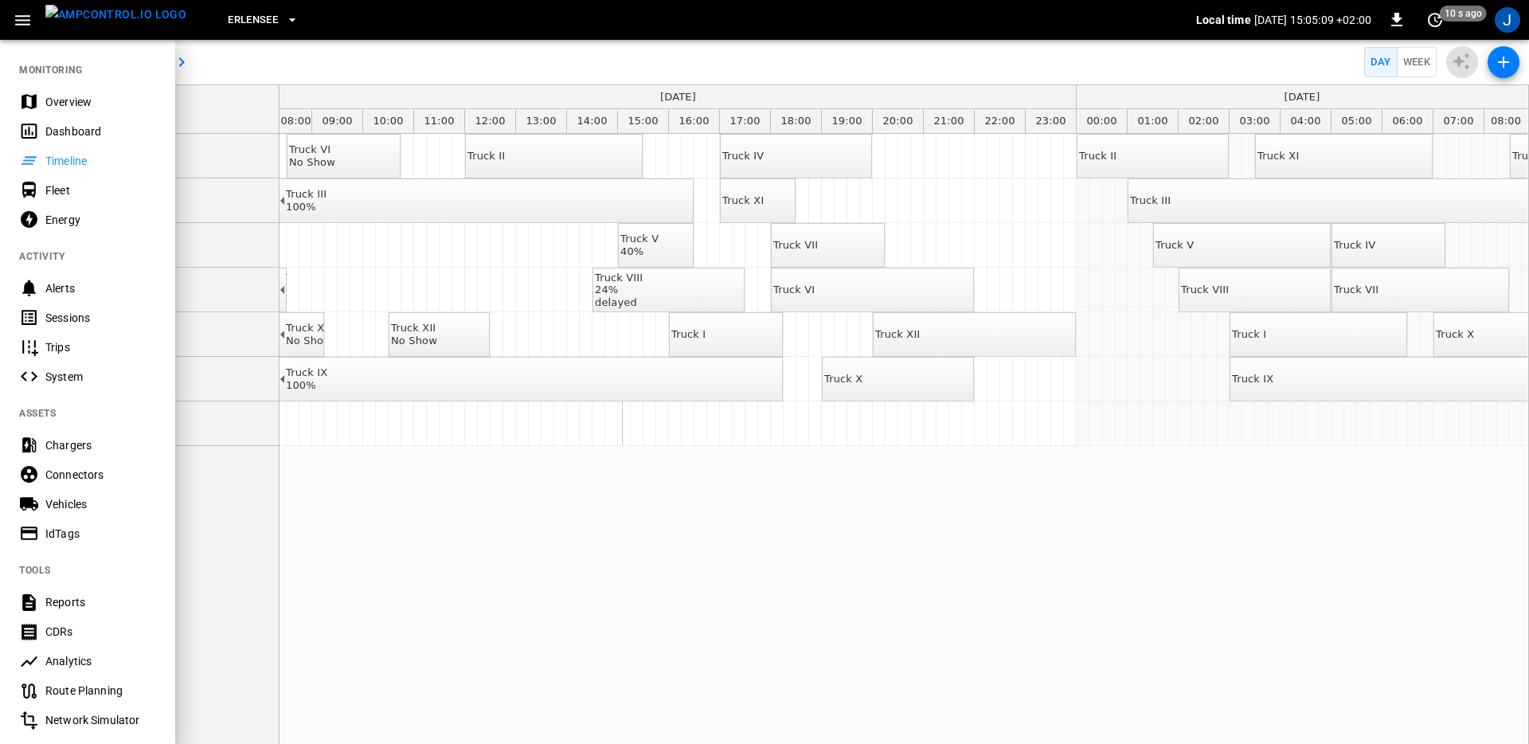
click at [709, 525] on div at bounding box center [764, 372] width 1529 height 744
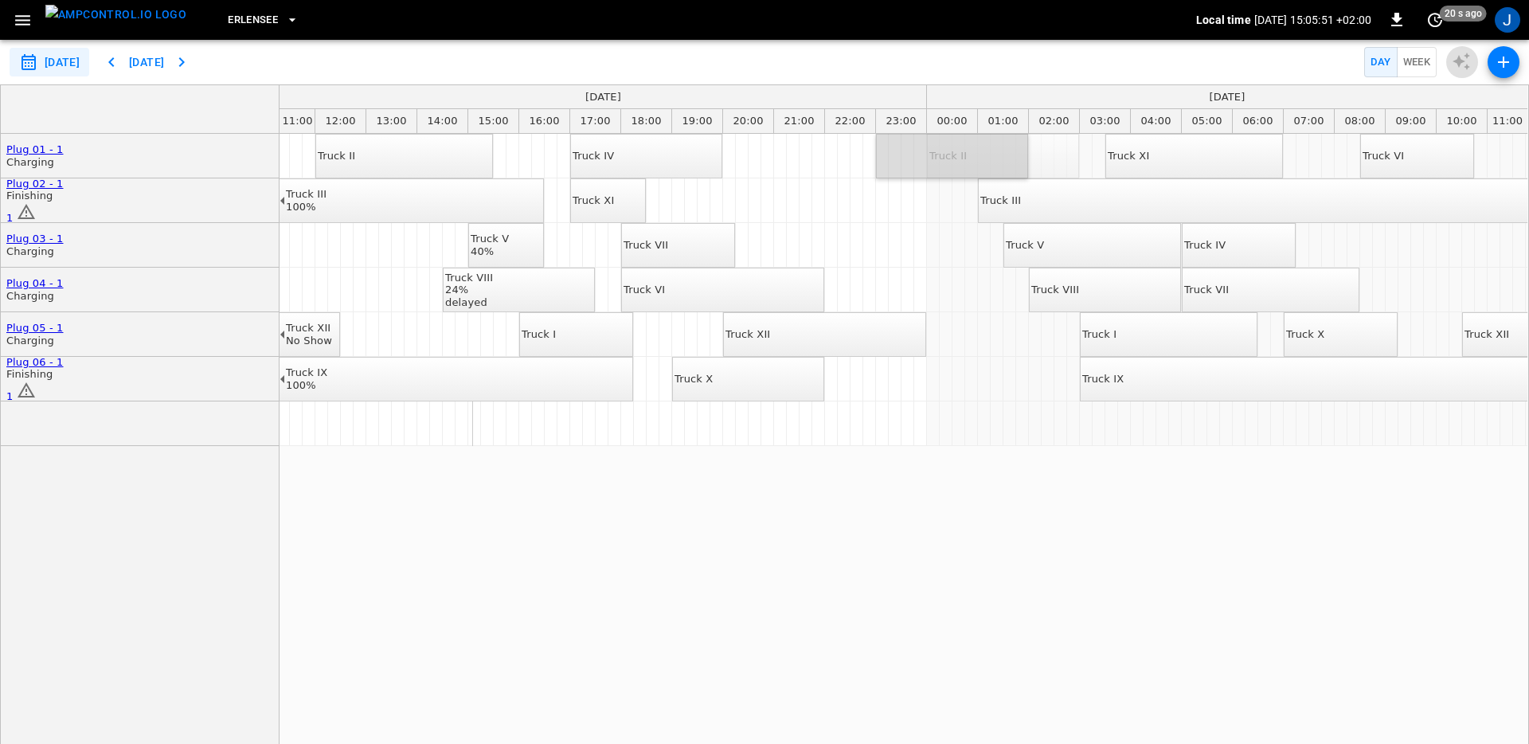
drag, startPoint x: 1011, startPoint y: 163, endPoint x: 960, endPoint y: 163, distance: 51.0
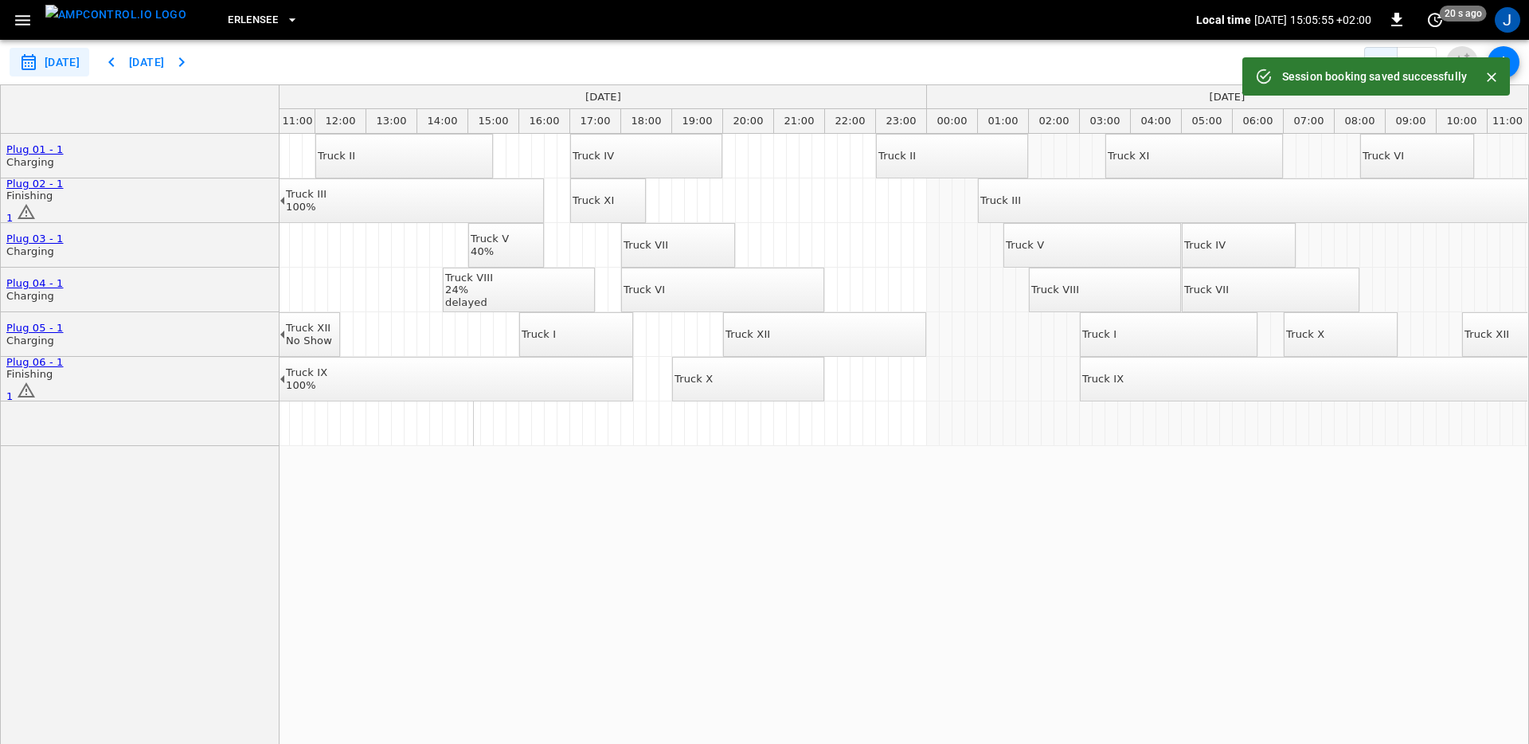
drag, startPoint x: 803, startPoint y: 206, endPoint x: 897, endPoint y: 206, distance: 94.7
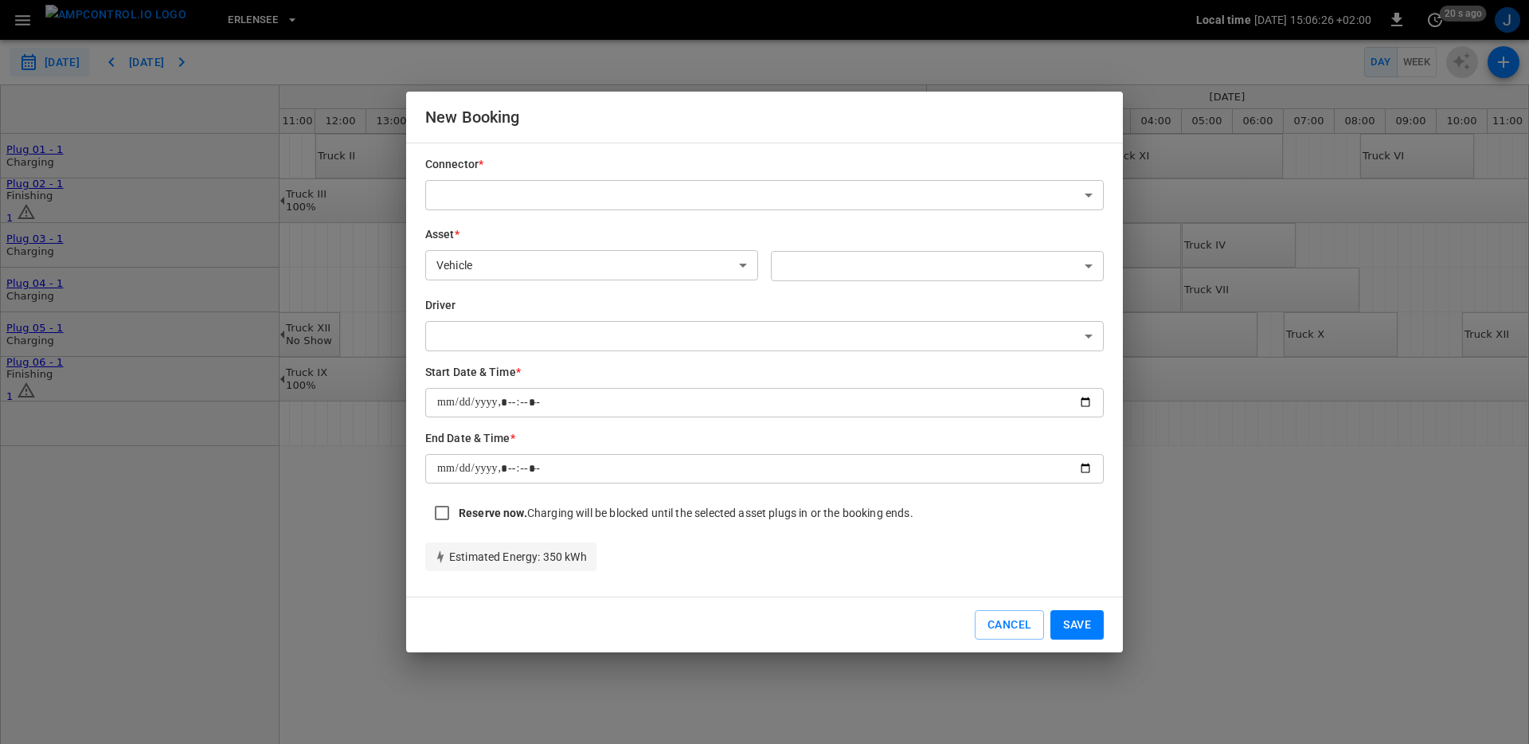
type input "**********"
click at [994, 623] on button "Cancel" at bounding box center [1009, 624] width 69 height 29
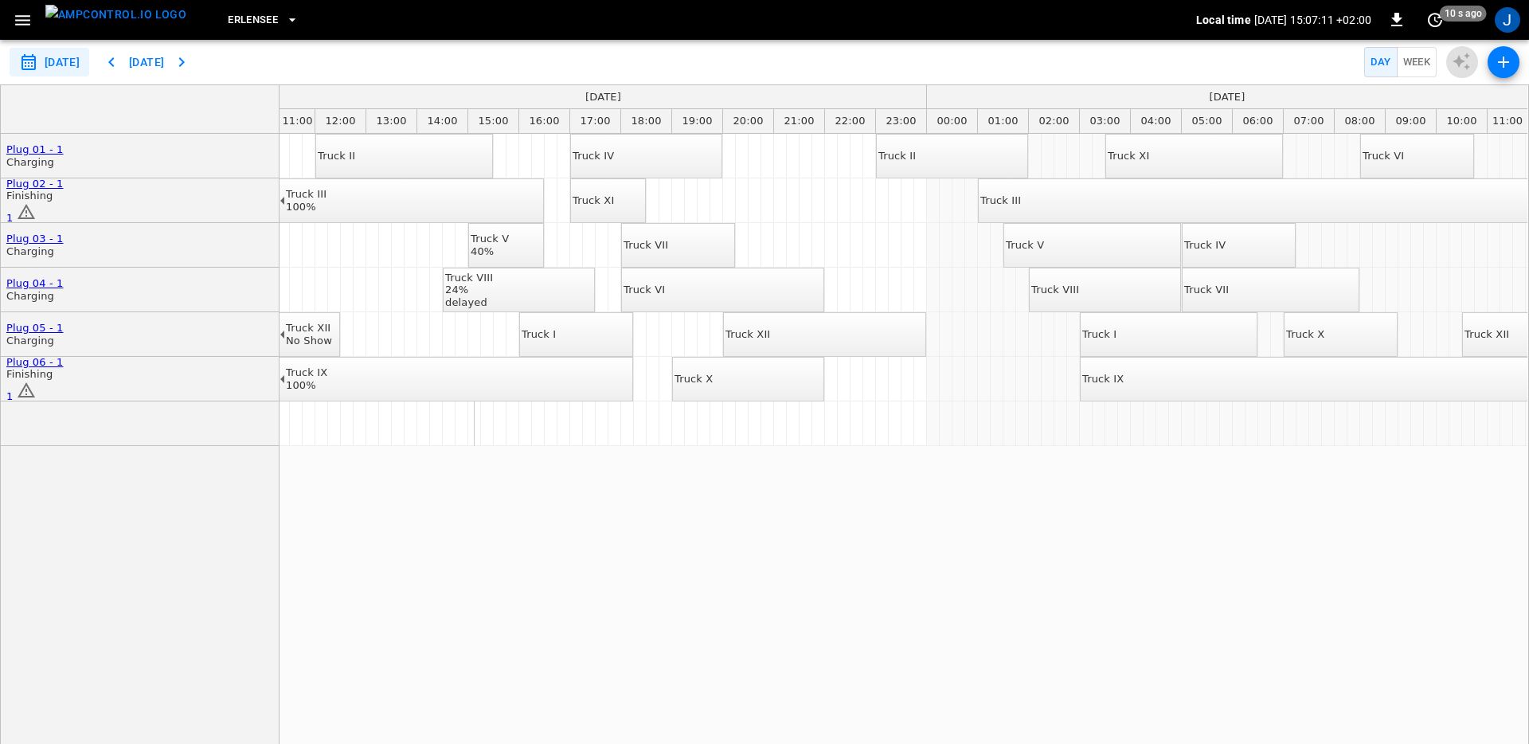
click at [14, 21] on icon "button" at bounding box center [23, 20] width 20 height 20
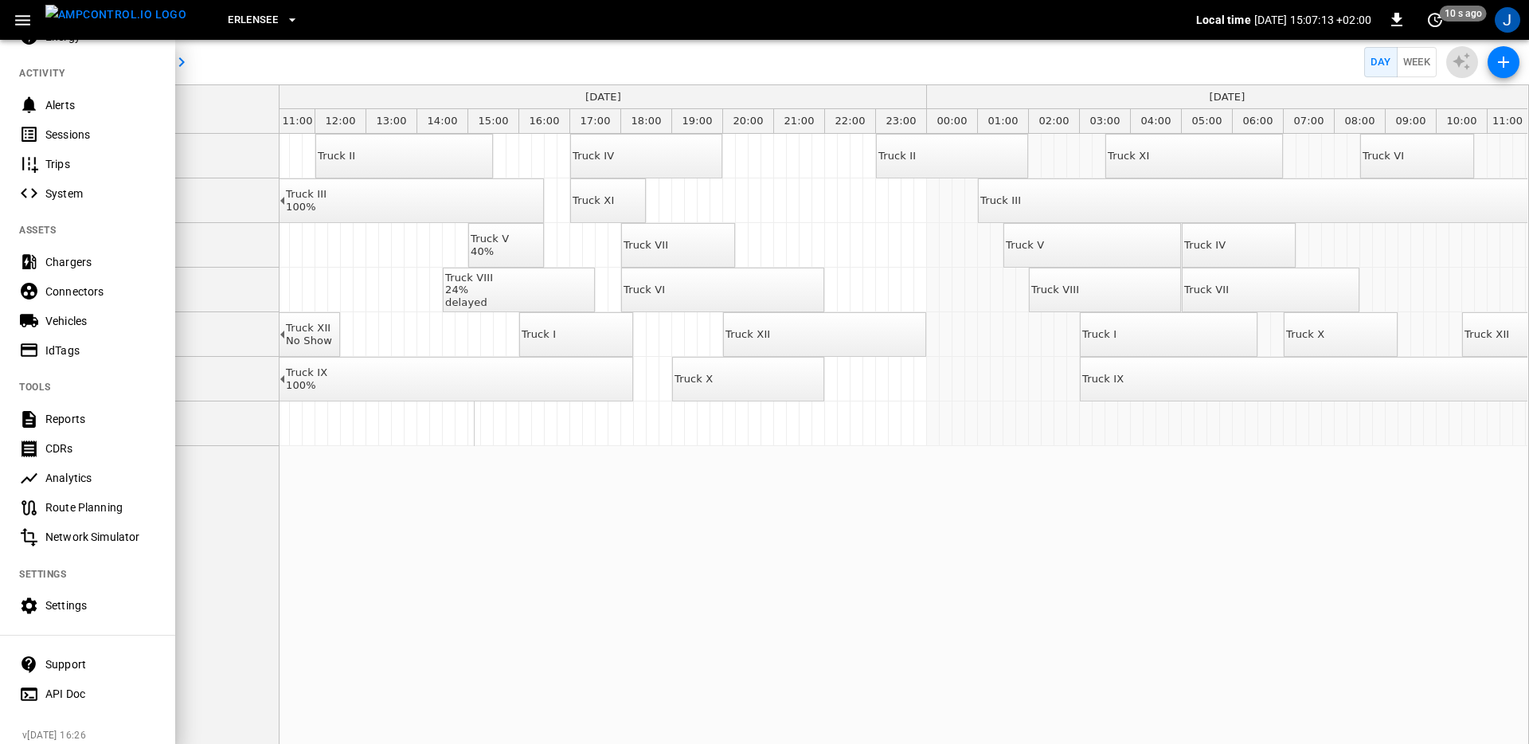
scroll to position [196, 0]
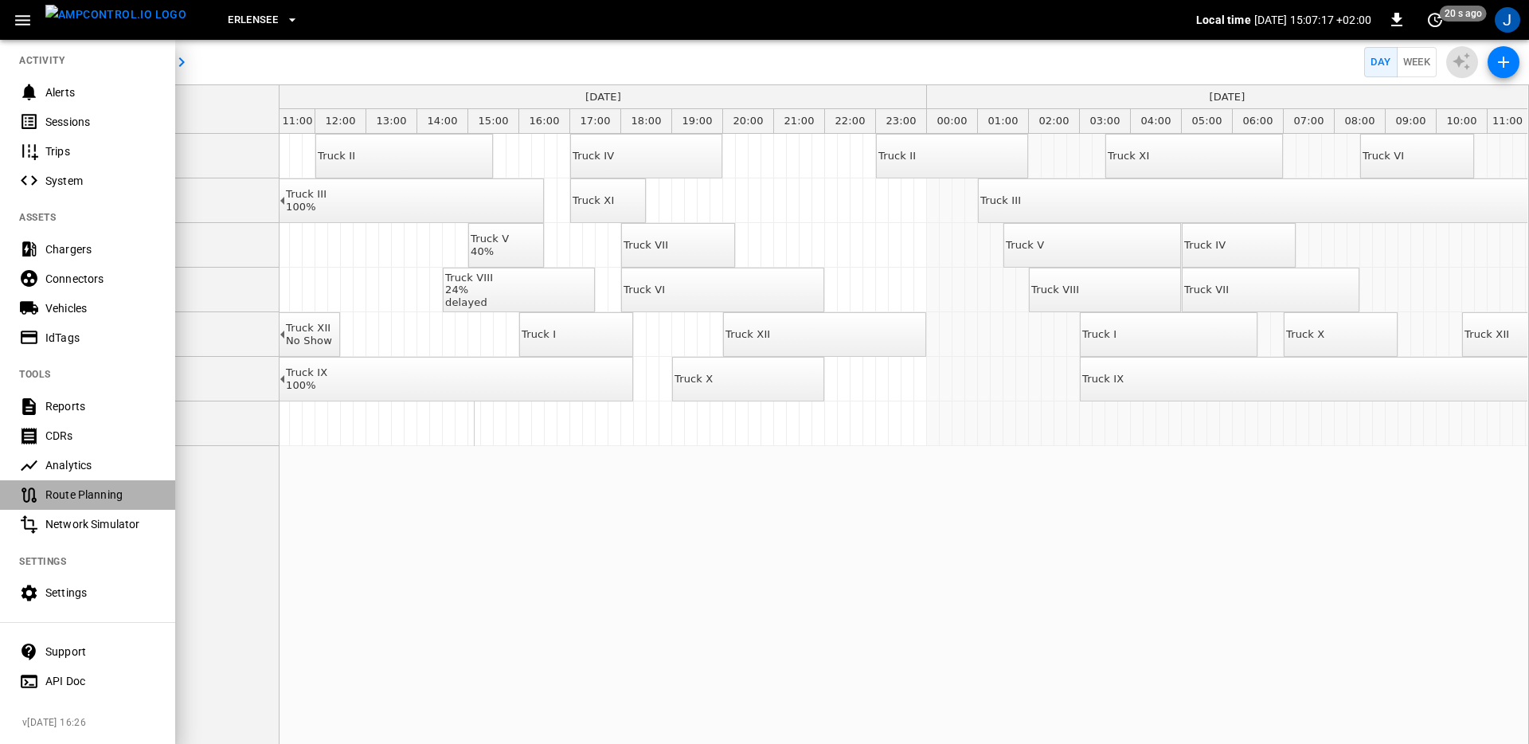
click at [75, 494] on div "Route Planning" at bounding box center [100, 494] width 111 height 16
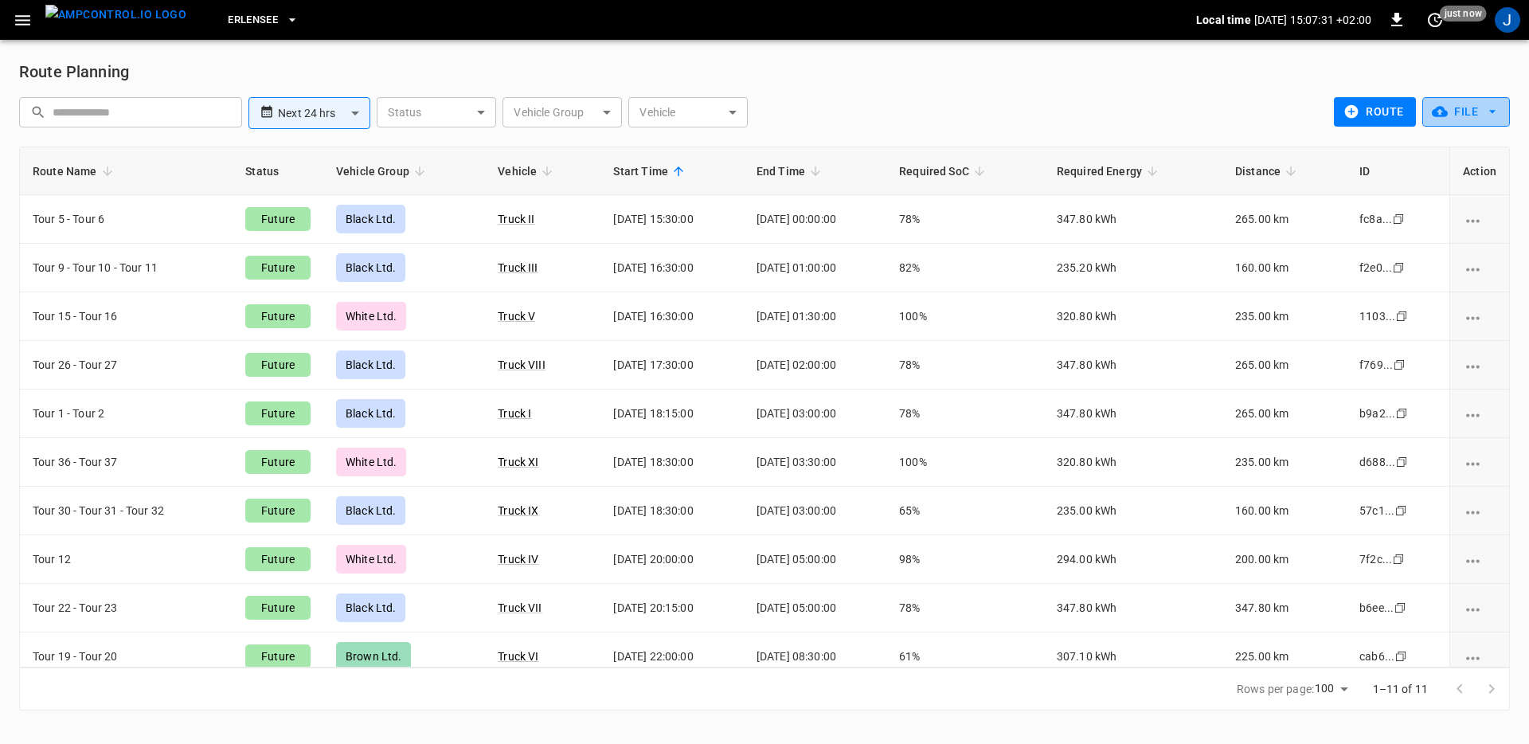
click at [1466, 111] on button "File" at bounding box center [1466, 111] width 88 height 29
click at [1109, 111] on div at bounding box center [764, 372] width 1529 height 744
click at [18, 25] on icon "button" at bounding box center [23, 20] width 20 height 20
